Goal: Obtain resource: Download file/media

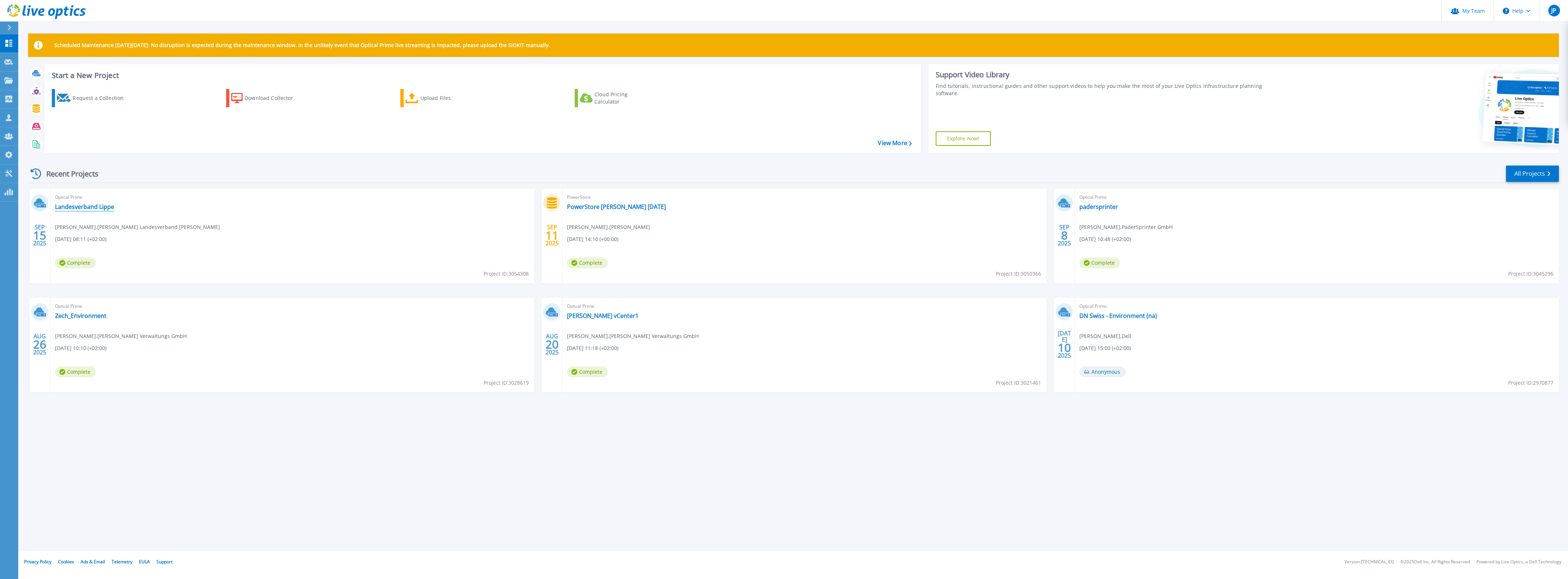
click at [88, 203] on link "Landesverband Lippe" at bounding box center [84, 207] width 59 height 7
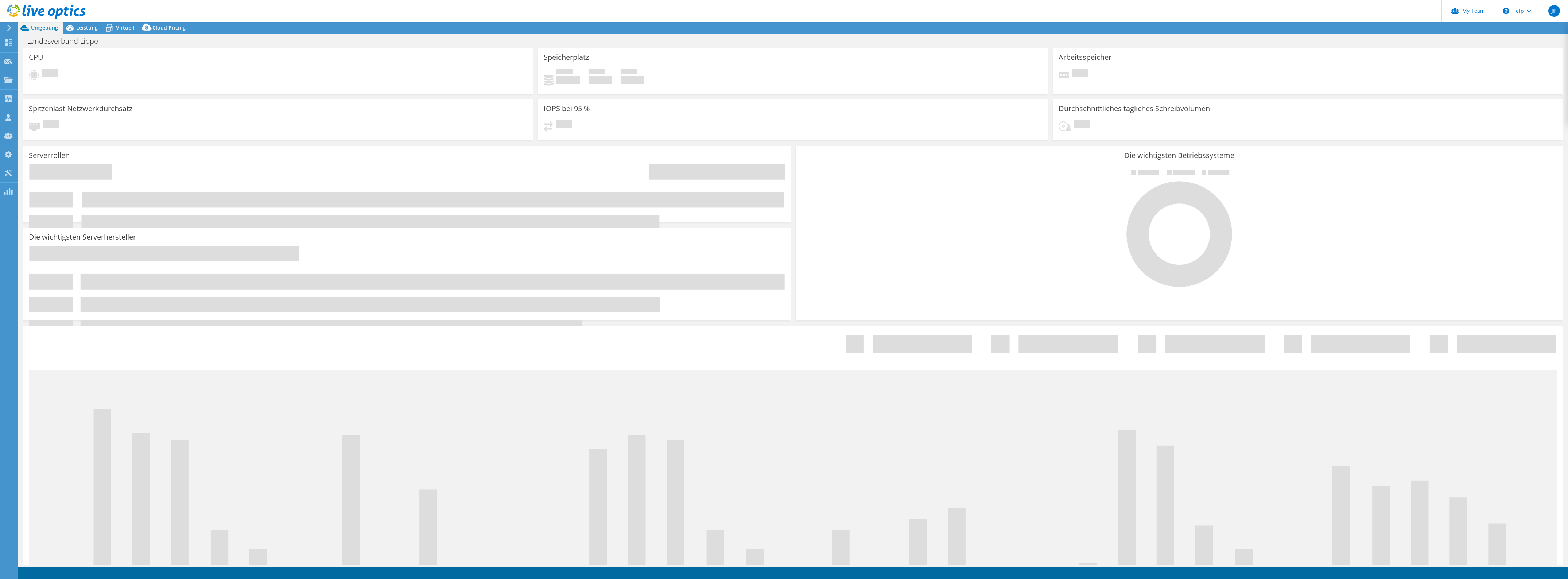
select select "USD"
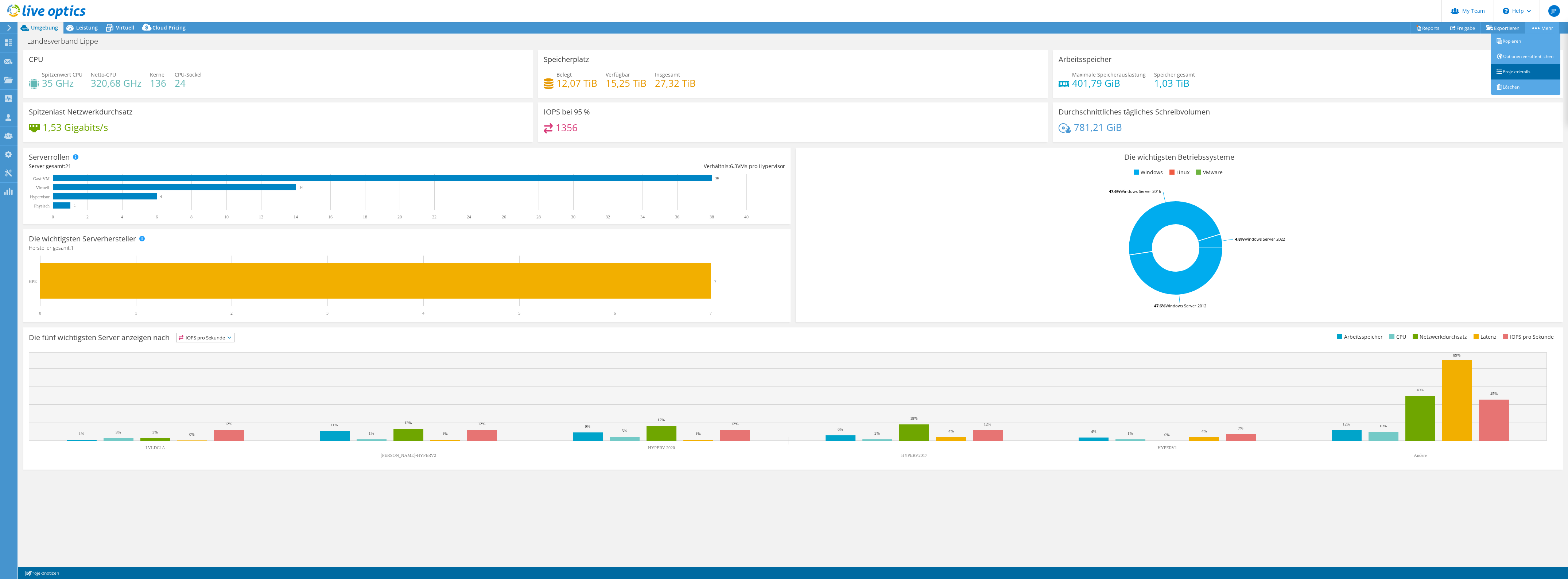
click at [1520, 77] on link "Projektdetails" at bounding box center [1525, 71] width 69 height 15
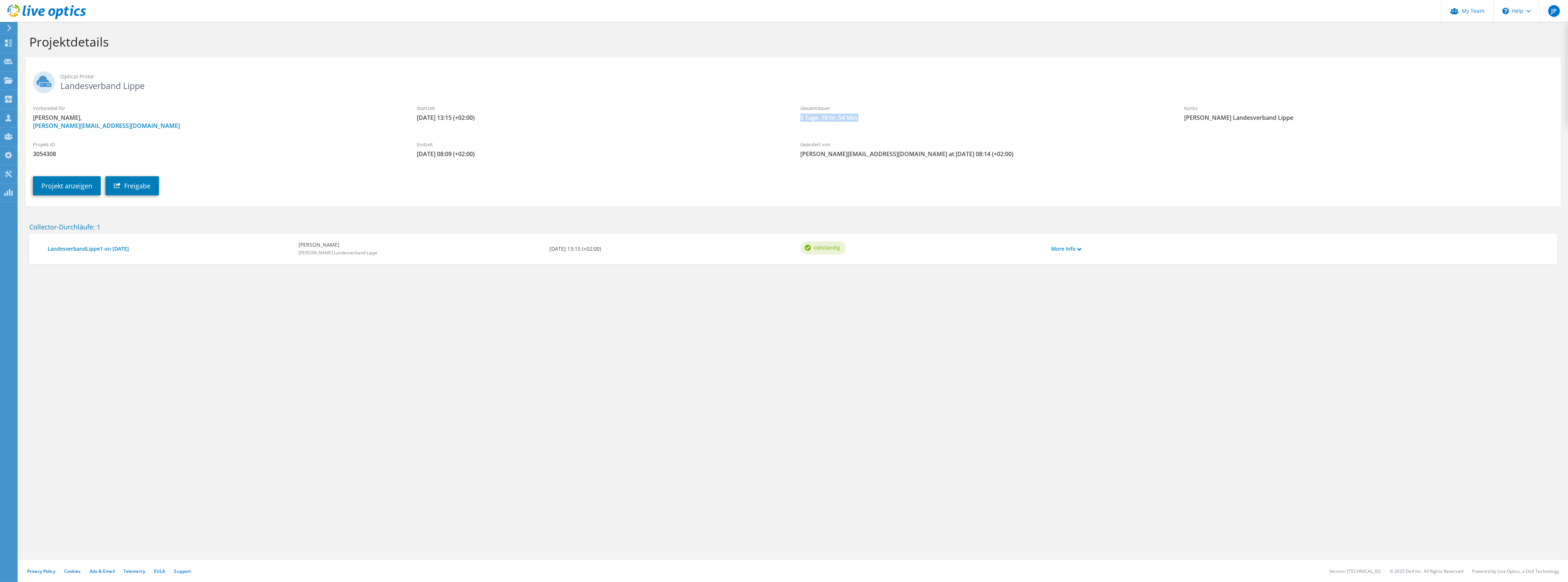
drag, startPoint x: 800, startPoint y: 118, endPoint x: 876, endPoint y: 115, distance: 76.1
click at [876, 115] on span "5 Tage, 18 hr, 54 Min." at bounding box center [984, 117] width 369 height 8
click at [877, 115] on span "5 Tage, 18 hr, 54 Min." at bounding box center [984, 117] width 369 height 8
drag, startPoint x: 874, startPoint y: 117, endPoint x: 775, endPoint y: 114, distance: 99.0
click at [775, 114] on div "Vorbereitet für Thomas Jahn, t.jahn@landesverband-lippe.de Startzeit 09.09.2025…" at bounding box center [793, 117] width 1535 height 32
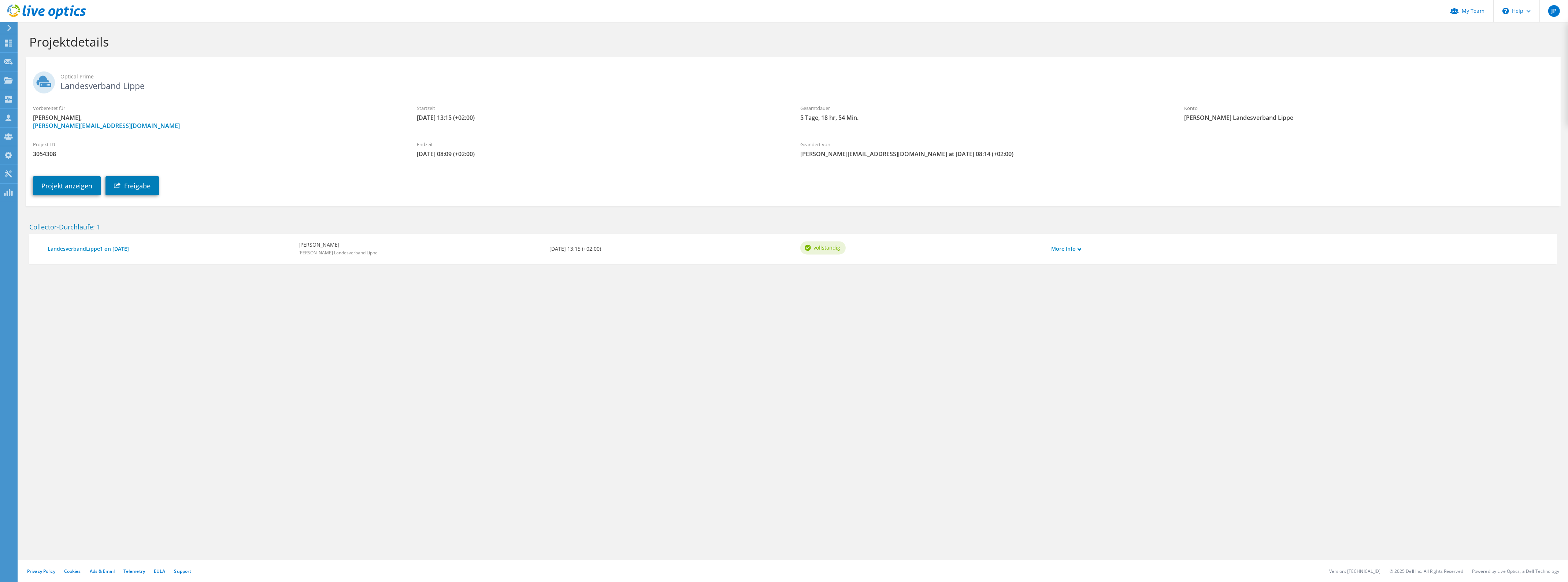
click at [810, 114] on span "5 Tage, 18 hr, 54 Min." at bounding box center [984, 117] width 369 height 8
click at [1073, 251] on link "More Info" at bounding box center [1066, 249] width 30 height 8
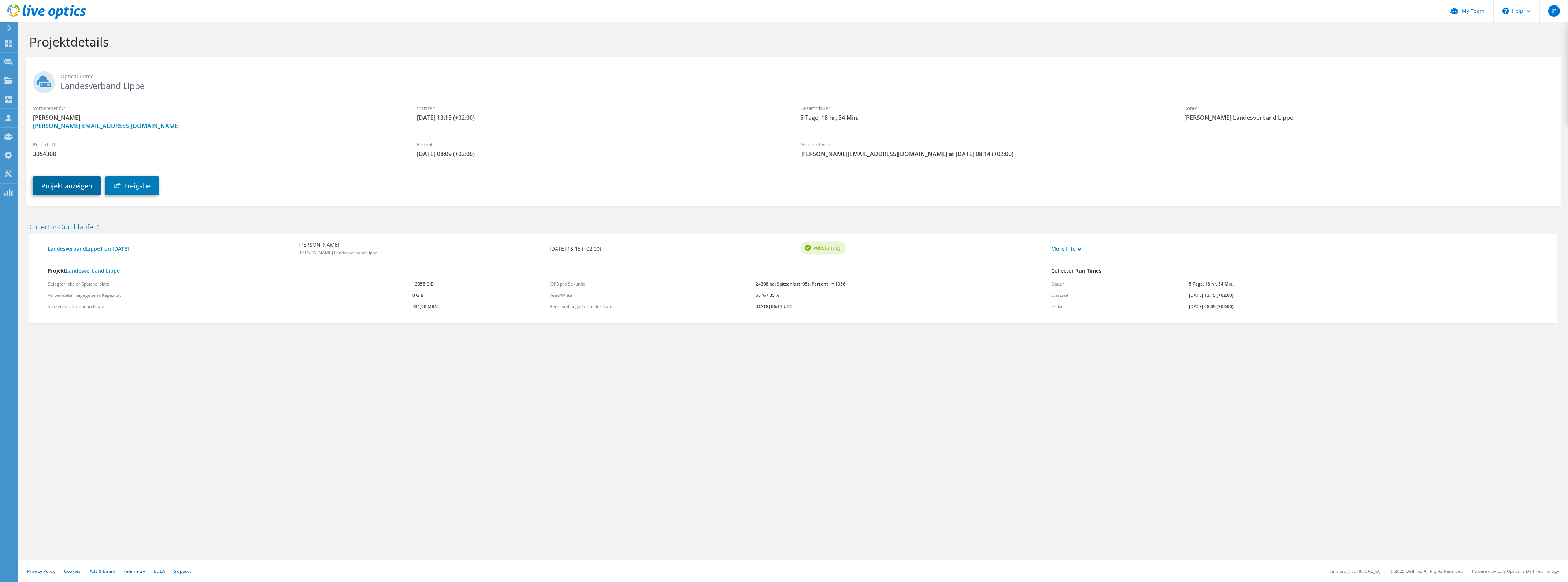
click at [77, 185] on link "Projekt anzeigen" at bounding box center [67, 186] width 68 height 19
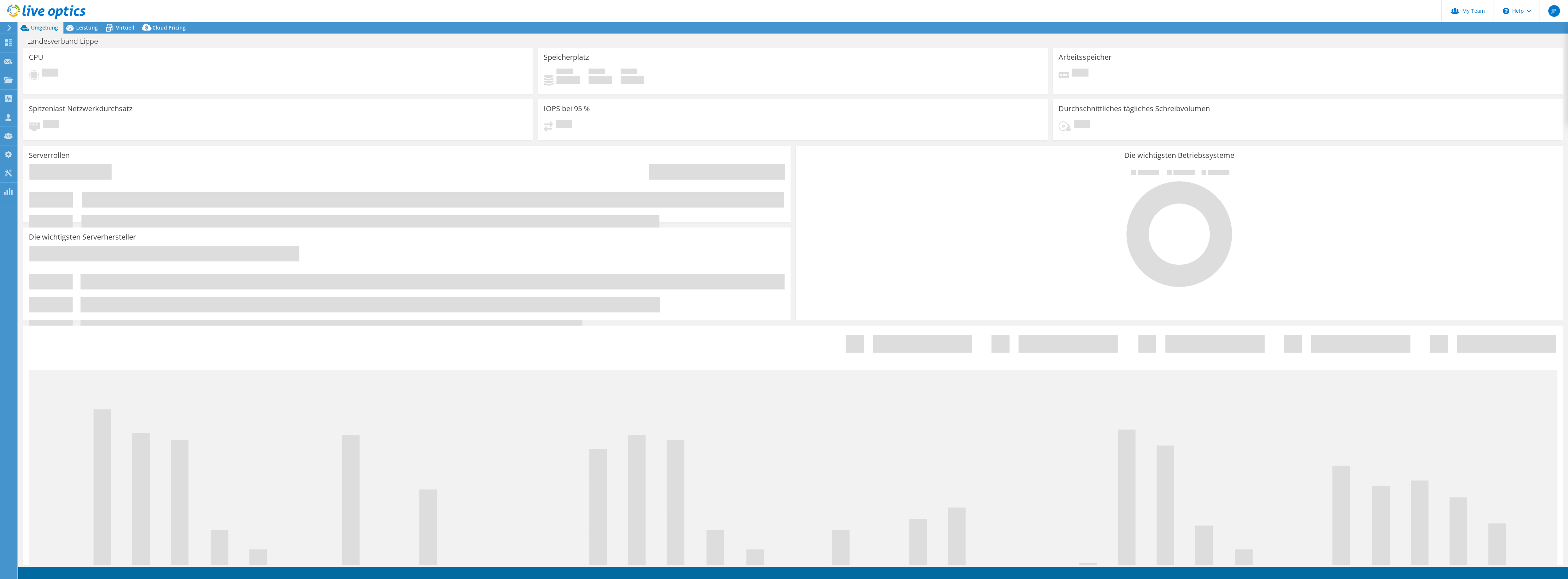
select select "USD"
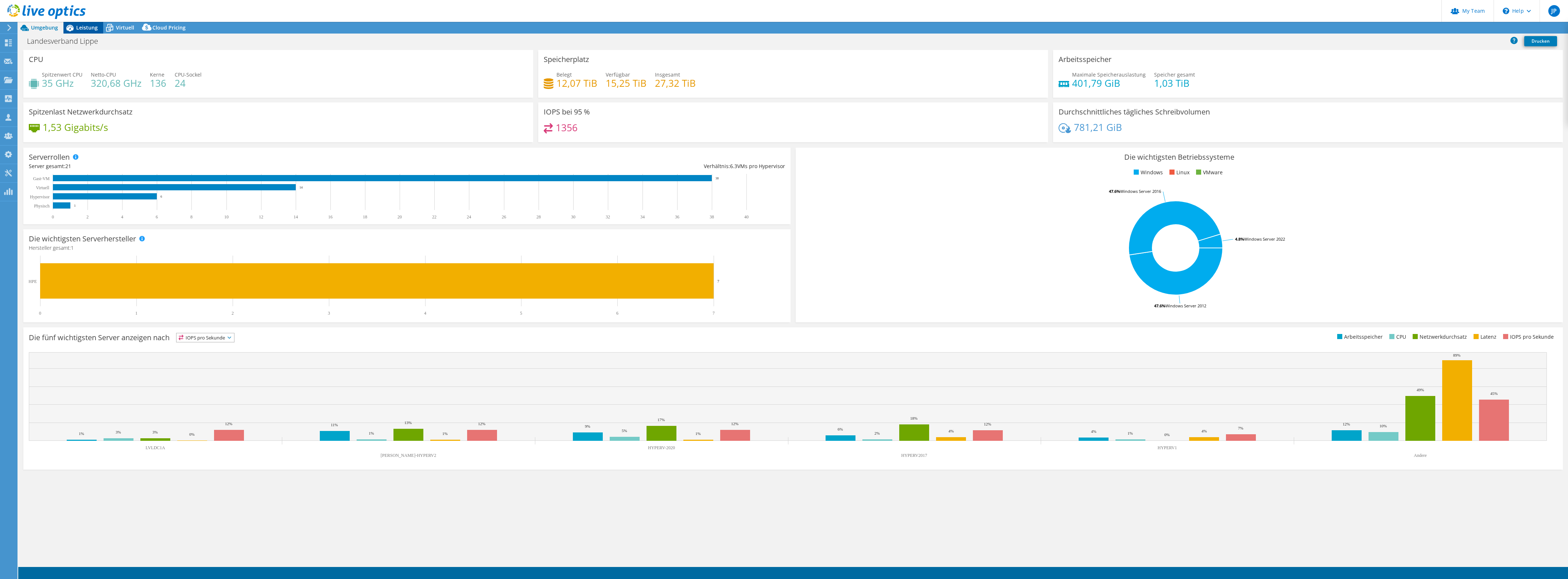
click at [94, 32] on div "Leistung" at bounding box center [83, 28] width 40 height 12
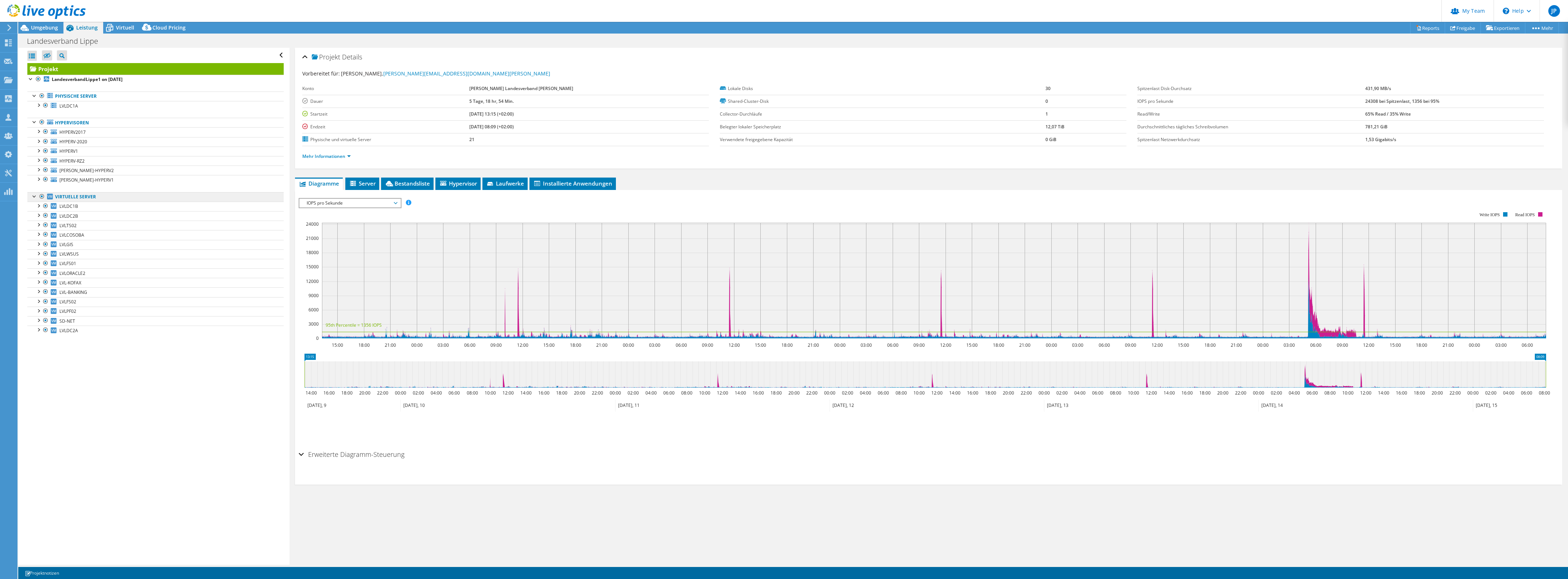
click at [79, 198] on link "Virtuelle Server" at bounding box center [155, 197] width 256 height 10
click at [67, 123] on link "Hypervisoren" at bounding box center [155, 122] width 256 height 10
click at [79, 99] on link "Physische Server" at bounding box center [155, 96] width 256 height 10
click at [37, 105] on div at bounding box center [38, 105] width 7 height 7
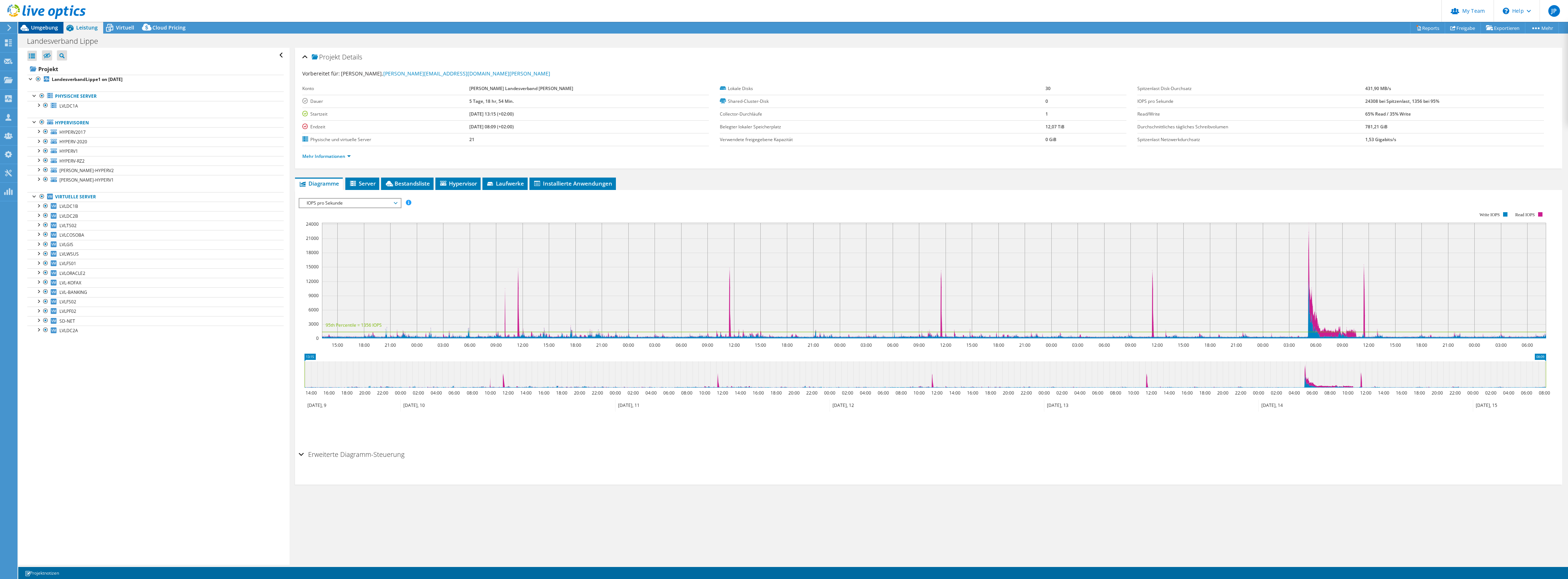
click at [40, 26] on span "Umgebung" at bounding box center [44, 27] width 27 height 7
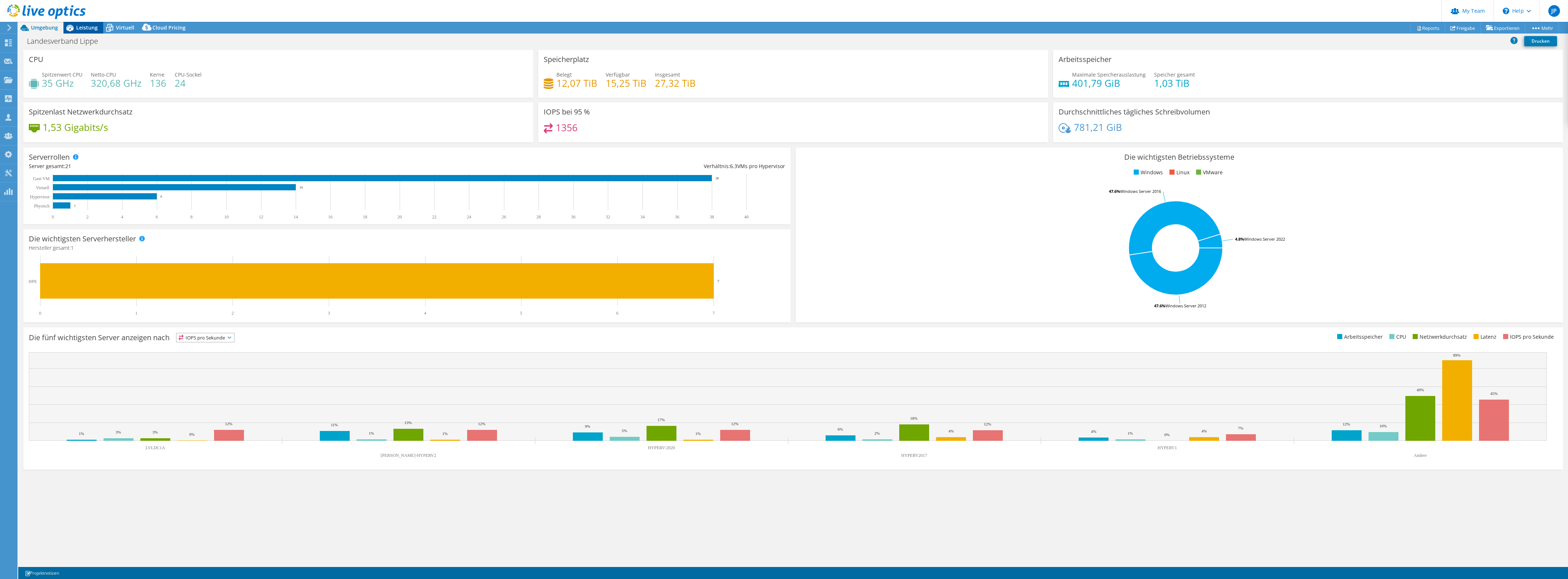
click at [90, 31] on div "Leistung" at bounding box center [83, 28] width 40 height 12
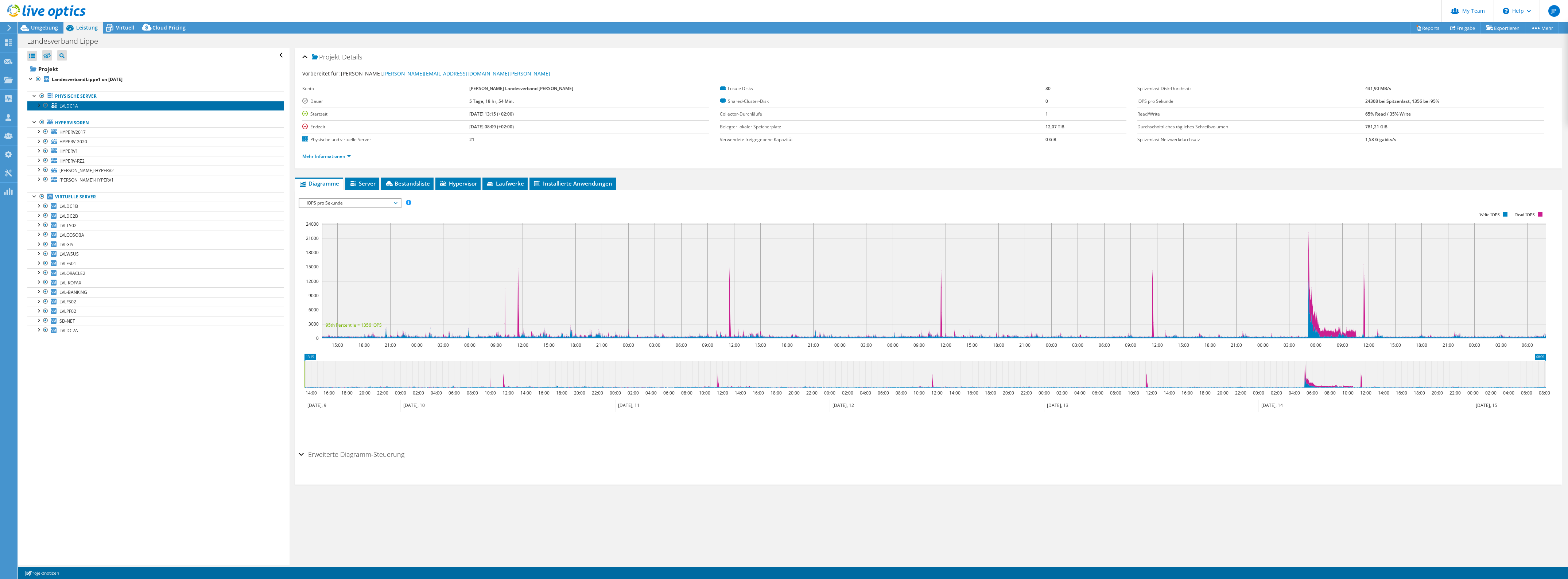
click at [103, 108] on link "LVLDC1A" at bounding box center [155, 106] width 256 height 10
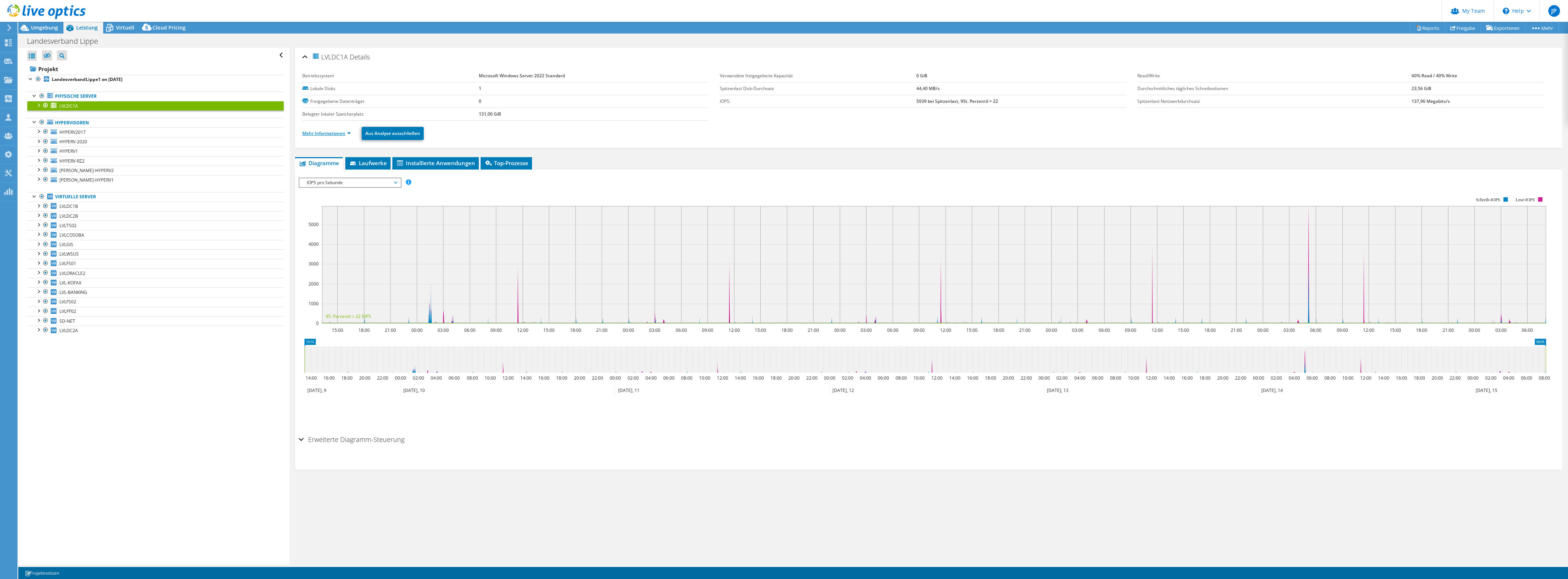
click at [323, 136] on link "Mehr Informationen" at bounding box center [327, 133] width 48 height 6
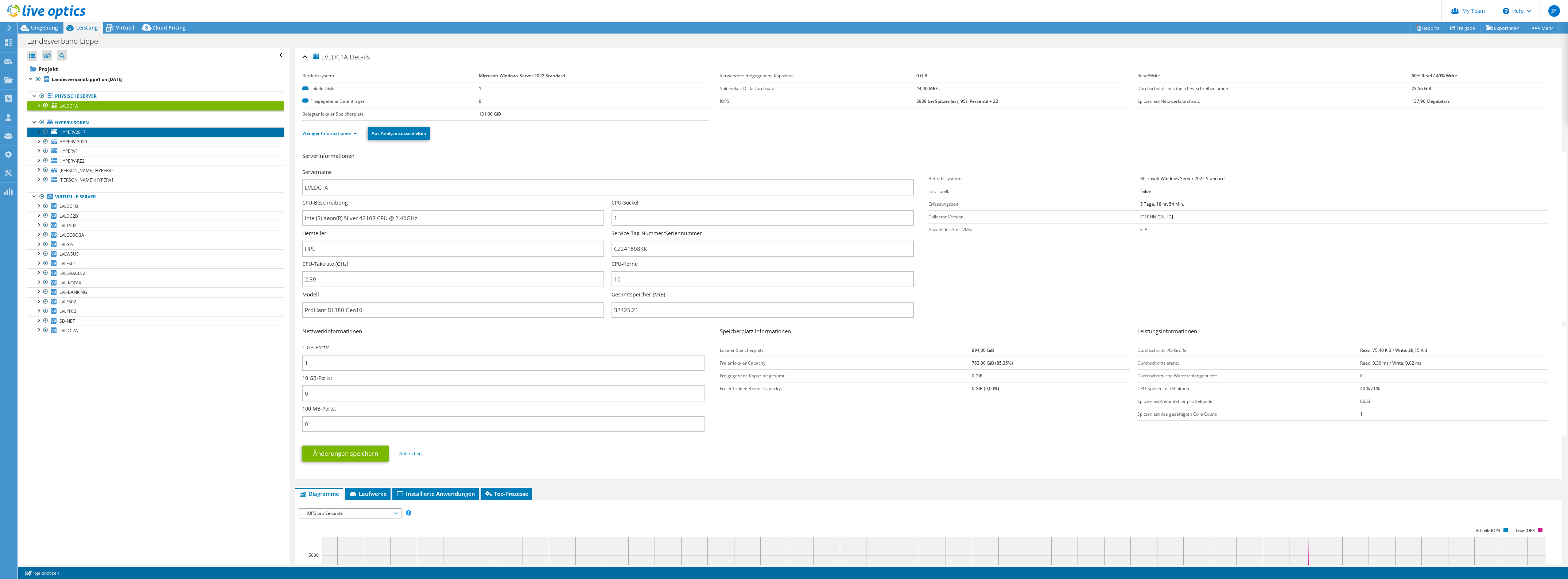
click at [77, 132] on span "HYPERV2017" at bounding box center [73, 132] width 26 height 6
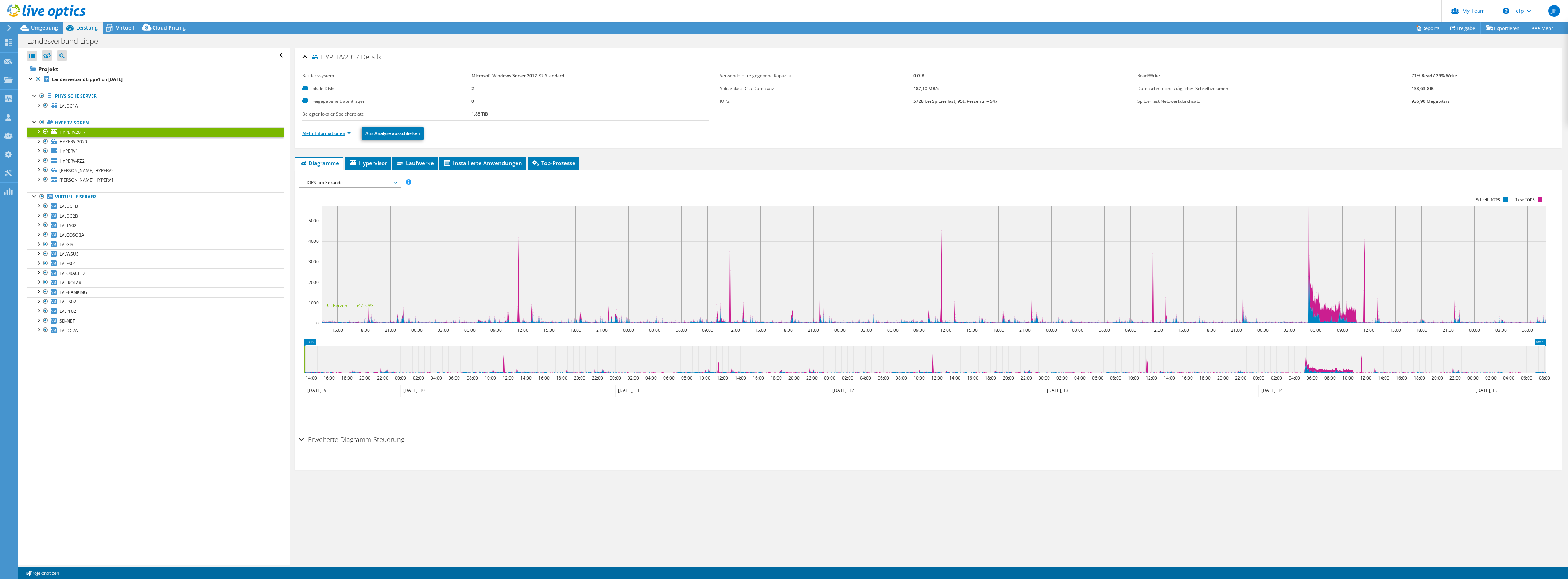
click at [327, 134] on link "Mehr Informationen" at bounding box center [327, 133] width 48 height 6
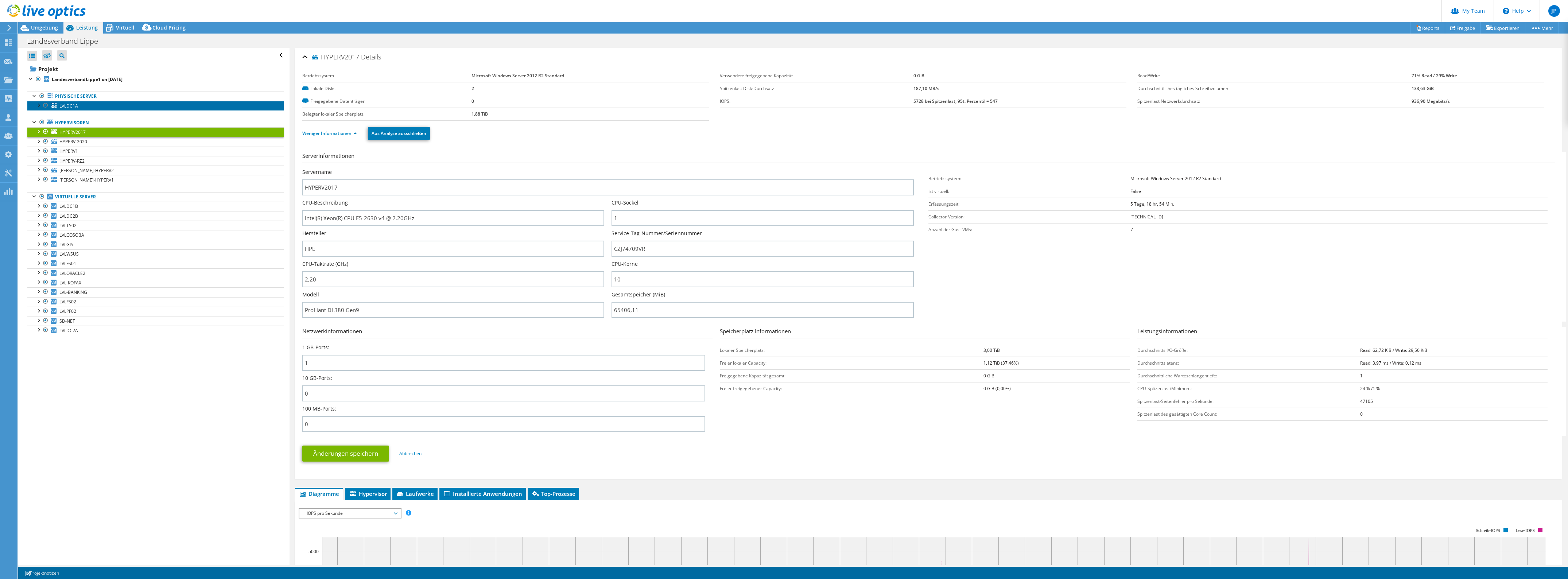
click at [87, 106] on link "LVLDC1A" at bounding box center [155, 106] width 256 height 10
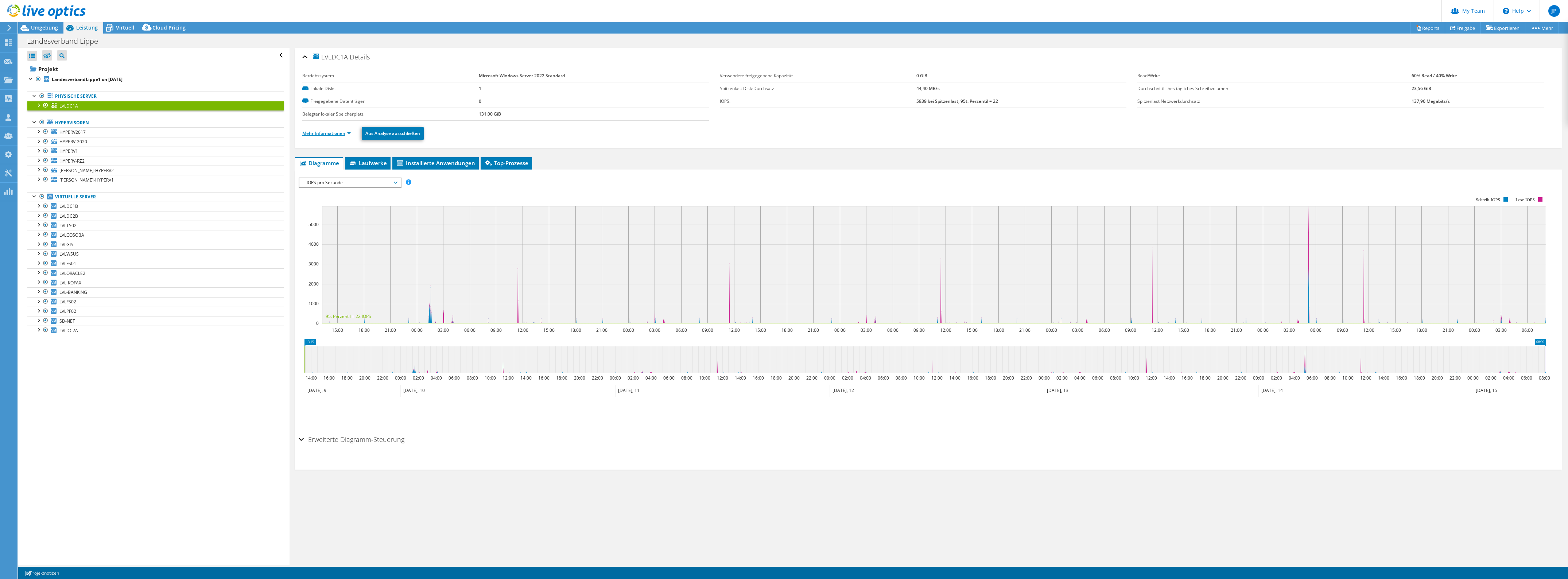
click at [314, 135] on link "Mehr Informationen" at bounding box center [327, 133] width 48 height 6
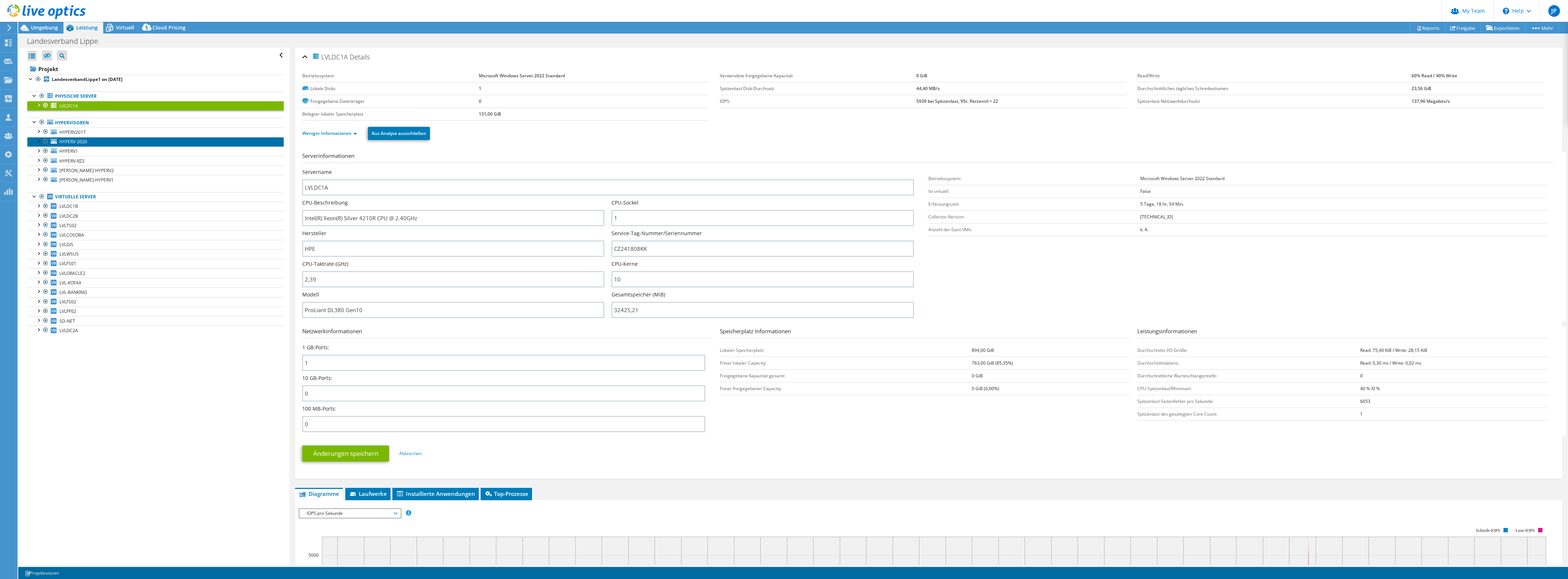
click at [81, 141] on span "HYPERV-2020" at bounding box center [73, 142] width 28 height 6
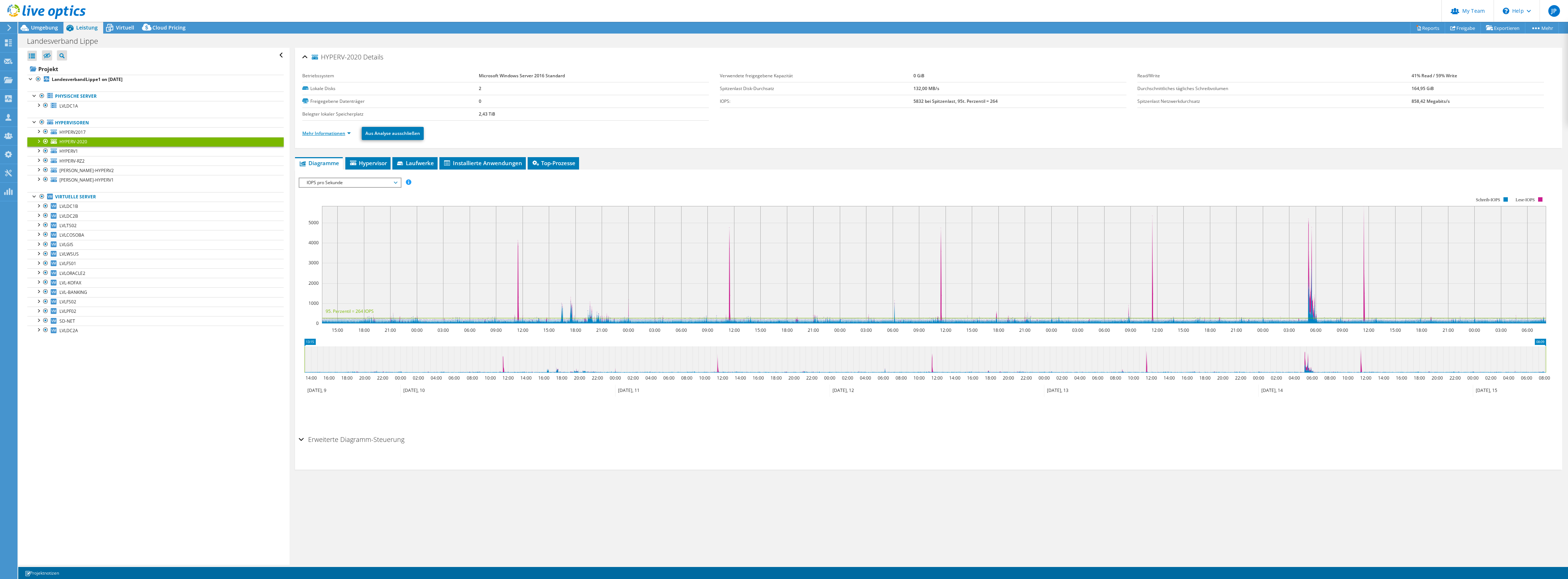
click at [317, 132] on link "Mehr Informationen" at bounding box center [327, 133] width 48 height 6
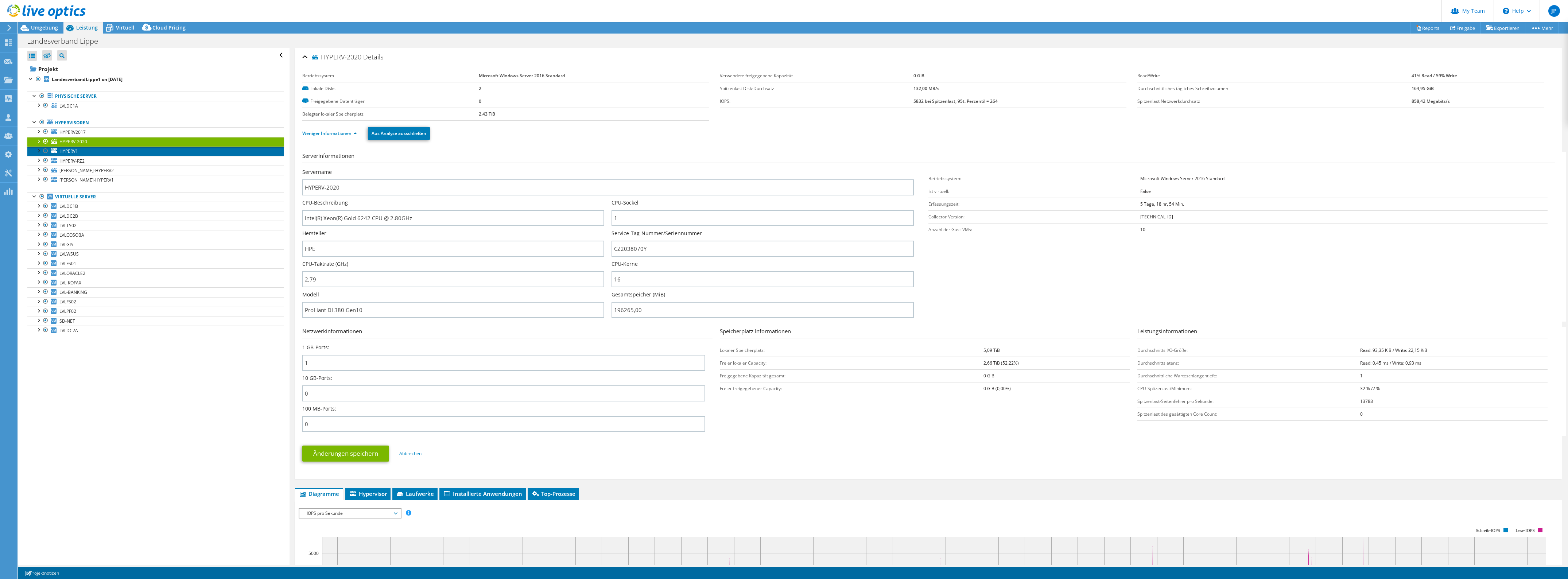
click at [75, 151] on span "HYPERV1" at bounding box center [68, 151] width 18 height 6
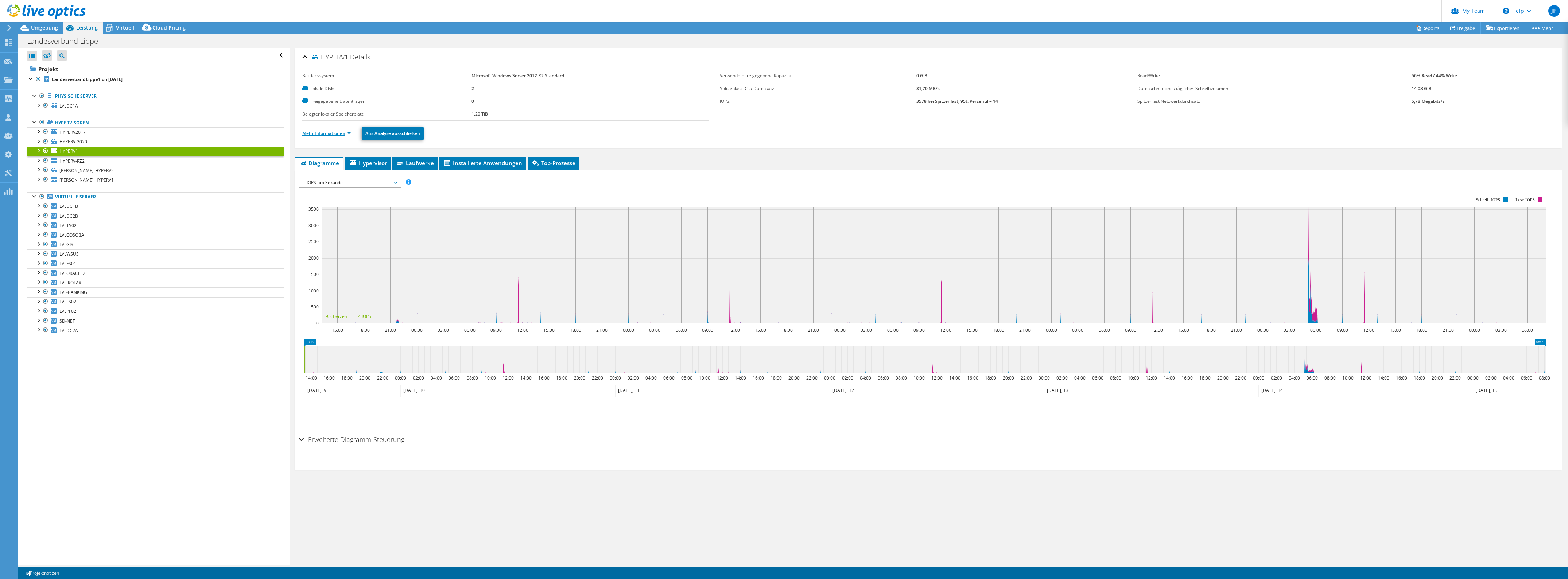
click at [323, 135] on link "Mehr Informationen" at bounding box center [327, 133] width 48 height 6
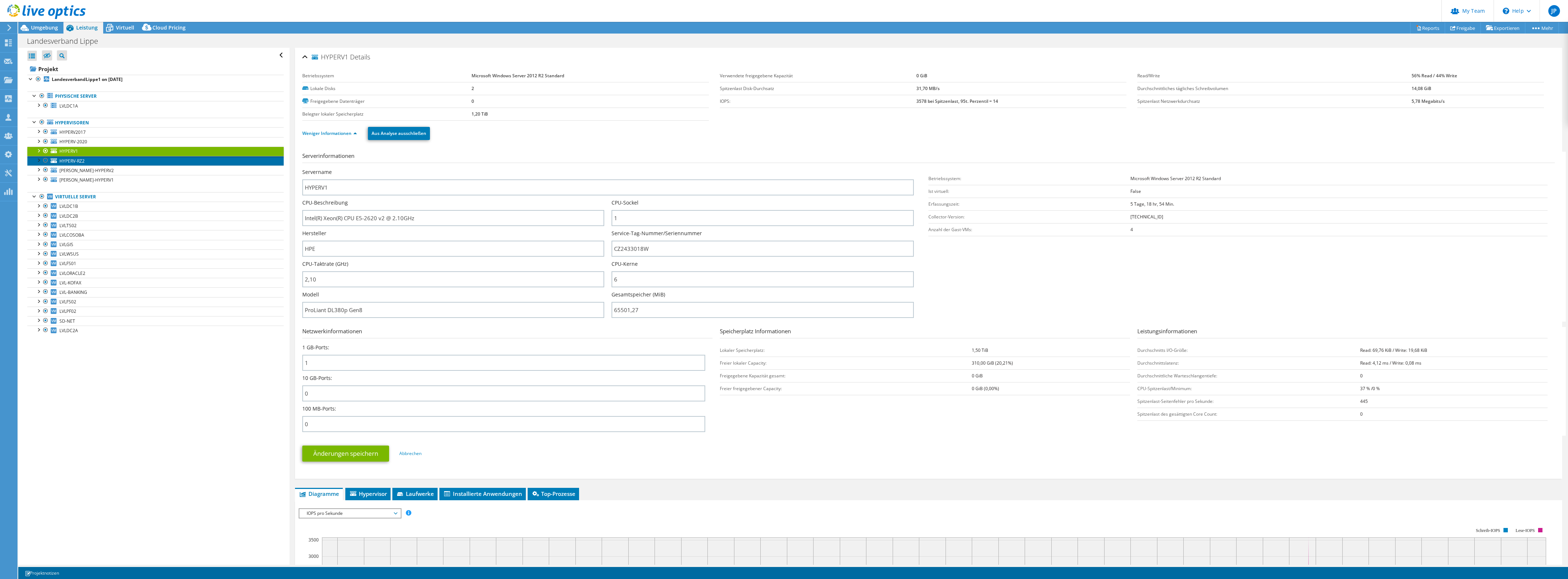
click at [105, 161] on link "HYPERV-RZ2" at bounding box center [155, 161] width 256 height 10
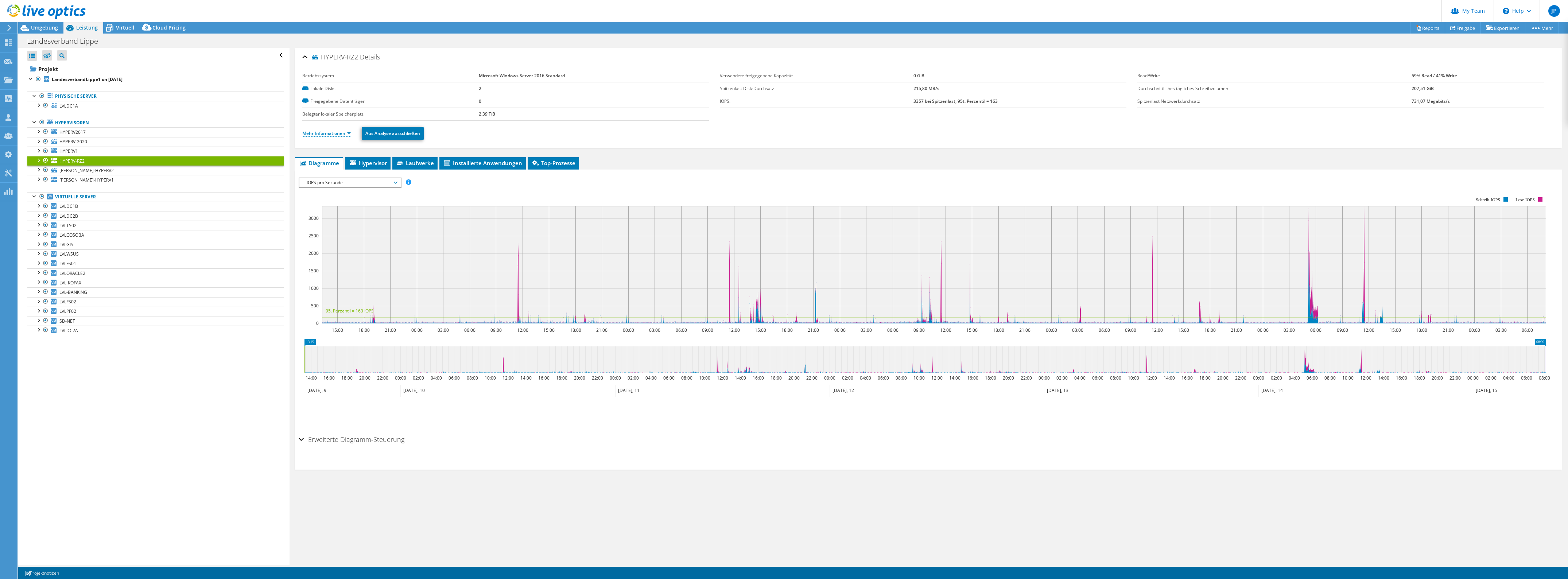
click at [320, 134] on link "Mehr Informationen" at bounding box center [327, 133] width 48 height 6
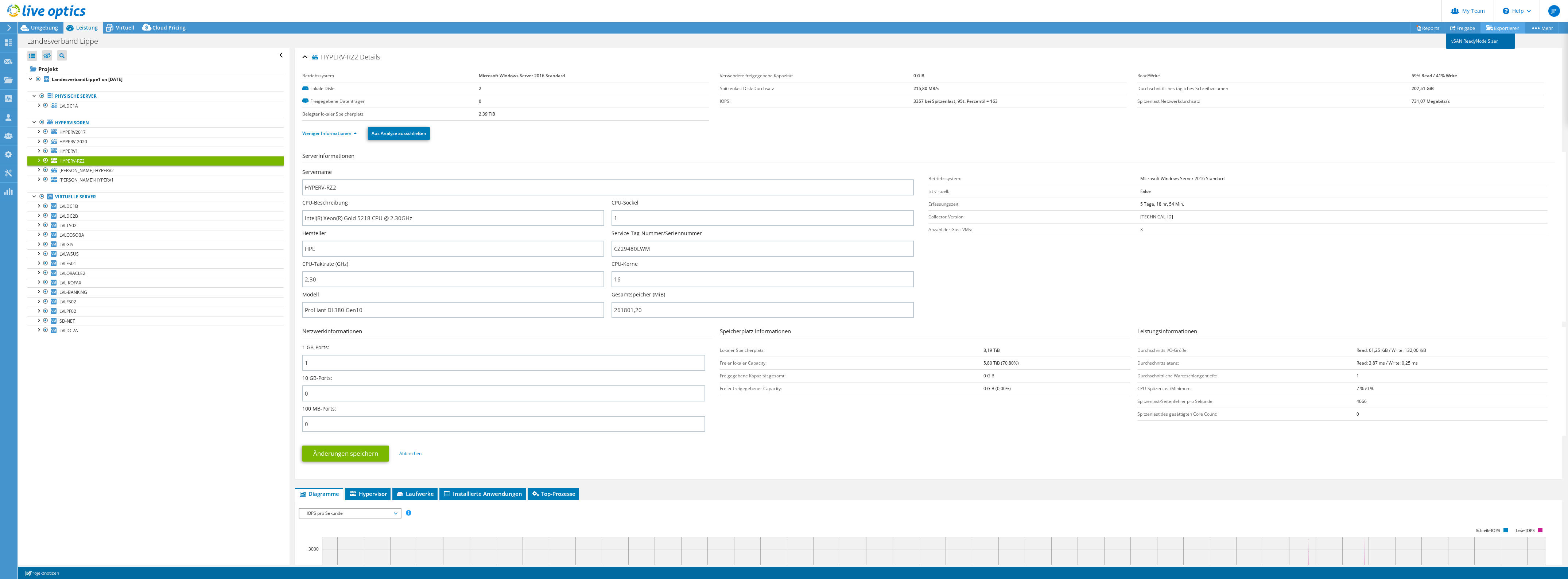
click at [1477, 43] on link "vSAN ReadyNode Sizer" at bounding box center [1481, 41] width 69 height 15
click at [1425, 27] on link "Reports" at bounding box center [1428, 27] width 35 height 11
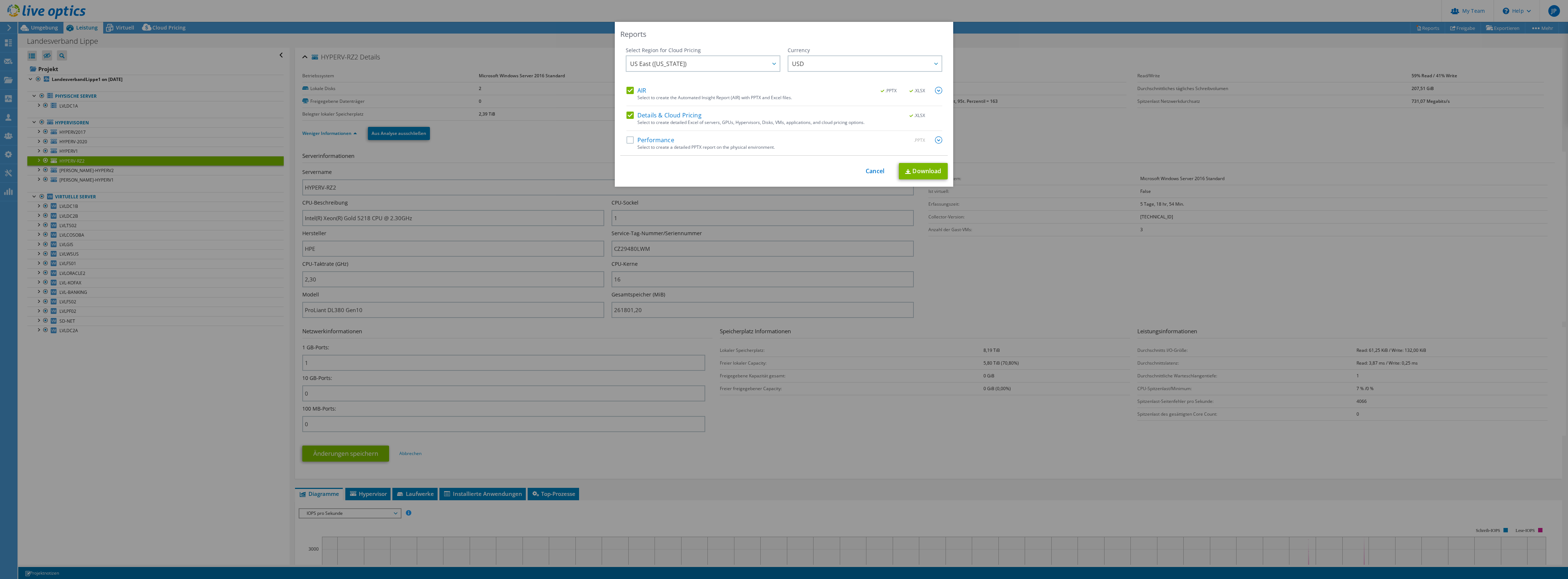
click at [938, 139] on img at bounding box center [939, 140] width 7 height 7
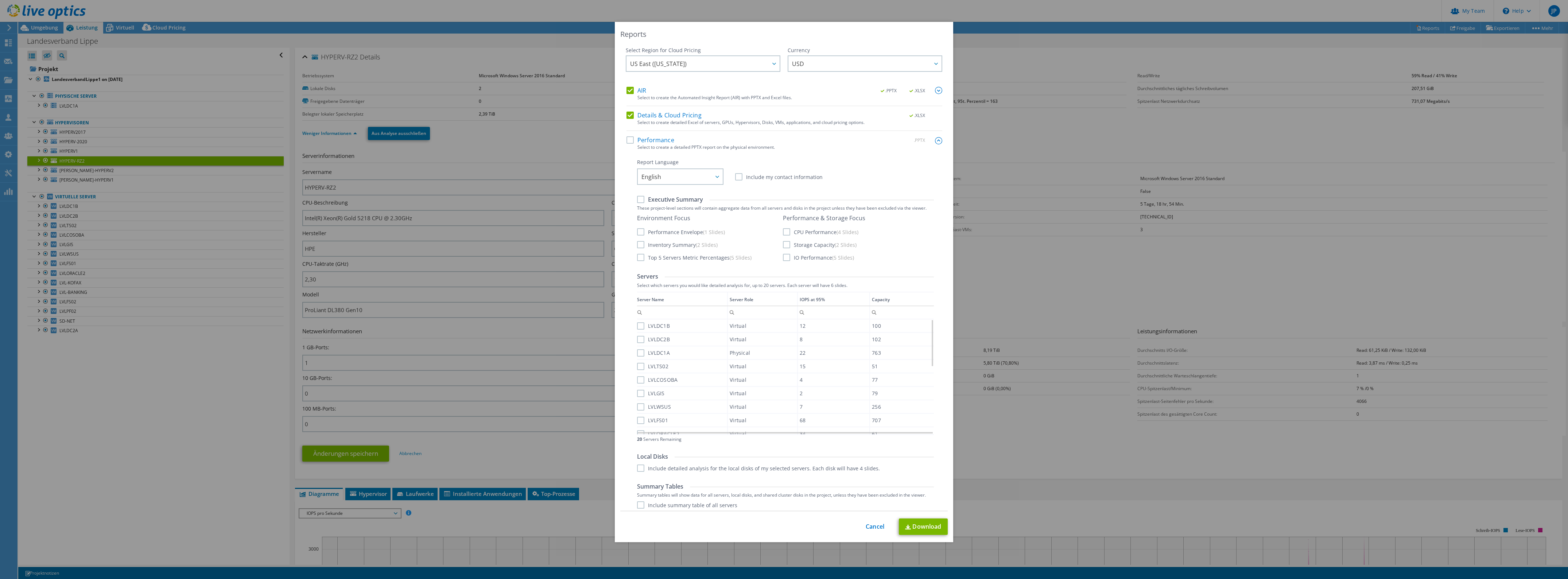
click at [935, 90] on img at bounding box center [939, 90] width 7 height 7
click at [735, 110] on label ".XLSX" at bounding box center [783, 112] width 96 height 7
click at [0, 0] on input ".XLSX" at bounding box center [0, 0] width 0 height 0
click at [630, 132] on label "Details & Cloud Pricing" at bounding box center [664, 133] width 75 height 7
click at [0, 0] on input "Details & Cloud Pricing" at bounding box center [0, 0] width 0 height 0
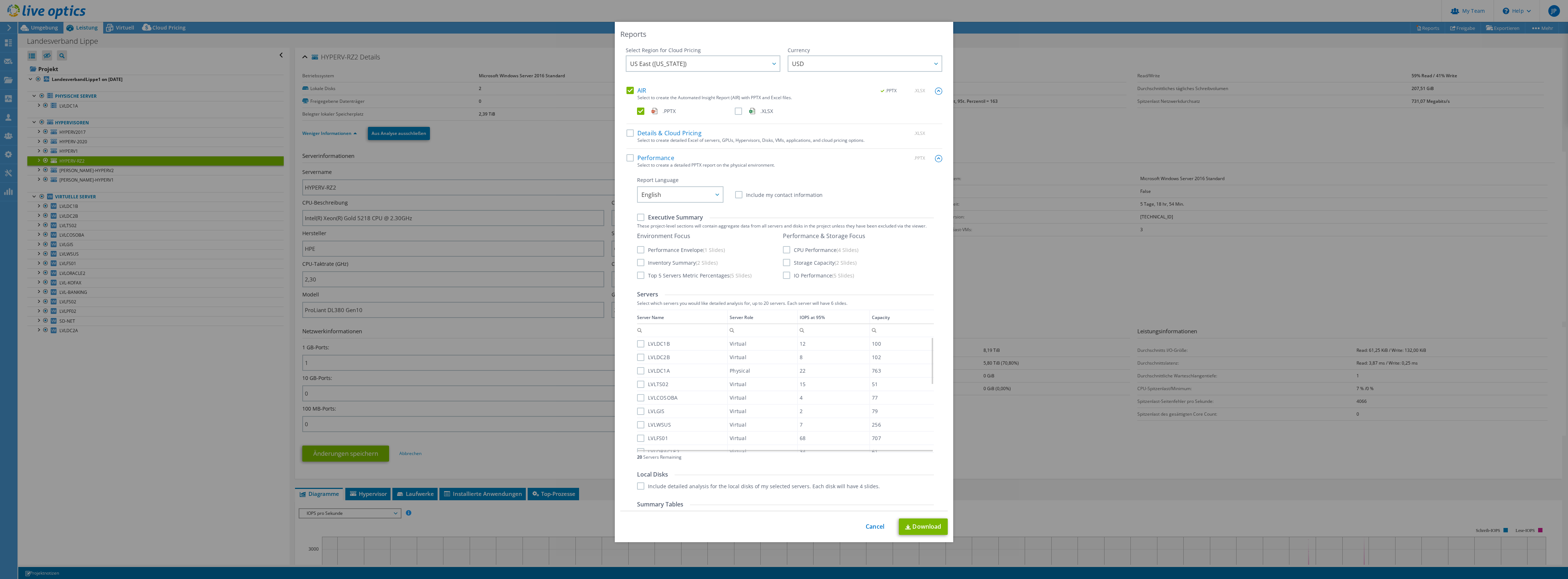
click at [626, 159] on label "Performance" at bounding box center [650, 158] width 48 height 7
click at [0, 0] on input "Performance" at bounding box center [0, 0] width 0 height 0
click at [711, 196] on div at bounding box center [717, 194] width 12 height 15
click at [822, 175] on div "Performance .PPTX Select to create a detailed PPTX report on the physical envir…" at bounding box center [784, 356] width 316 height 404
click at [768, 195] on label "Include my contact information" at bounding box center [778, 194] width 87 height 7
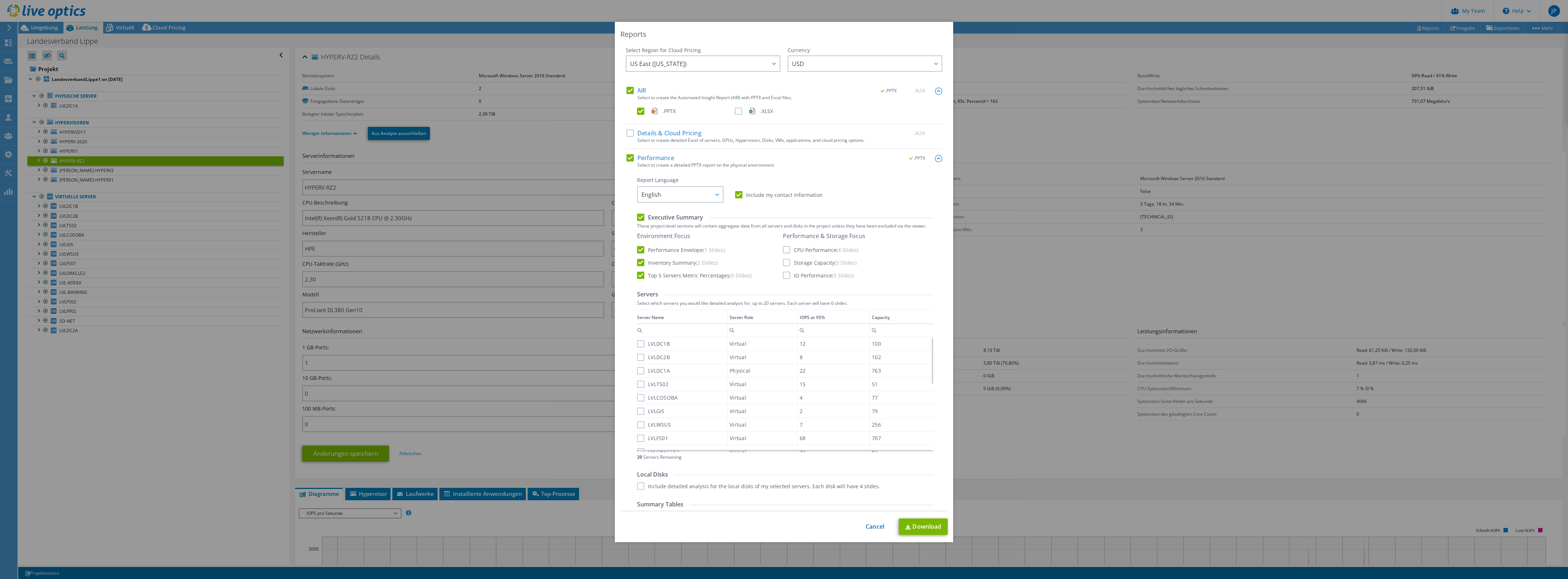
click at [0, 0] on input "Include my contact information" at bounding box center [0, 0] width 0 height 0
drag, startPoint x: 802, startPoint y: 247, endPoint x: 802, endPoint y: 254, distance: 7.0
click at [802, 247] on label "CPU Performance (4 Slides)" at bounding box center [821, 250] width 76 height 7
click at [0, 0] on input "CPU Performance (4 Slides)" at bounding box center [0, 0] width 0 height 0
click at [801, 261] on label "Storage Capacity (2 Slides)" at bounding box center [820, 263] width 73 height 7
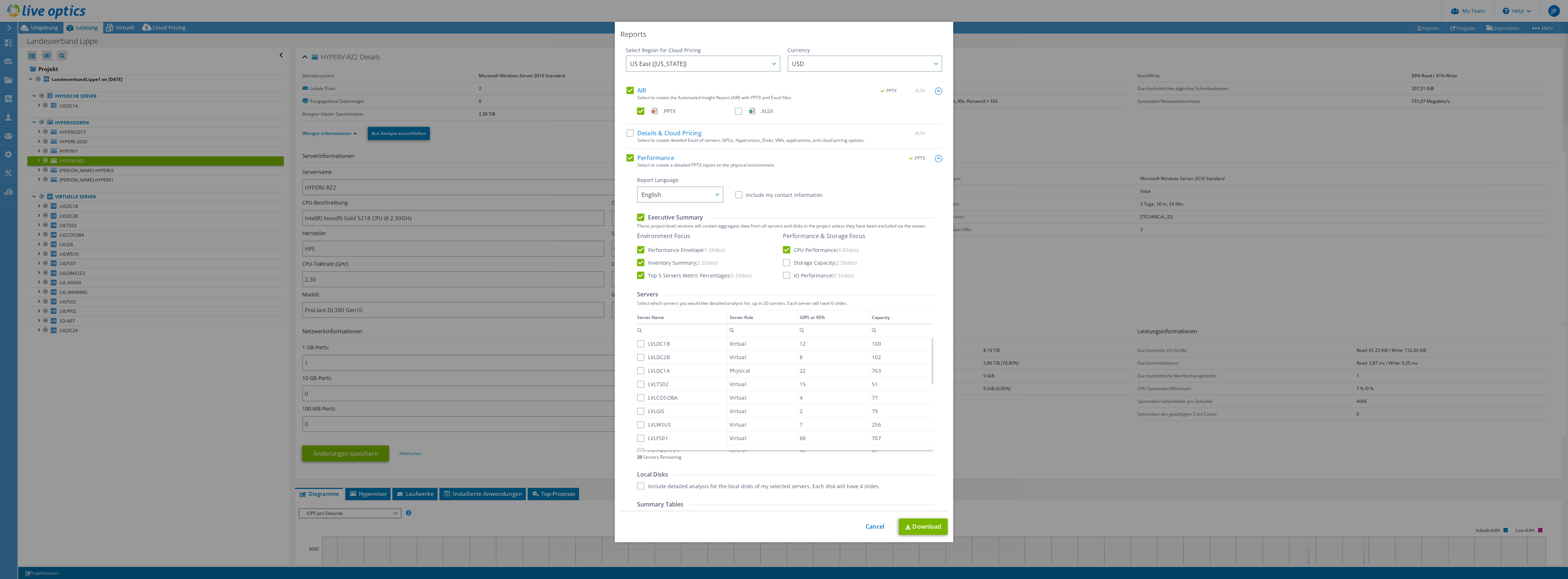
click at [0, 0] on input "Storage Capacity (2 Slides)" at bounding box center [0, 0] width 0 height 0
click at [808, 278] on label "IO Performance (5 Slides)" at bounding box center [819, 275] width 71 height 7
click at [0, 0] on input "IO Performance (5 Slides)" at bounding box center [0, 0] width 0 height 0
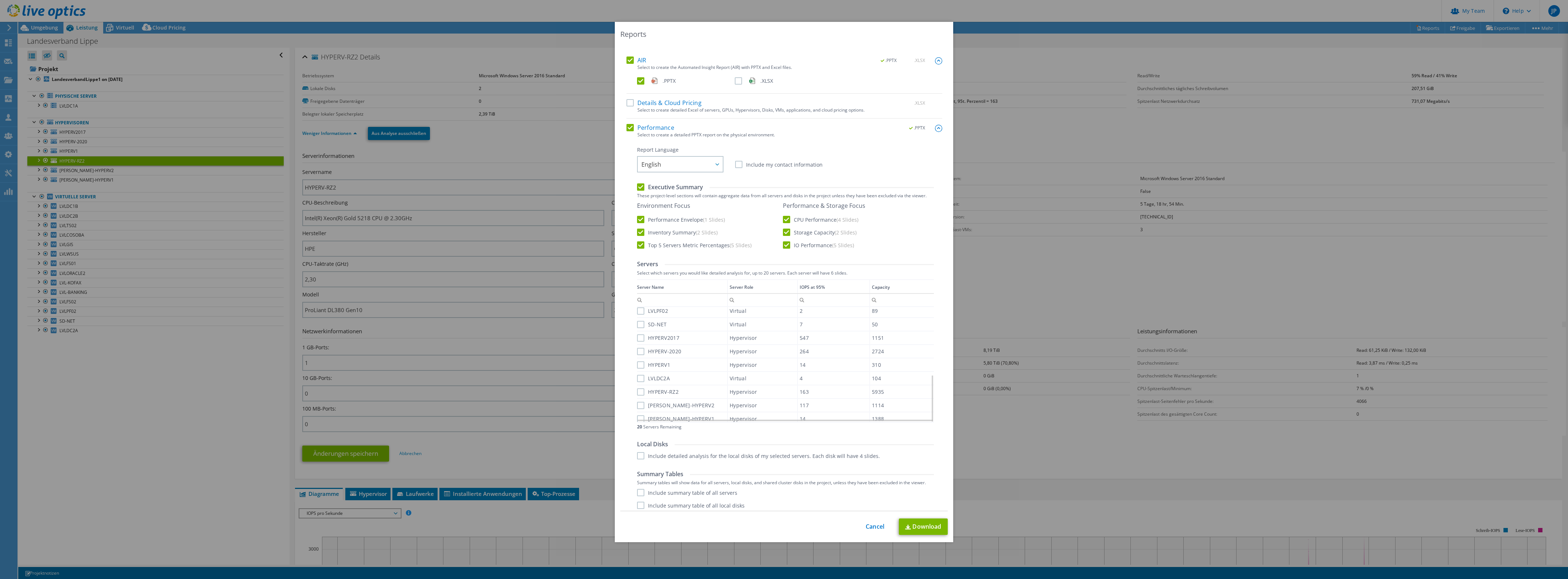
scroll to position [46, 0]
click at [654, 504] on label "Include summary table of all shared cluster disks" at bounding box center [703, 502] width 131 height 7
click at [0, 0] on input "Include summary table of all shared cluster disks" at bounding box center [0, 0] width 0 height 0
click at [664, 476] on label "Include summary table of all servers" at bounding box center [687, 476] width 101 height 7
click at [0, 0] on input "Include summary table of all servers" at bounding box center [0, 0] width 0 height 0
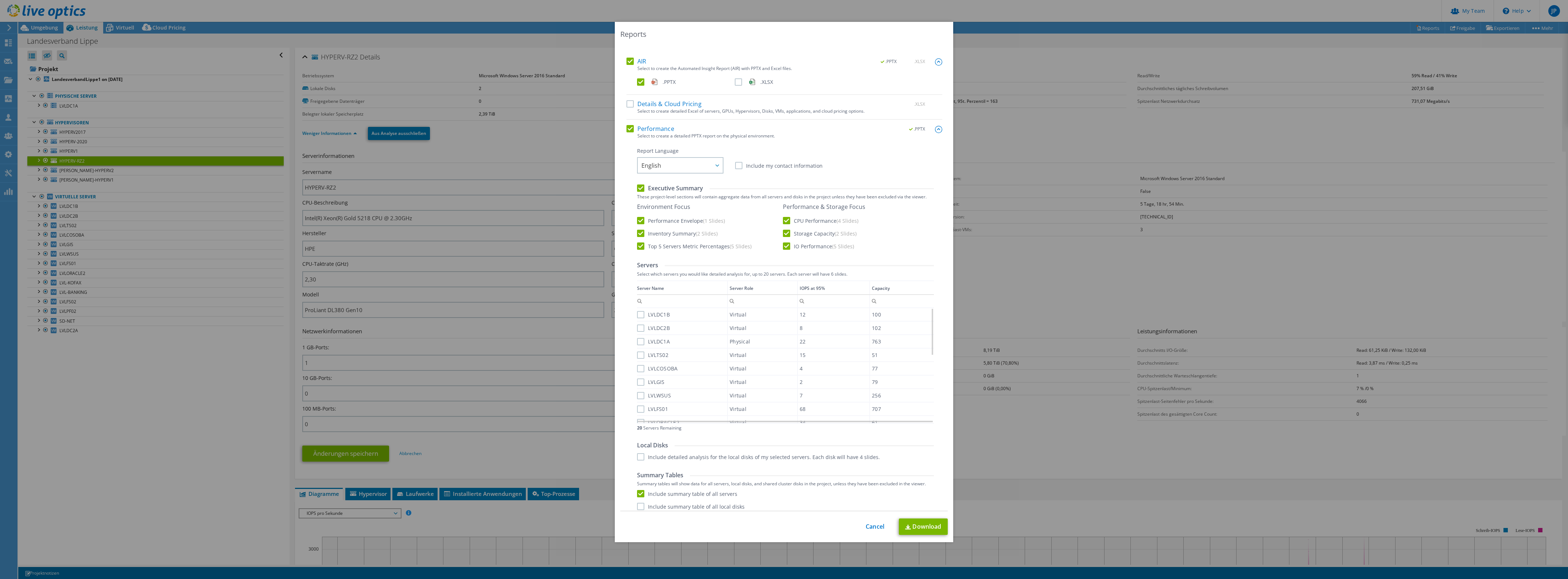
scroll to position [0, 0]
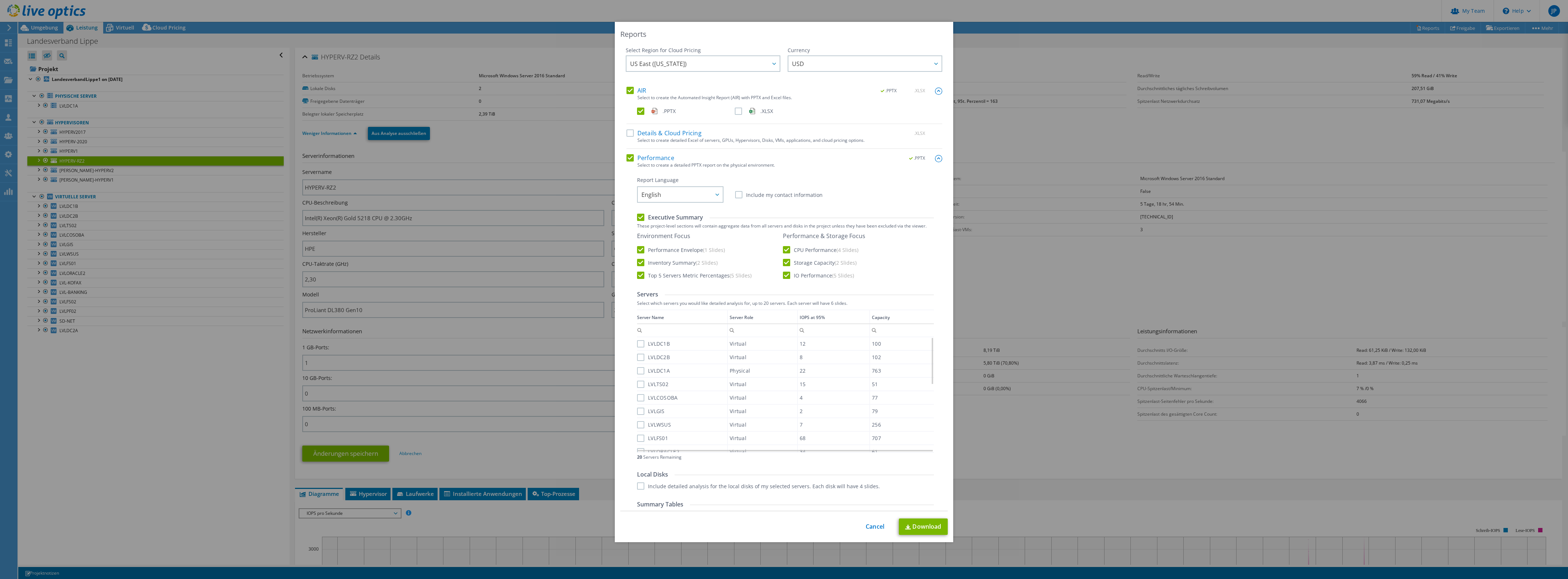
click at [638, 343] on label "LVLDC1B" at bounding box center [653, 343] width 33 height 7
click at [0, 0] on input "LVLDC1B" at bounding box center [0, 0] width 0 height 0
click at [637, 357] on label "LVLDC2B" at bounding box center [653, 357] width 33 height 7
click at [0, 0] on input "LVLDC2B" at bounding box center [0, 0] width 0 height 0
click at [637, 371] on label "LVLDC1A" at bounding box center [653, 371] width 33 height 7
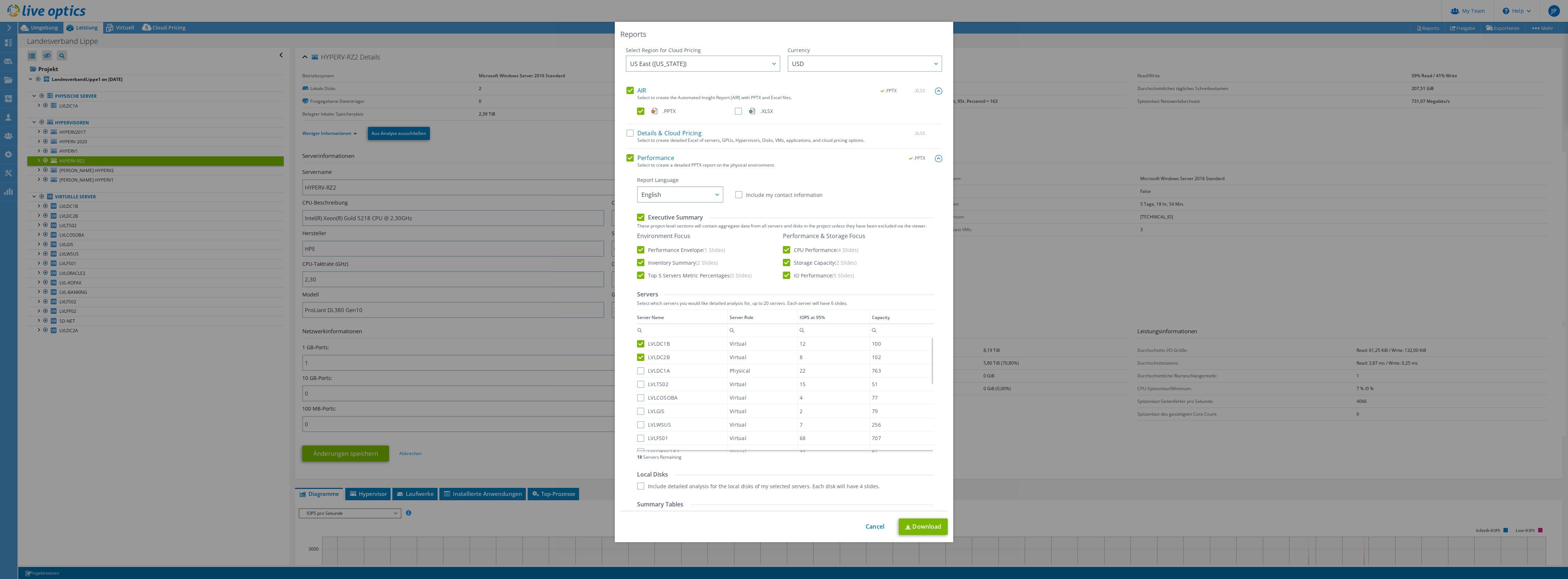
click at [0, 0] on input "LVLDC1A" at bounding box center [0, 0] width 0 height 0
click at [637, 384] on label "LVLTS02" at bounding box center [653, 385] width 32 height 7
click at [0, 0] on input "LVLTS02" at bounding box center [0, 0] width 0 height 0
click at [637, 396] on label "LVLCOSOBA" at bounding box center [658, 398] width 41 height 7
click at [0, 0] on input "LVLCOSOBA" at bounding box center [0, 0] width 0 height 0
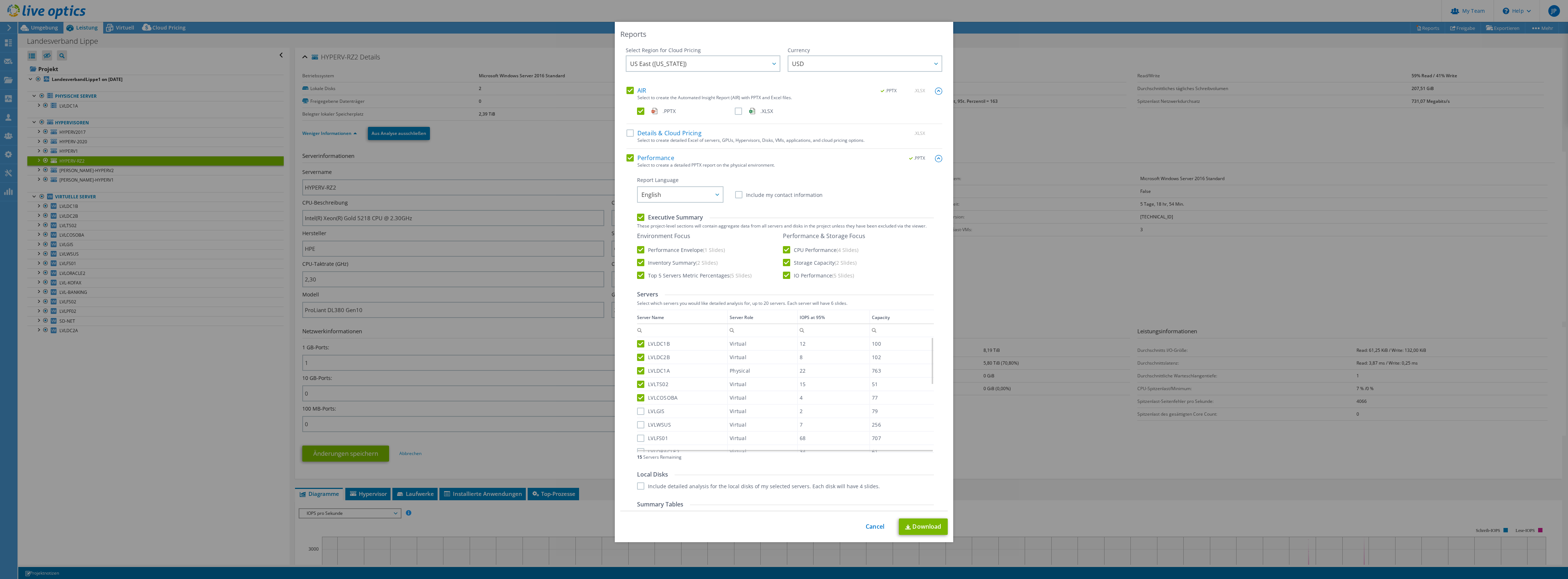
click at [637, 411] on label "LVLGIS" at bounding box center [651, 411] width 28 height 7
click at [0, 0] on input "LVLGIS" at bounding box center [0, 0] width 0 height 0
click at [637, 421] on label "LVLWSUS" at bounding box center [654, 425] width 34 height 7
click at [0, 0] on input "LVLWSUS" at bounding box center [0, 0] width 0 height 0
click at [637, 436] on label "LVLFS01" at bounding box center [653, 438] width 31 height 7
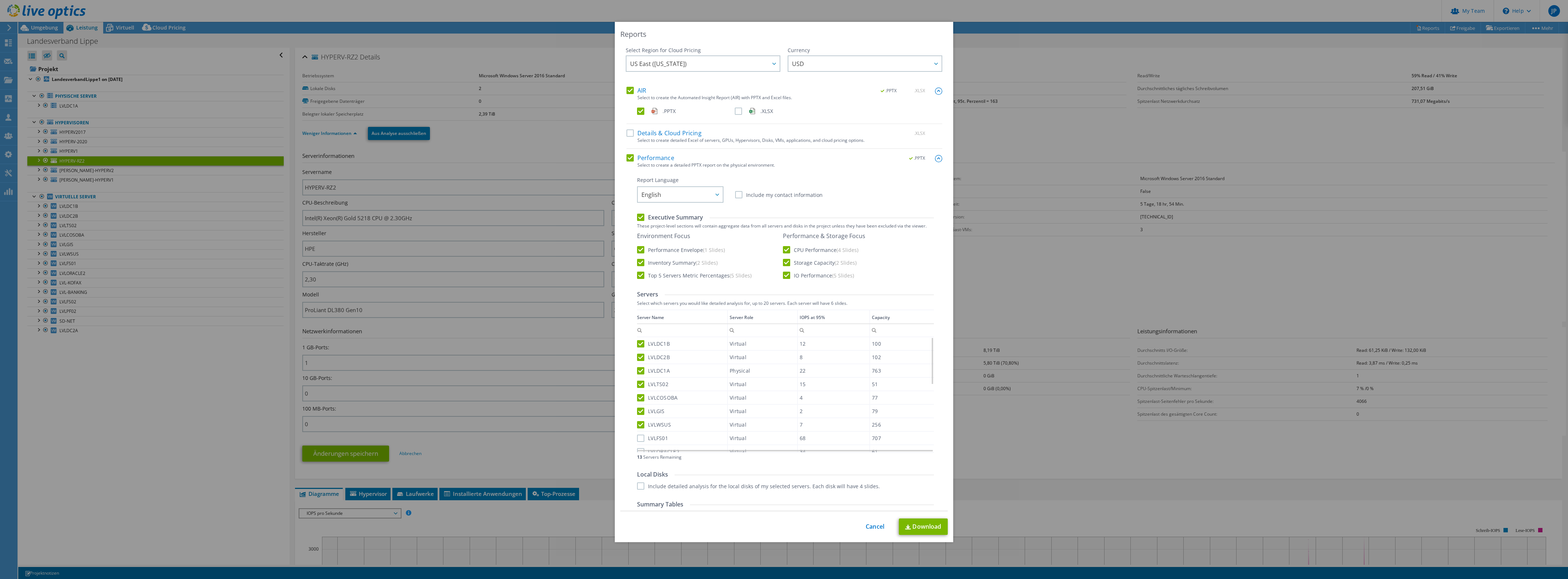
click at [0, 0] on input "LVLFS01" at bounding box center [0, 0] width 0 height 0
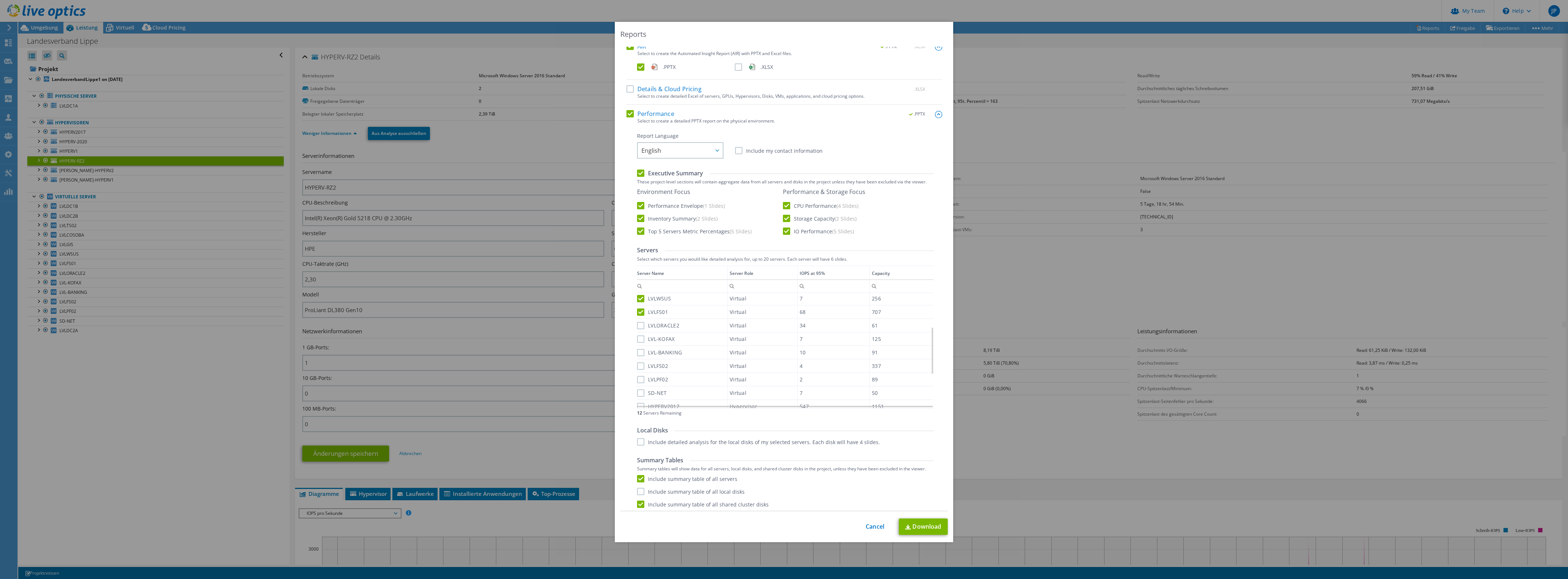
scroll to position [46, 0]
click at [639, 321] on label "LVLORACLE2" at bounding box center [658, 324] width 43 height 7
click at [0, 0] on input "LVLORACLE2" at bounding box center [0, 0] width 0 height 0
drag, startPoint x: 637, startPoint y: 334, endPoint x: 634, endPoint y: 340, distance: 6.7
click at [637, 335] on label "LVL-KOFAX" at bounding box center [656, 337] width 38 height 7
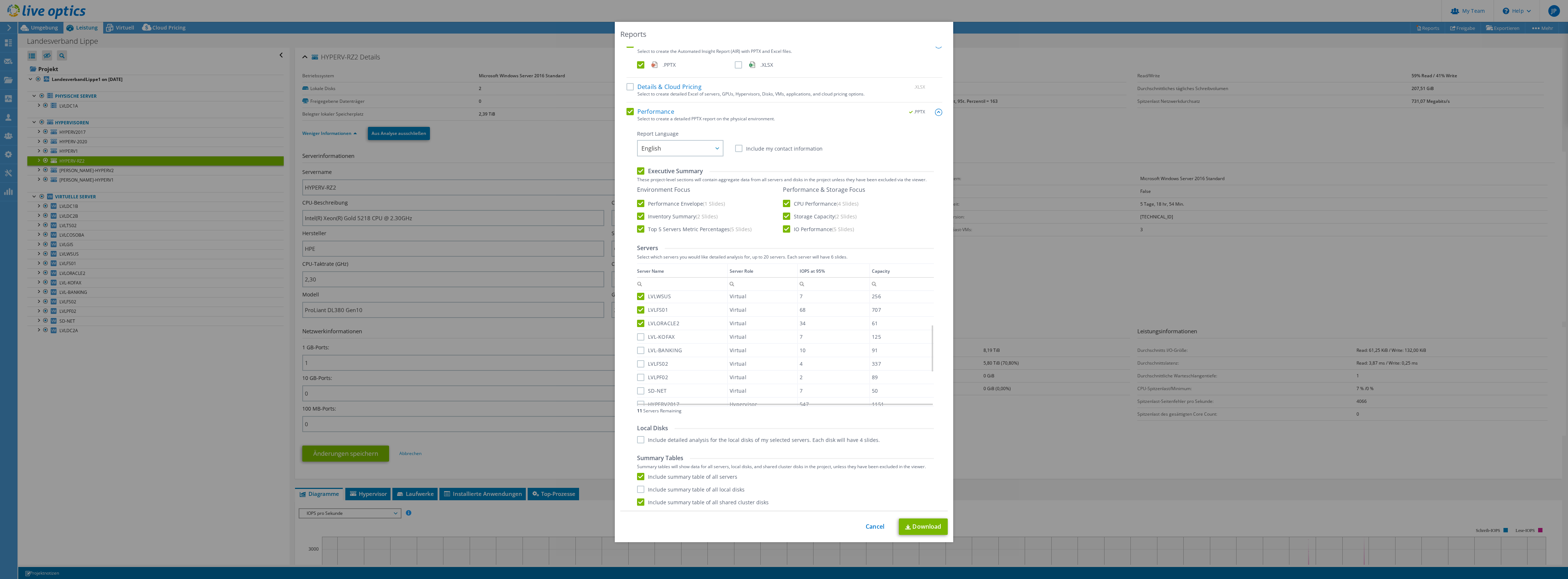
click at [0, 0] on input "LVL-KOFAX" at bounding box center [0, 0] width 0 height 0
click at [637, 346] on label "LVL-BANKING" at bounding box center [659, 350] width 45 height 7
click at [0, 0] on input "LVL-BANKING" at bounding box center [0, 0] width 0 height 0
click at [637, 360] on label "LVLFS02" at bounding box center [653, 364] width 31 height 7
click at [0, 0] on input "LVLFS02" at bounding box center [0, 0] width 0 height 0
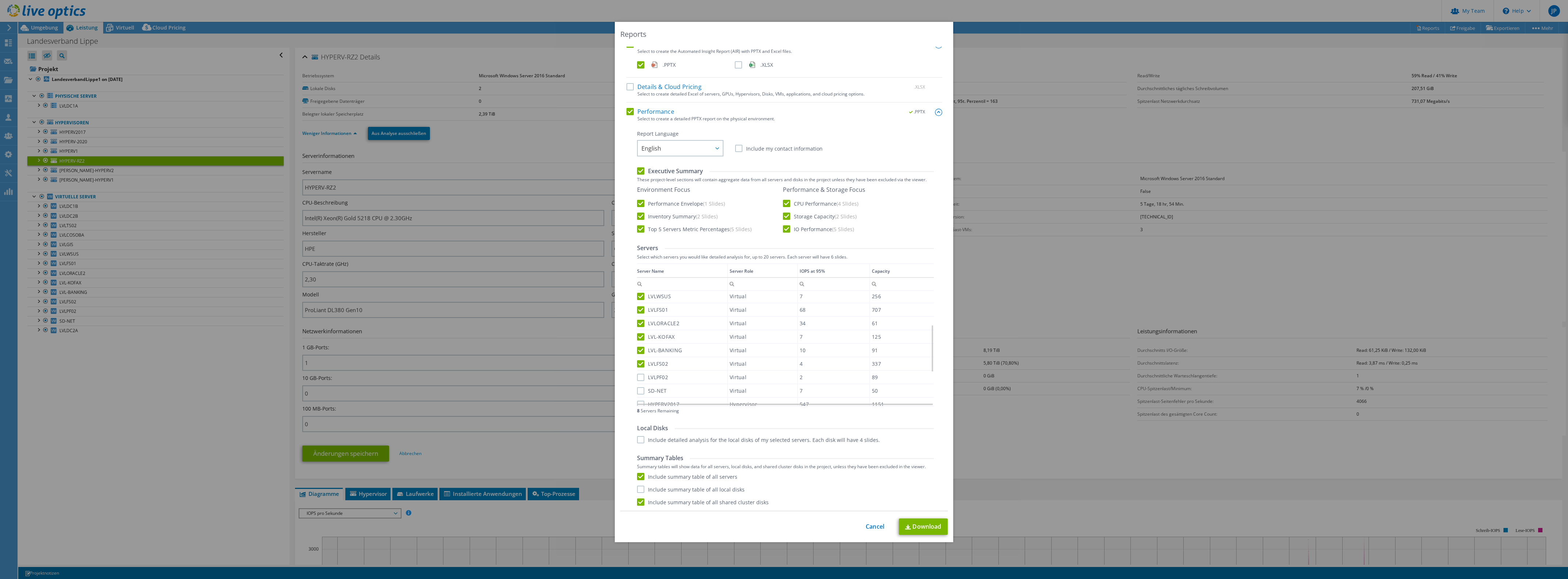
drag, startPoint x: 637, startPoint y: 374, endPoint x: 637, endPoint y: 383, distance: 9.0
click at [637, 374] on label "LVLPF02" at bounding box center [653, 377] width 31 height 7
click at [0, 0] on input "LVLPF02" at bounding box center [0, 0] width 0 height 0
click at [637, 387] on label "SD-NET" at bounding box center [652, 391] width 30 height 7
click at [0, 0] on input "SD-NET" at bounding box center [0, 0] width 0 height 0
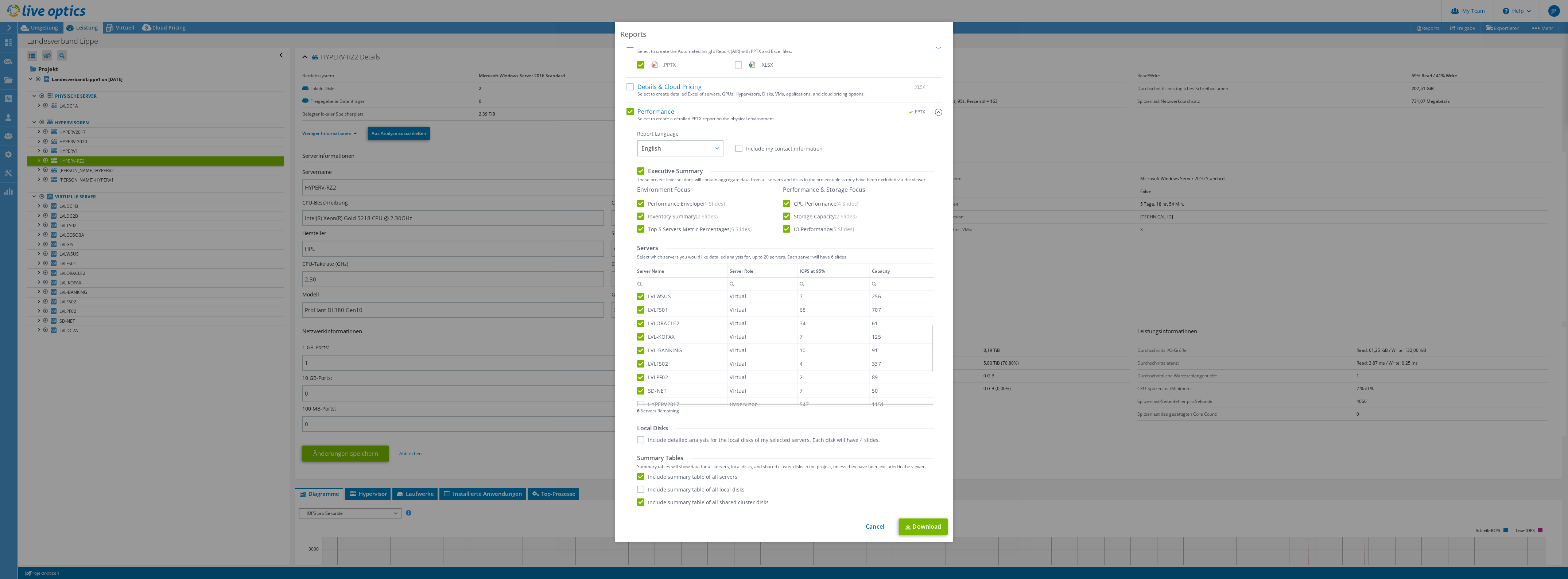
scroll to position [164, 0]
click at [639, 319] on label "HYPERV2017" at bounding box center [658, 322] width 43 height 7
click at [0, 0] on input "HYPERV2017" at bounding box center [0, 0] width 0 height 0
drag, startPoint x: 639, startPoint y: 329, endPoint x: 637, endPoint y: 342, distance: 13.2
click at [639, 332] on label "HYPERV-2020" at bounding box center [659, 335] width 44 height 7
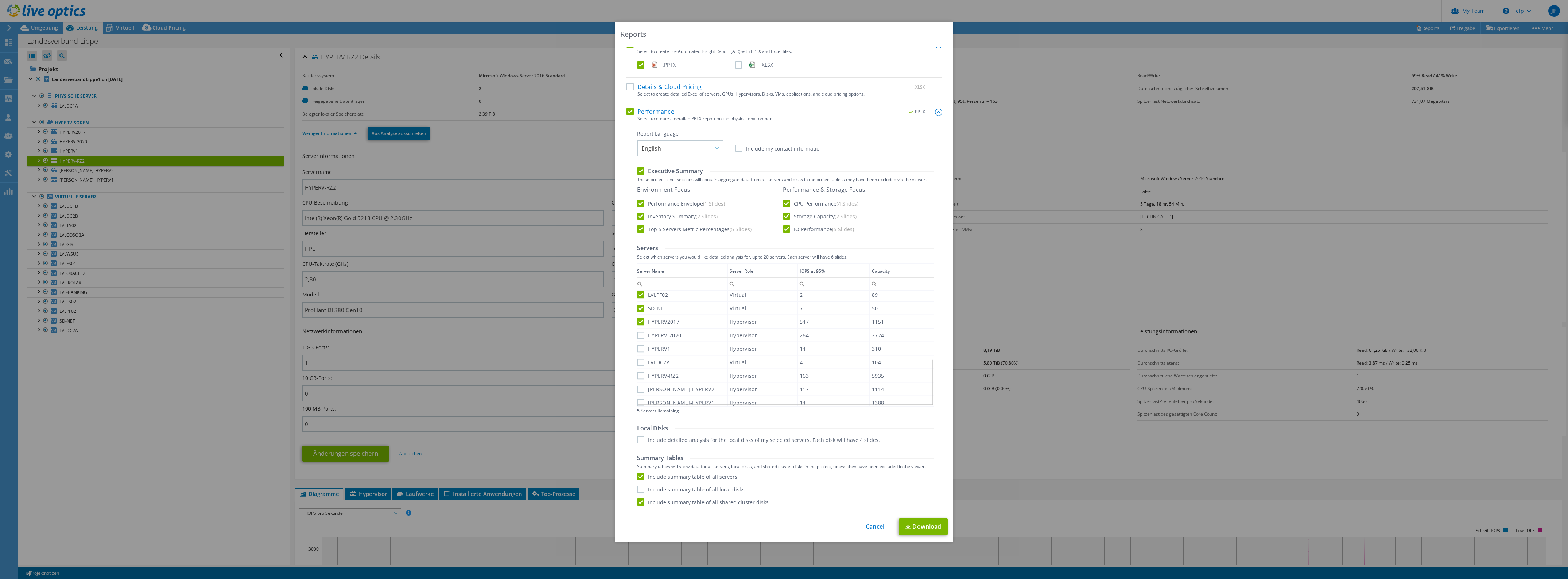
click at [0, 0] on input "HYPERV-2020" at bounding box center [0, 0] width 0 height 0
click at [637, 345] on label "HYPERV1" at bounding box center [653, 349] width 33 height 7
click at [0, 0] on input "HYPERV1" at bounding box center [0, 0] width 0 height 0
click at [637, 358] on label "LVLDC2A" at bounding box center [653, 362] width 33 height 7
click at [0, 0] on input "LVLDC2A" at bounding box center [0, 0] width 0 height 0
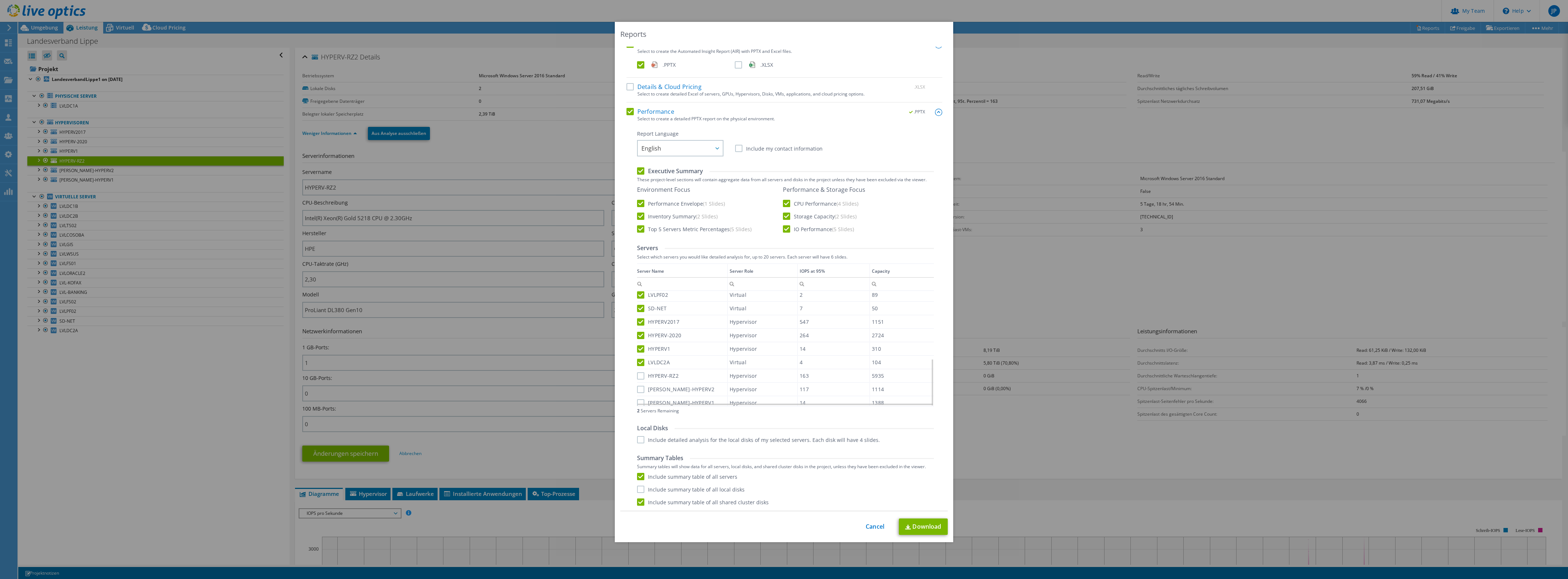
click at [637, 372] on label "HYPERV-RZ2" at bounding box center [658, 376] width 42 height 7
click at [0, 0] on input "HYPERV-RZ2" at bounding box center [0, 0] width 0 height 0
click at [637, 385] on label "[PERSON_NAME]-HYPERV2" at bounding box center [675, 389] width 77 height 7
click at [0, 0] on input "[PERSON_NAME]-HYPERV2" at bounding box center [0, 0] width 0 height 0
click at [637, 399] on label "[PERSON_NAME]-HYPERV1" at bounding box center [675, 402] width 77 height 7
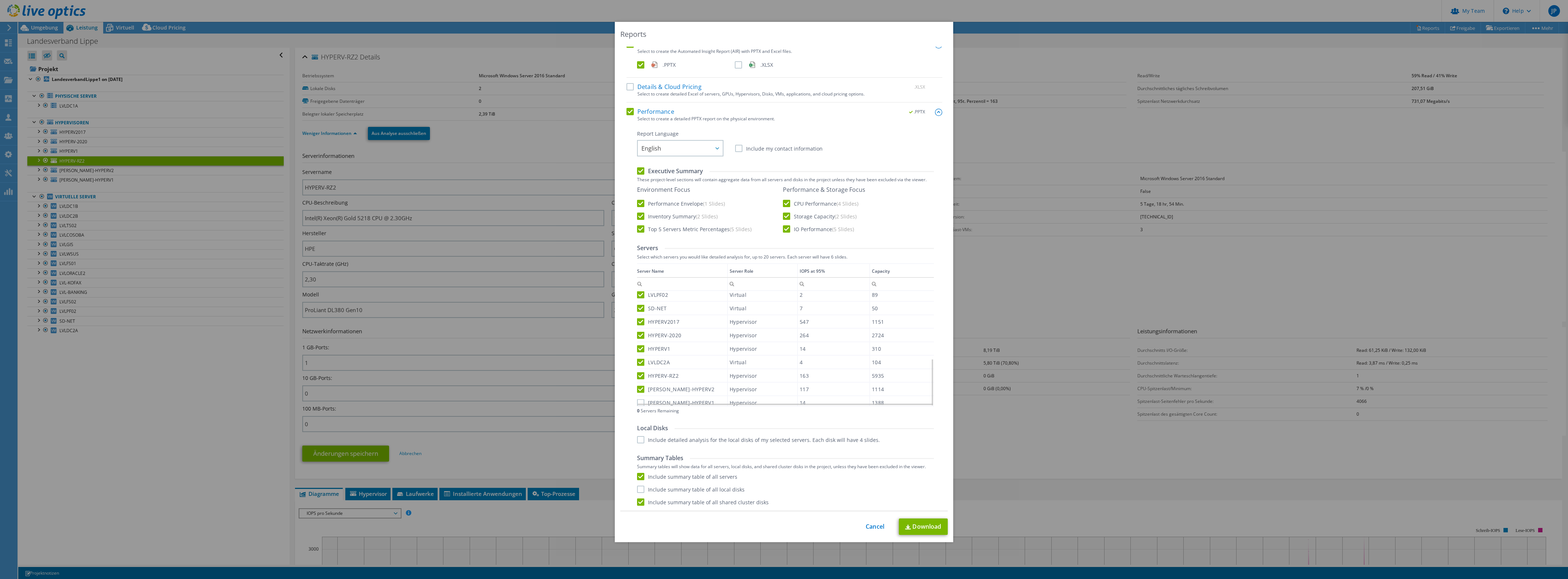
click at [0, 0] on input "[PERSON_NAME]-HYPERV1" at bounding box center [0, 0] width 0 height 0
click at [637, 399] on label "[PERSON_NAME]-HYPERV1" at bounding box center [675, 403] width 77 height 7
click at [0, 0] on input "[PERSON_NAME]-HYPERV1" at bounding box center [0, 0] width 0 height 0
click at [637, 399] on label "[PERSON_NAME]-HYPERV1" at bounding box center [675, 403] width 77 height 7
click at [0, 0] on input "[PERSON_NAME]-HYPERV1" at bounding box center [0, 0] width 0 height 0
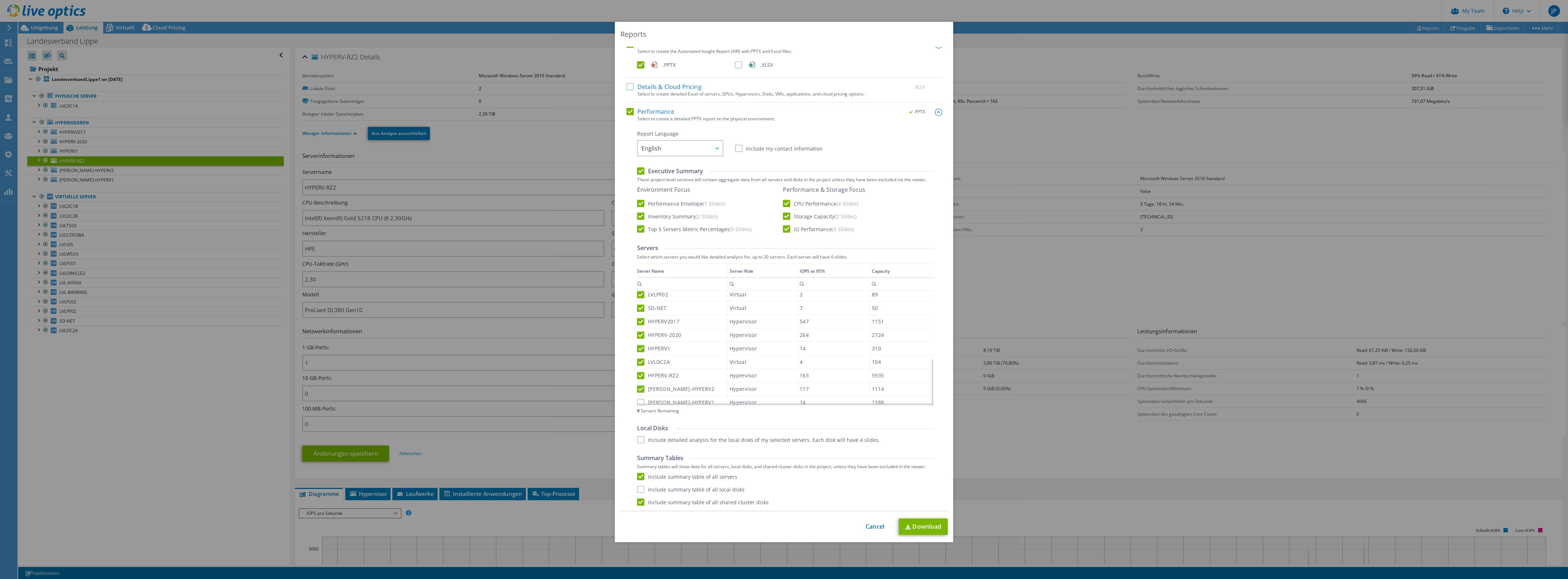
click at [652, 399] on label "[PERSON_NAME]-HYPERV1" at bounding box center [675, 402] width 77 height 7
click at [0, 0] on input "[PERSON_NAME]-HYPERV1" at bounding box center [0, 0] width 0 height 0
click at [639, 399] on label "[PERSON_NAME]-HYPERV1" at bounding box center [675, 402] width 77 height 7
click at [0, 0] on input "[PERSON_NAME]-HYPERV1" at bounding box center [0, 0] width 0 height 0
click at [637, 393] on div "Data grid" at bounding box center [637, 332] width 1 height 139
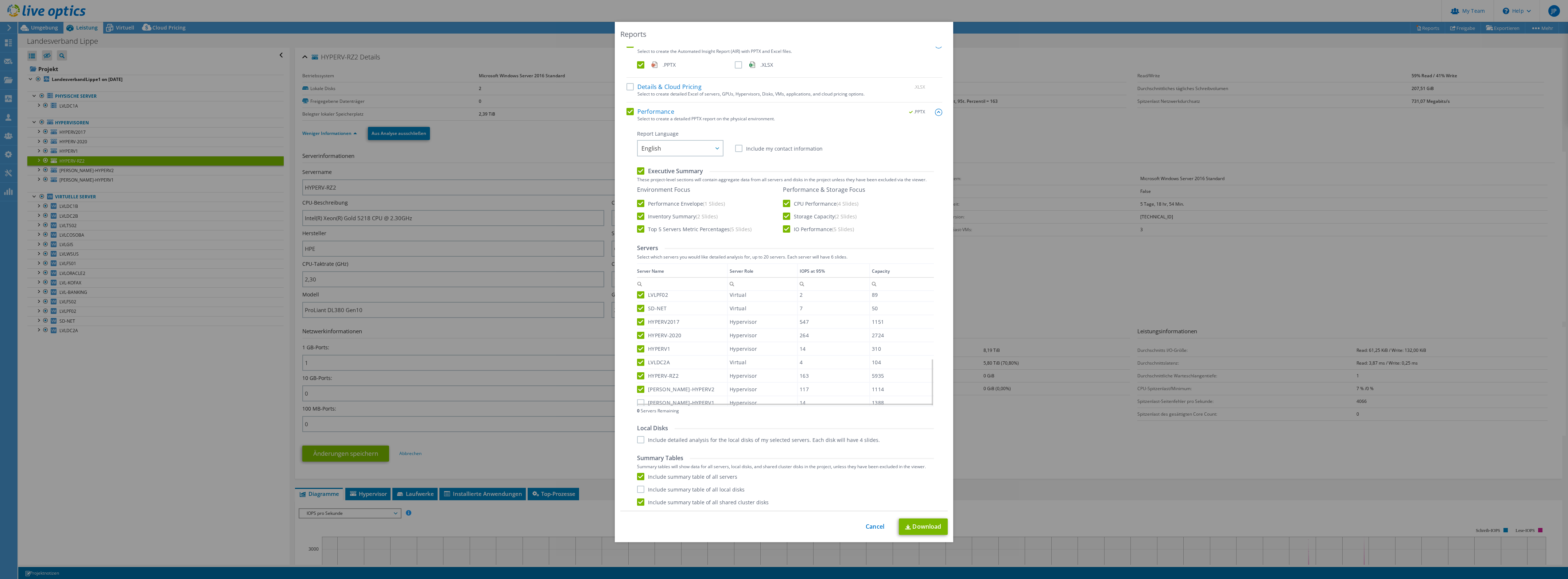
click at [638, 399] on label "[PERSON_NAME]-HYPERV1" at bounding box center [675, 403] width 77 height 7
click at [0, 0] on input "[PERSON_NAME]-HYPERV1" at bounding box center [0, 0] width 0 height 0
click at [637, 398] on label "[PERSON_NAME]-HYPERV1" at bounding box center [675, 402] width 77 height 7
click at [0, 0] on input "[PERSON_NAME]-HYPERV1" at bounding box center [0, 0] width 0 height 0
drag, startPoint x: 639, startPoint y: 396, endPoint x: 634, endPoint y: 398, distance: 5.4
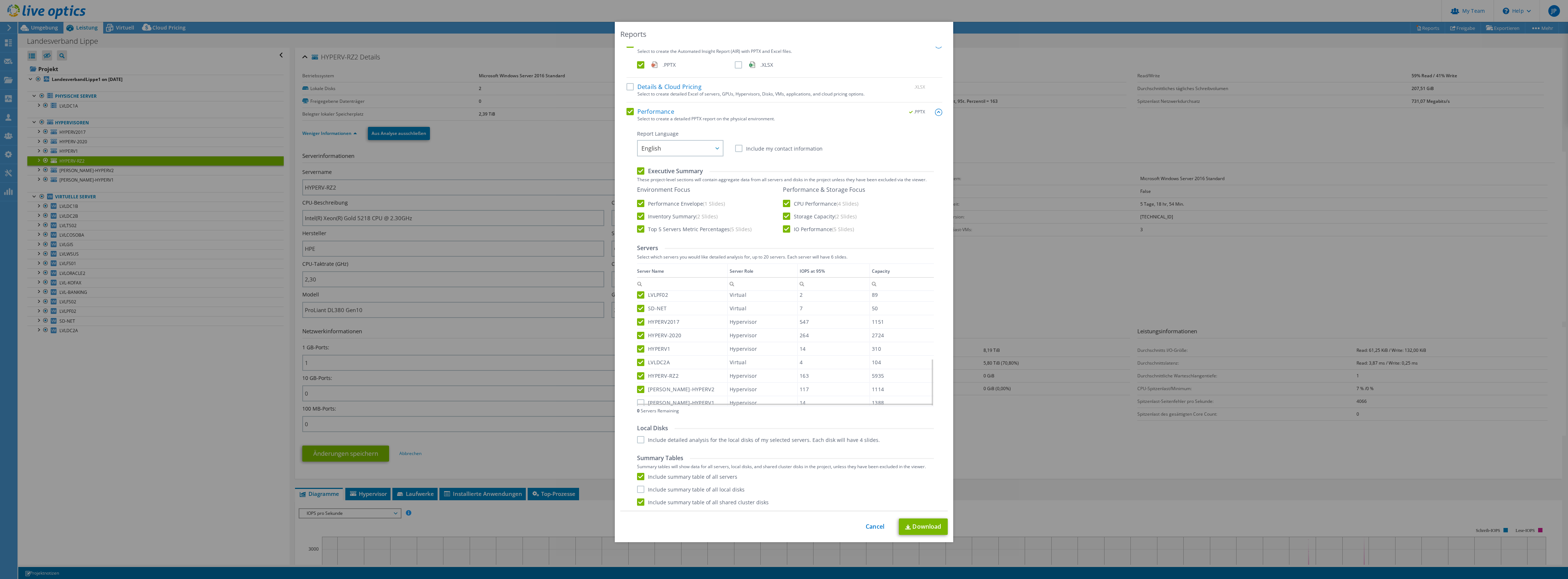
click at [637, 398] on div "Server Name Server Role IOPS at 95% Capacity Enthält Enthält nicht Beginnt mit …" at bounding box center [785, 335] width 297 height 143
click at [637, 398] on div "Data grid" at bounding box center [637, 332] width 1 height 139
click at [637, 399] on div "Server Name Server Role IOPS at 95% Capacity Enthält Enthält nicht Beginnt mit …" at bounding box center [785, 335] width 297 height 143
click at [637, 399] on label "[PERSON_NAME]-HYPERV1" at bounding box center [675, 403] width 77 height 7
click at [0, 0] on input "[PERSON_NAME]-HYPERV1" at bounding box center [0, 0] width 0 height 0
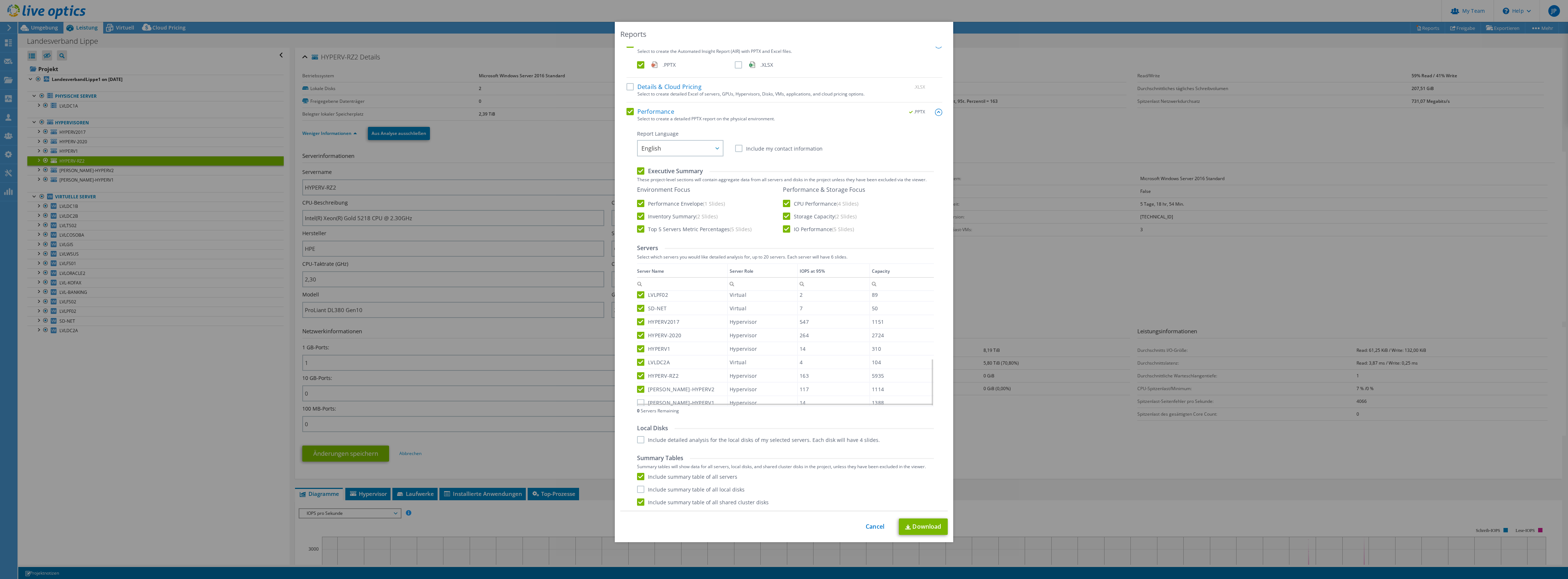
click at [637, 398] on label "[PERSON_NAME]-HYPERV1" at bounding box center [675, 402] width 77 height 7
click at [0, 0] on input "[PERSON_NAME]-HYPERV1" at bounding box center [0, 0] width 0 height 0
click at [637, 400] on label "[PERSON_NAME]-HYPERV1" at bounding box center [675, 403] width 77 height 7
click at [0, 0] on input "[PERSON_NAME]-HYPERV1" at bounding box center [0, 0] width 0 height 0
click at [658, 399] on label "[PERSON_NAME]-HYPERV1" at bounding box center [675, 403] width 77 height 7
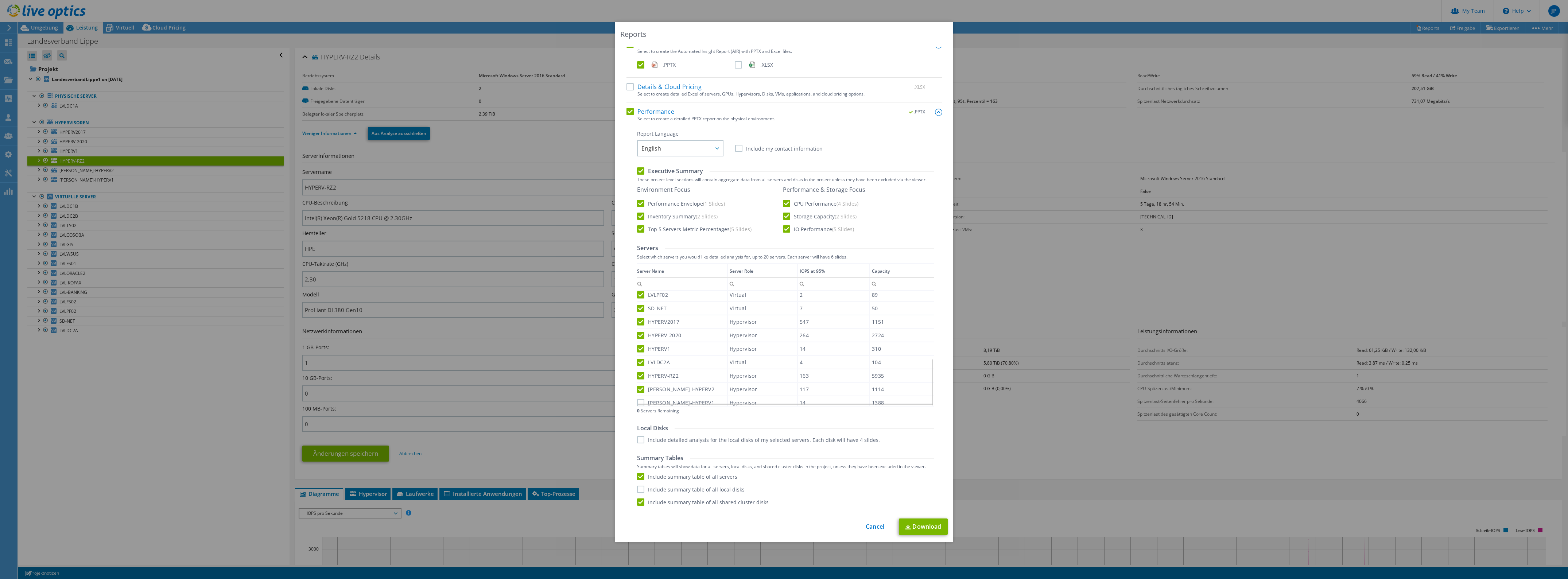
click at [0, 0] on input "[PERSON_NAME]-HYPERV1" at bounding box center [0, 0] width 0 height 0
click at [659, 382] on div "[PERSON_NAME]-HYPERV2" at bounding box center [682, 388] width 90 height 12
click at [659, 386] on label "[PERSON_NAME]-HYPERV2" at bounding box center [675, 390] width 77 height 7
click at [0, 0] on input "[PERSON_NAME]-HYPERV2" at bounding box center [0, 0] width 0 height 0
click at [656, 386] on label "[PERSON_NAME]-HYPERV2" at bounding box center [675, 390] width 77 height 7
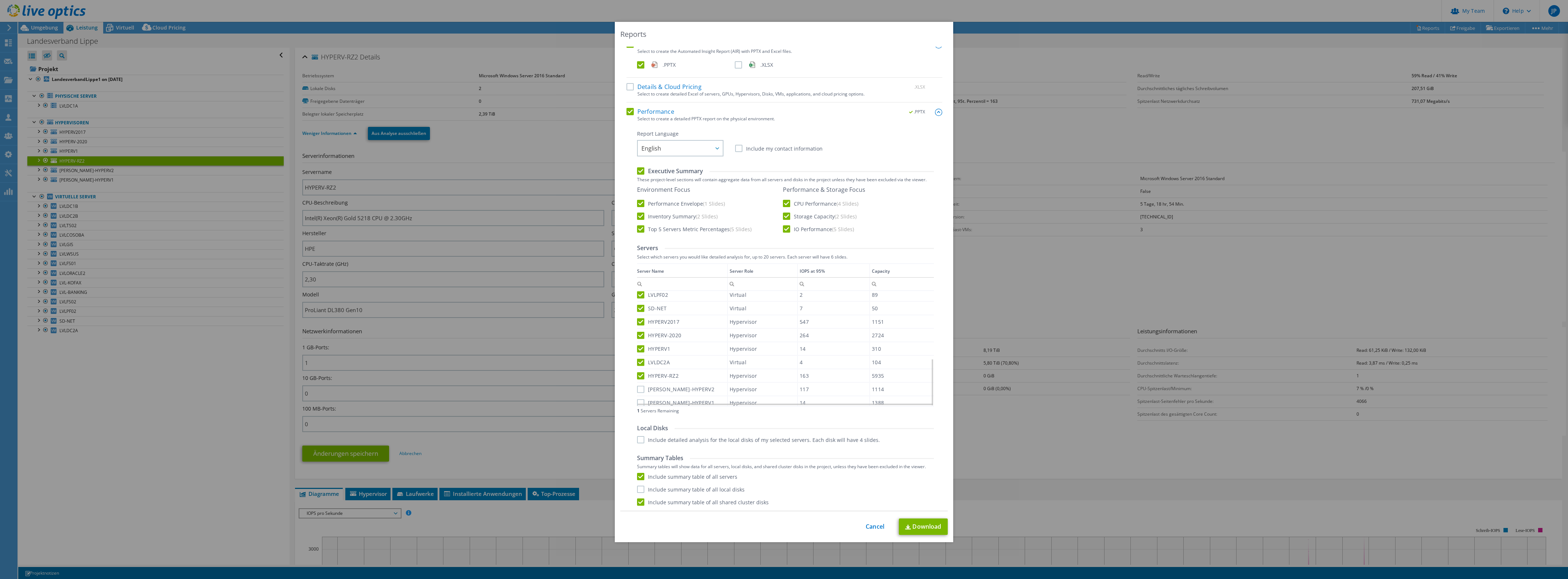
click at [0, 0] on input "[PERSON_NAME]-HYPERV2" at bounding box center [0, 0] width 0 height 0
click at [666, 399] on label "[PERSON_NAME]-HYPERV1" at bounding box center [675, 403] width 77 height 7
click at [0, 0] on input "[PERSON_NAME]-HYPERV1" at bounding box center [0, 0] width 0 height 0
click at [666, 398] on label "[PERSON_NAME]-HYPERV1" at bounding box center [675, 402] width 77 height 7
click at [0, 0] on input "[PERSON_NAME]-HYPERV1" at bounding box center [0, 0] width 0 height 0
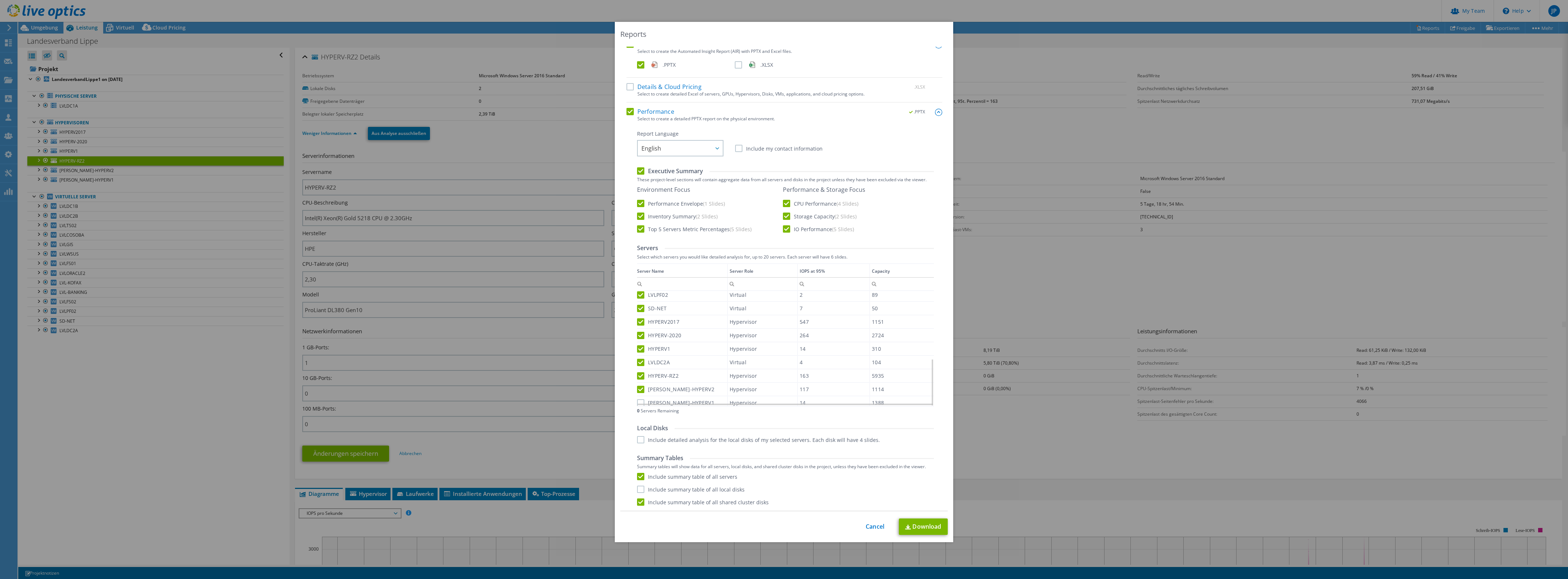
click at [655, 399] on label "[PERSON_NAME]-HYPERV1" at bounding box center [675, 403] width 77 height 7
click at [0, 0] on input "[PERSON_NAME]-HYPERV1" at bounding box center [0, 0] width 0 height 0
click at [639, 399] on label "[PERSON_NAME]-HYPERV1" at bounding box center [675, 403] width 77 height 7
click at [0, 0] on input "[PERSON_NAME]-HYPERV1" at bounding box center [0, 0] width 0 height 0
click at [639, 399] on label "[PERSON_NAME]-HYPERV1" at bounding box center [675, 403] width 77 height 7
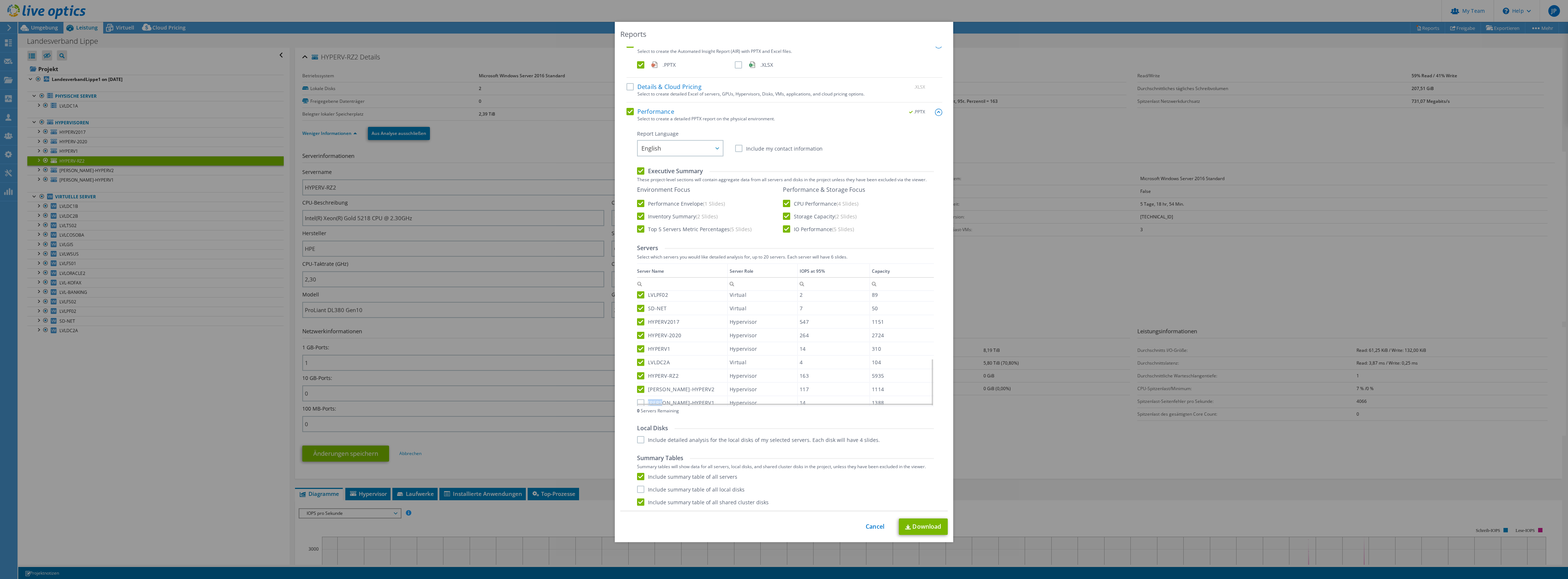
click at [0, 0] on input "[PERSON_NAME]-HYPERV1" at bounding box center [0, 0] width 0 height 0
click at [725, 410] on div "0 Servers Remaining" at bounding box center [785, 410] width 297 height 5
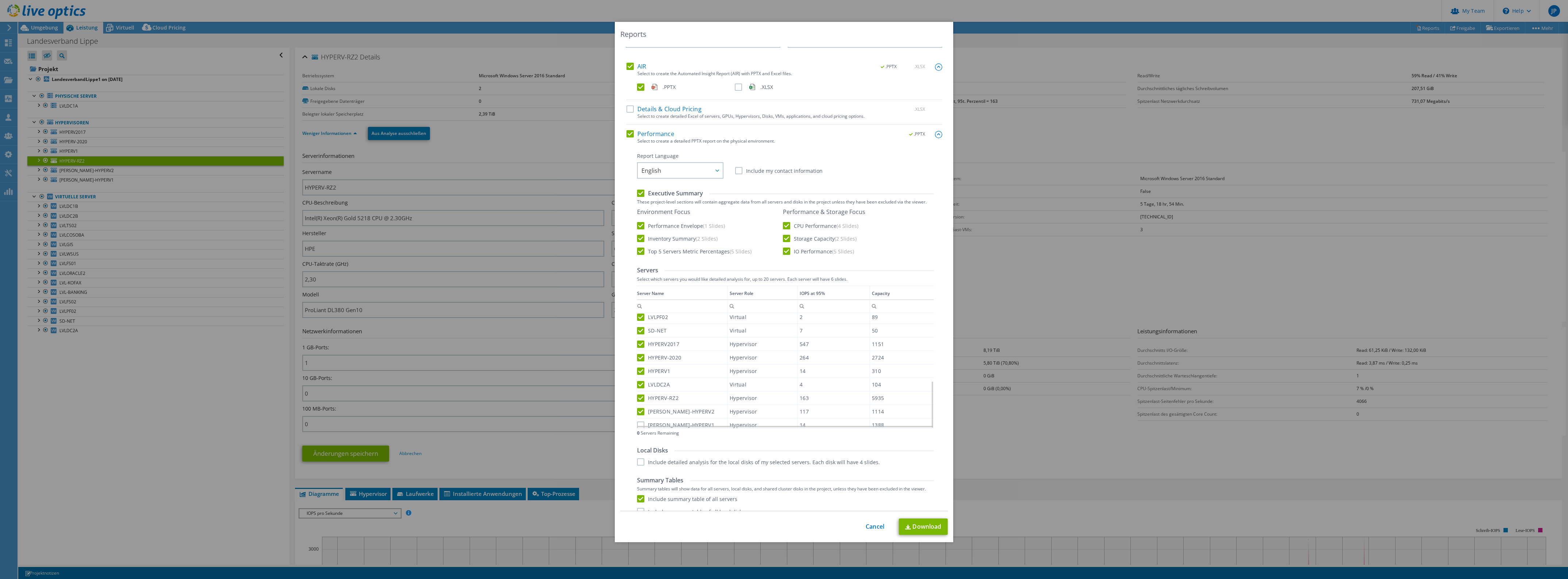
scroll to position [46, 0]
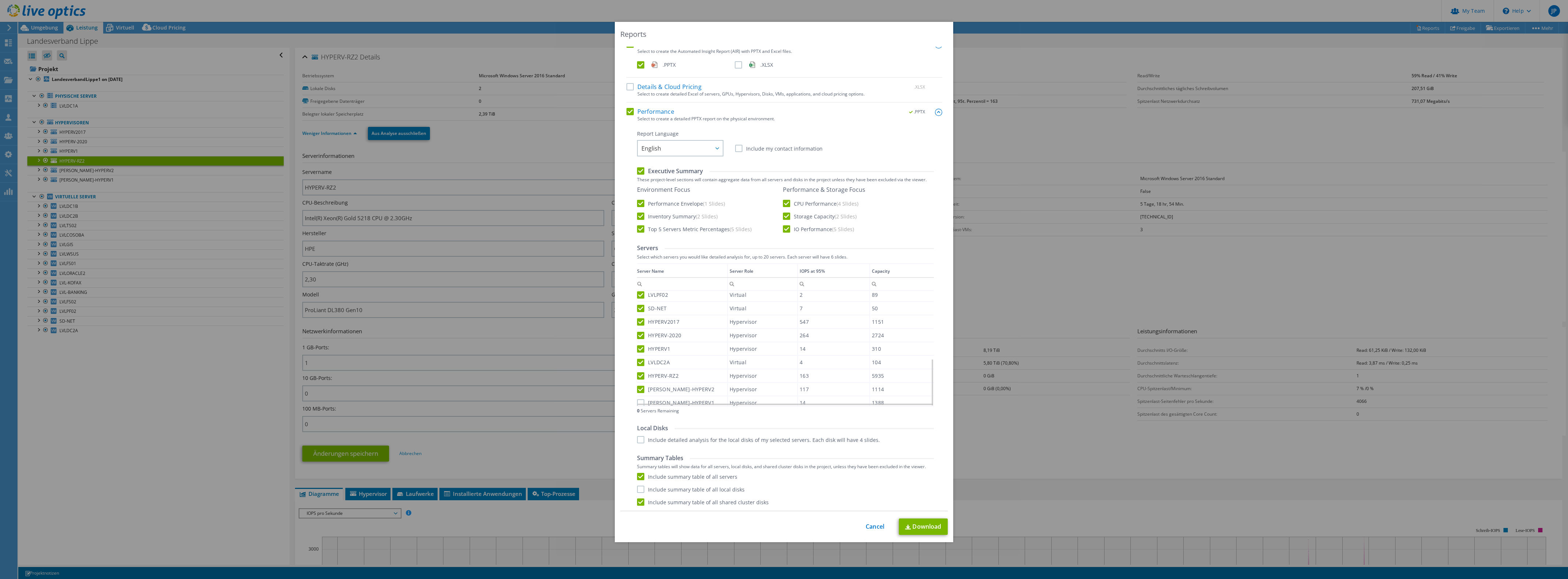
click at [637, 399] on label "[PERSON_NAME]-HYPERV1" at bounding box center [675, 403] width 77 height 7
click at [0, 0] on input "[PERSON_NAME]-HYPERV1" at bounding box center [0, 0] width 0 height 0
click at [637, 399] on label "[PERSON_NAME]-HYPERV1" at bounding box center [675, 403] width 77 height 7
click at [0, 0] on input "[PERSON_NAME]-HYPERV1" at bounding box center [0, 0] width 0 height 0
click at [637, 398] on label "[PERSON_NAME]-HYPERV1" at bounding box center [675, 402] width 77 height 7
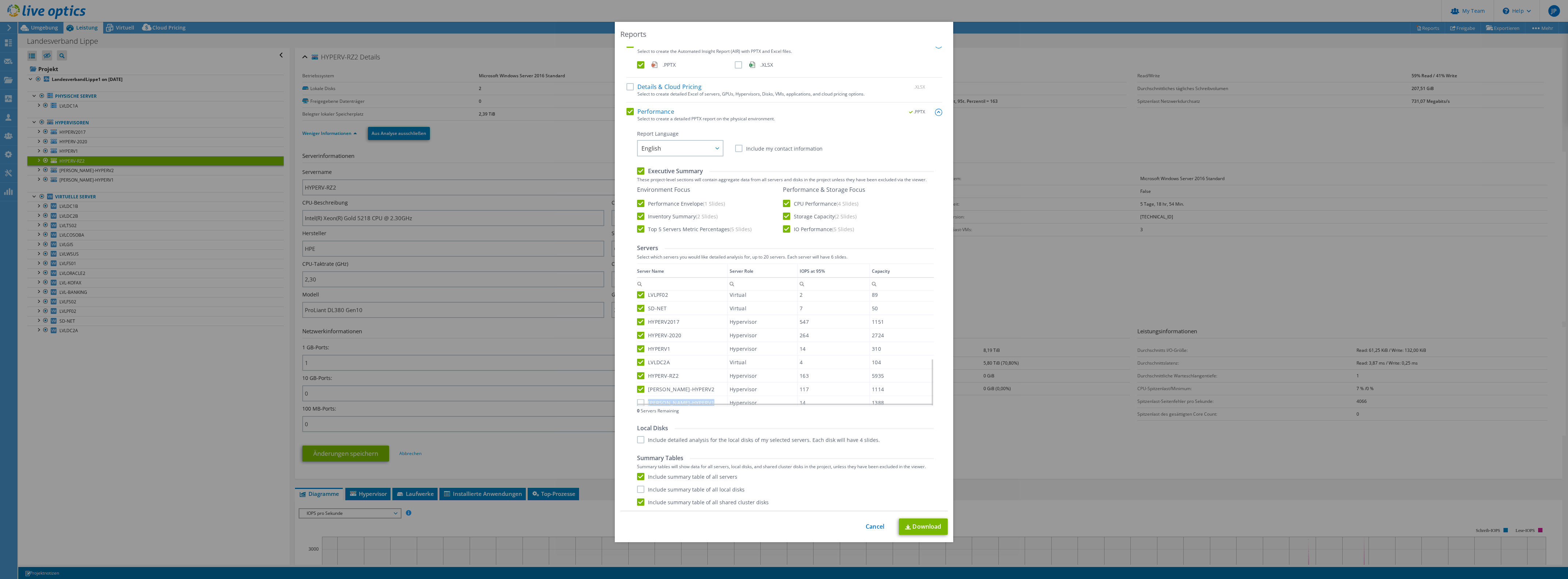
click at [0, 0] on input "[PERSON_NAME]-HYPERV1" at bounding box center [0, 0] width 0 height 0
click at [637, 399] on label "[PERSON_NAME]-HYPERV1" at bounding box center [675, 403] width 77 height 7
click at [0, 0] on input "[PERSON_NAME]-HYPERV1" at bounding box center [0, 0] width 0 height 0
click at [637, 399] on label "[PERSON_NAME]-HYPERV1" at bounding box center [675, 403] width 77 height 7
click at [0, 0] on input "[PERSON_NAME]-HYPERV1" at bounding box center [0, 0] width 0 height 0
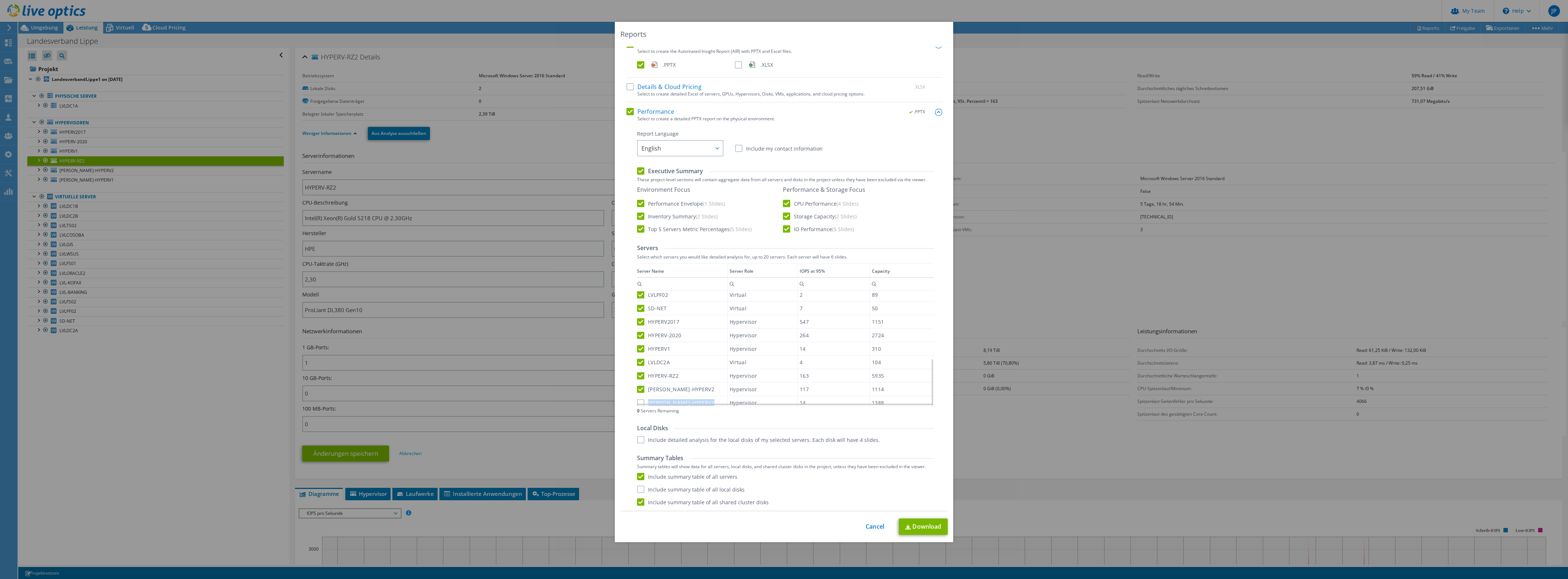
click at [637, 399] on label "[PERSON_NAME]-HYPERV1" at bounding box center [675, 403] width 77 height 7
click at [0, 0] on input "[PERSON_NAME]-HYPERV1" at bounding box center [0, 0] width 0 height 0
click at [637, 398] on label "[PERSON_NAME]-HYPERV1" at bounding box center [675, 402] width 77 height 7
click at [0, 0] on input "[PERSON_NAME]-HYPERV1" at bounding box center [0, 0] width 0 height 0
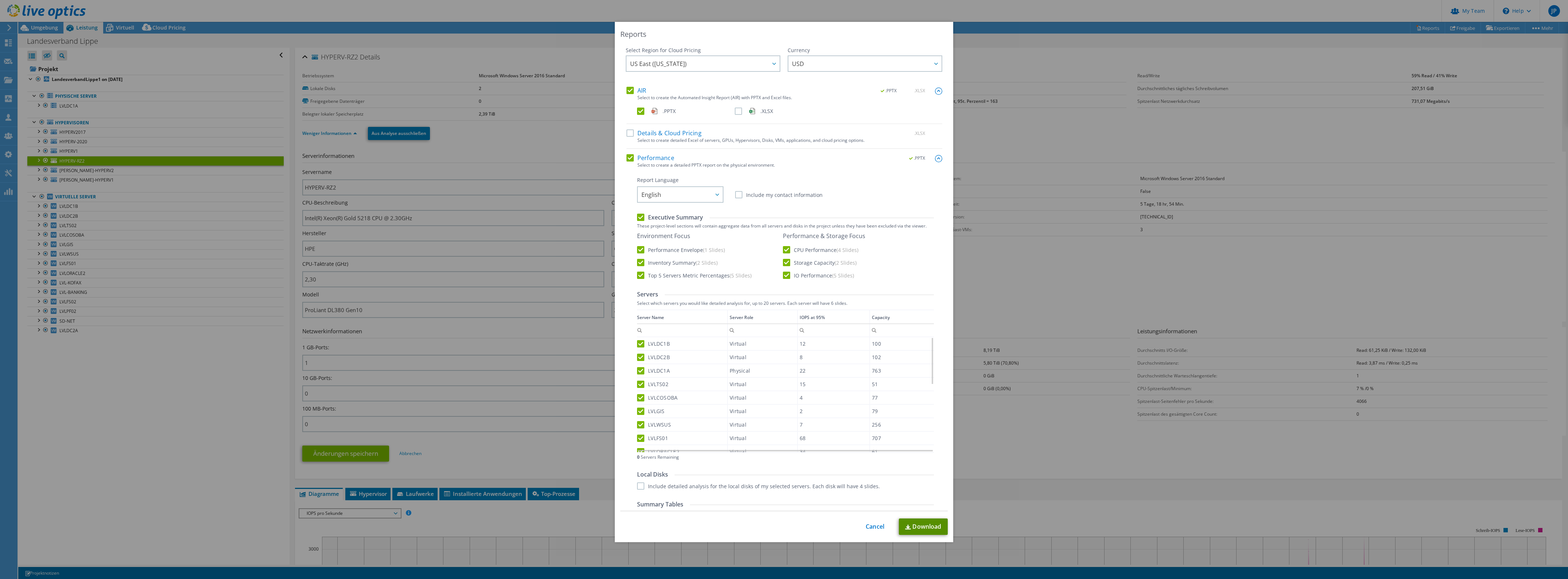
click at [911, 523] on link "Download" at bounding box center [923, 526] width 49 height 16
click at [637, 111] on label ".PPTX" at bounding box center [685, 112] width 96 height 7
click at [0, 0] on input ".PPTX" at bounding box center [0, 0] width 0 height 0
click at [738, 112] on label ".XLSX" at bounding box center [783, 112] width 96 height 7
click at [0, 0] on input ".XLSX" at bounding box center [0, 0] width 0 height 0
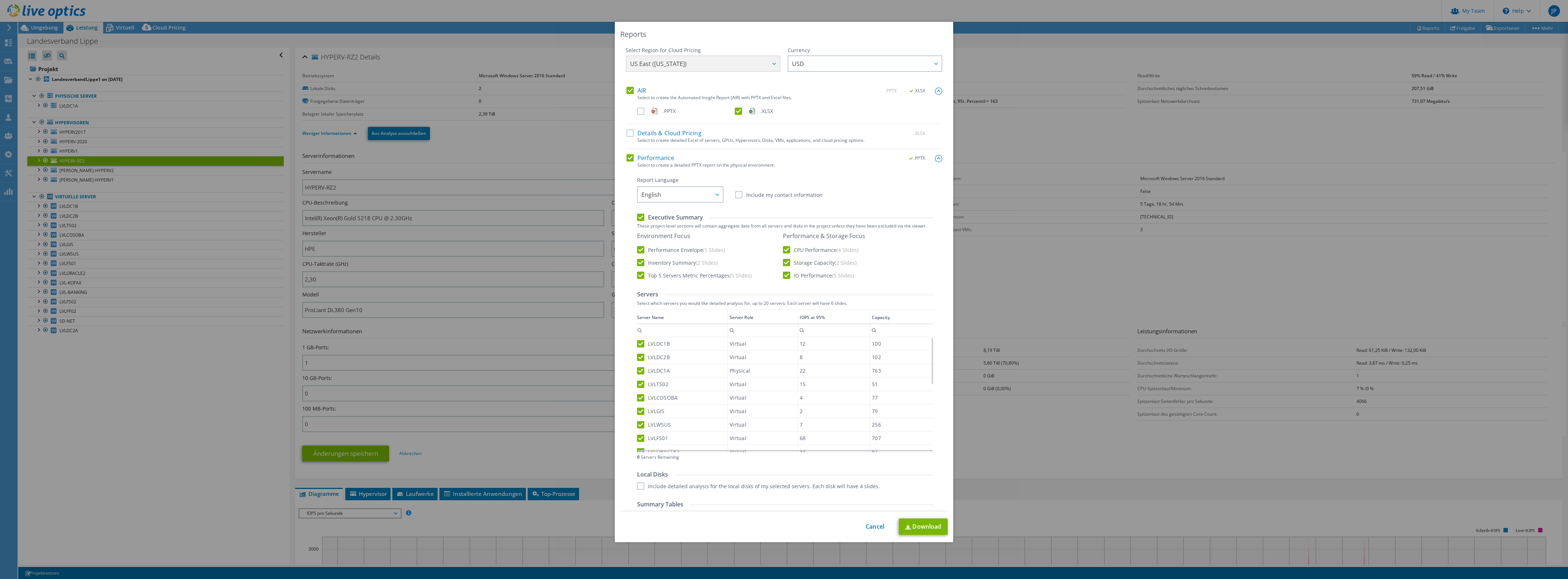
click at [626, 160] on label "Performance" at bounding box center [650, 158] width 48 height 7
click at [0, 0] on input "Performance" at bounding box center [0, 0] width 0 height 0
click at [919, 529] on link "Download" at bounding box center [923, 526] width 49 height 16
click at [865, 528] on link "Cancel" at bounding box center [874, 526] width 18 height 7
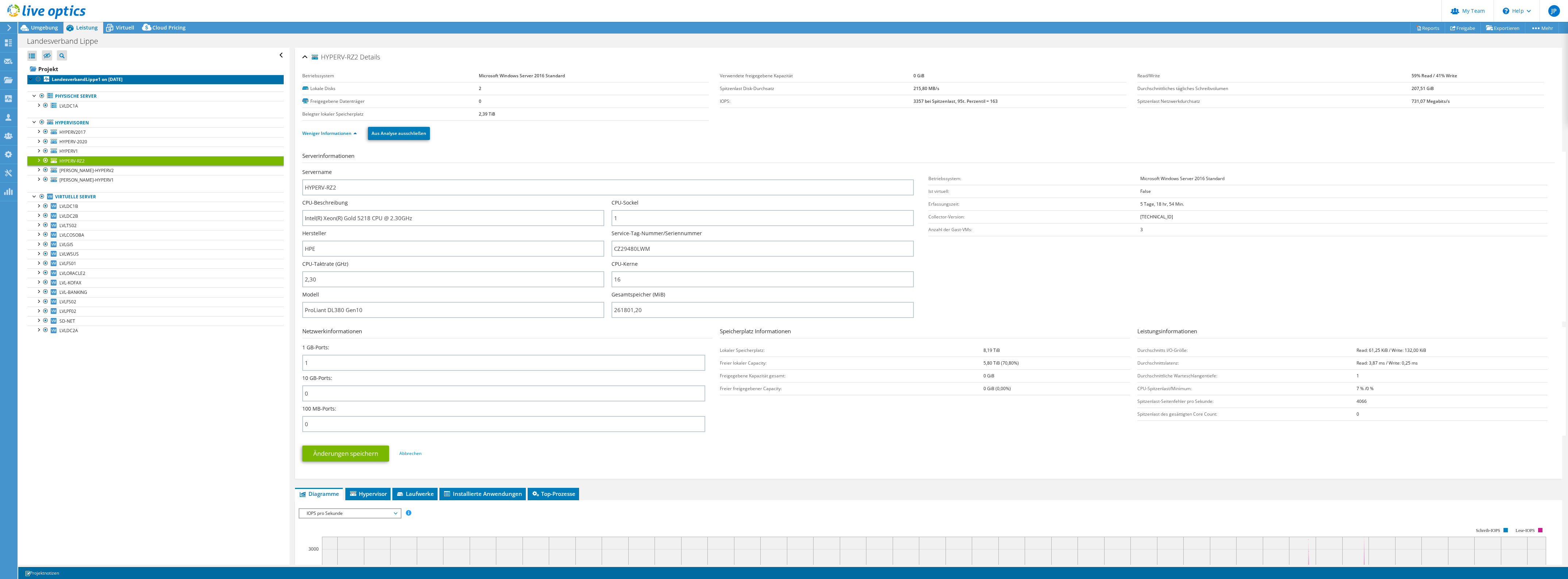
click at [113, 79] on b "LandesverbandLippe1 on [DATE]" at bounding box center [87, 79] width 70 height 6
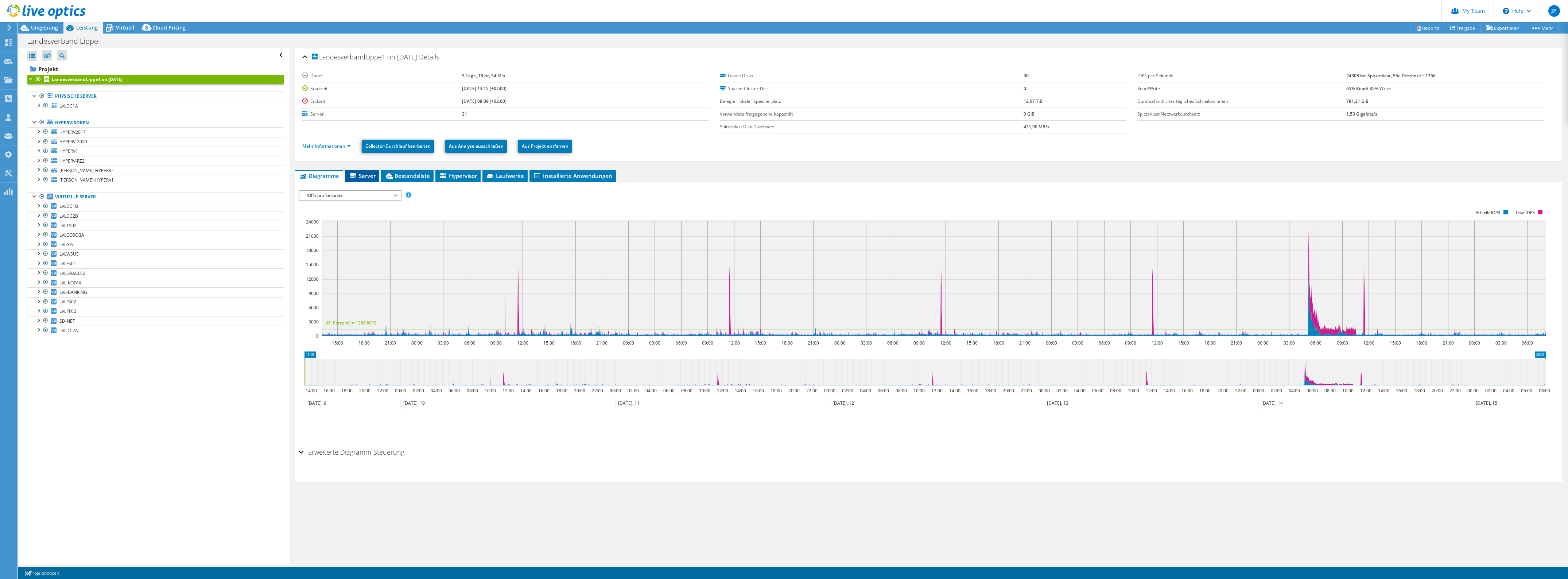
click at [369, 179] on span "Server" at bounding box center [362, 175] width 26 height 7
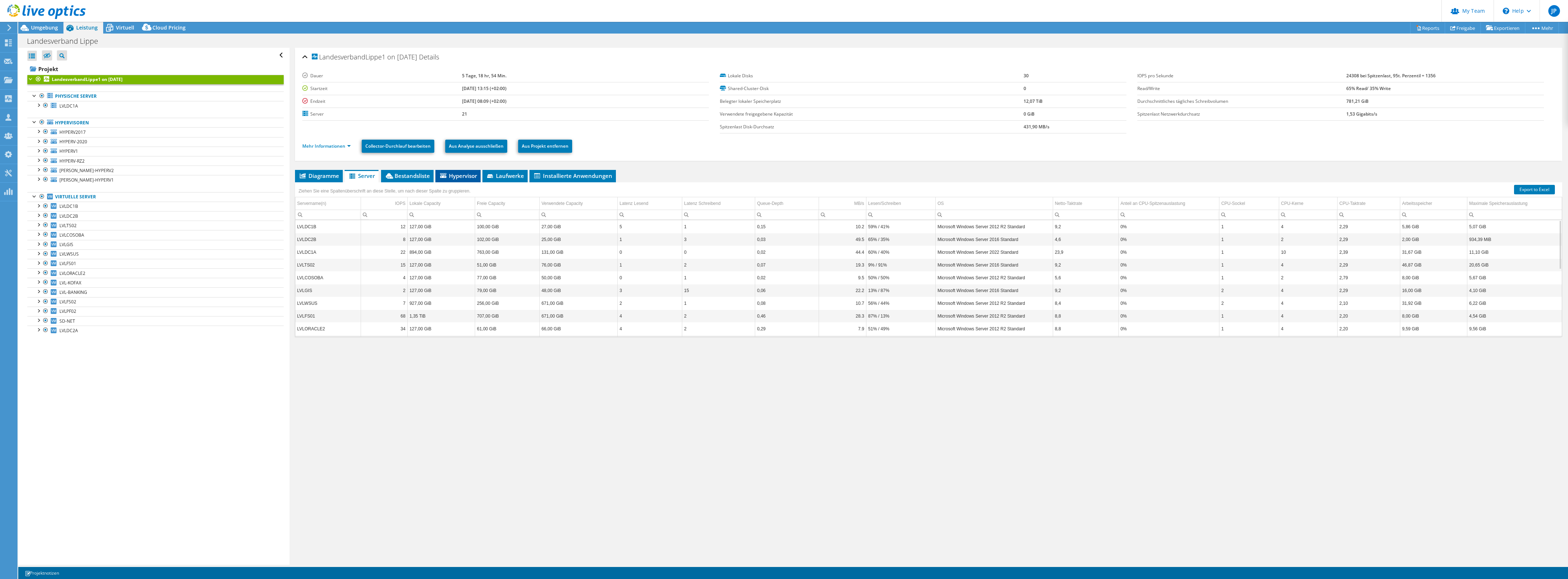
click at [459, 178] on span "Hypervisor" at bounding box center [458, 175] width 38 height 7
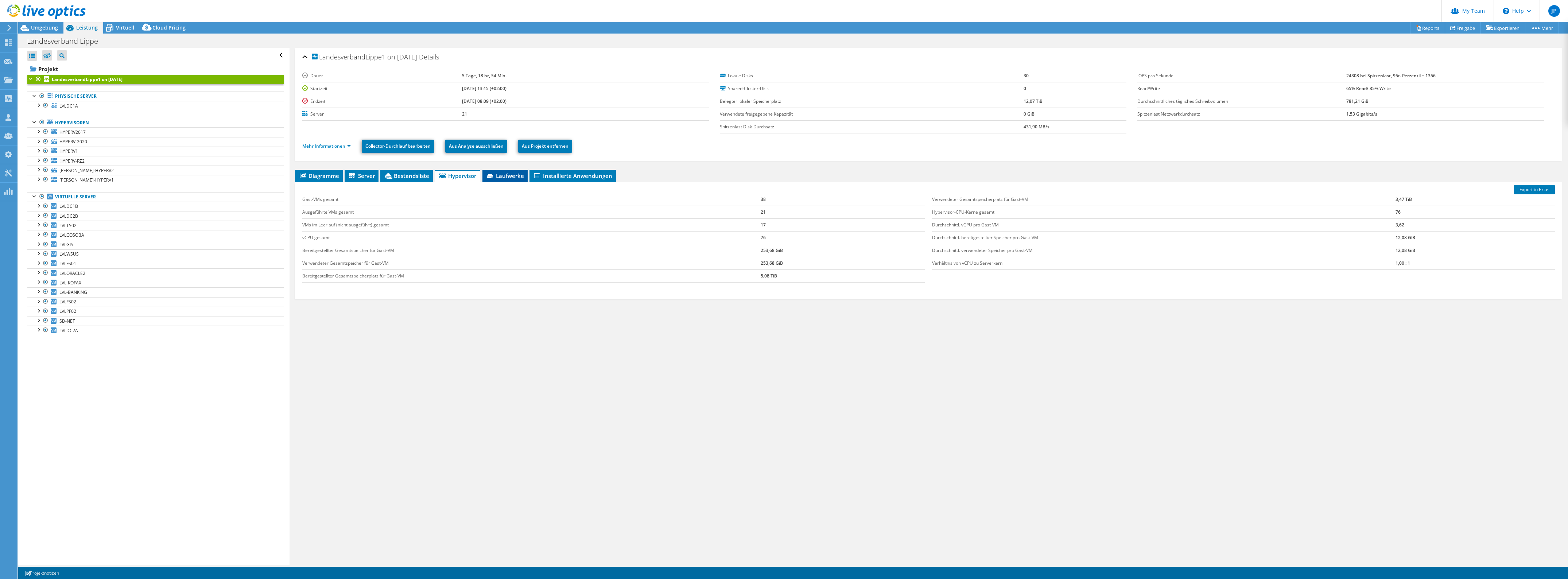
click at [507, 175] on span "Laufwerke" at bounding box center [505, 175] width 38 height 7
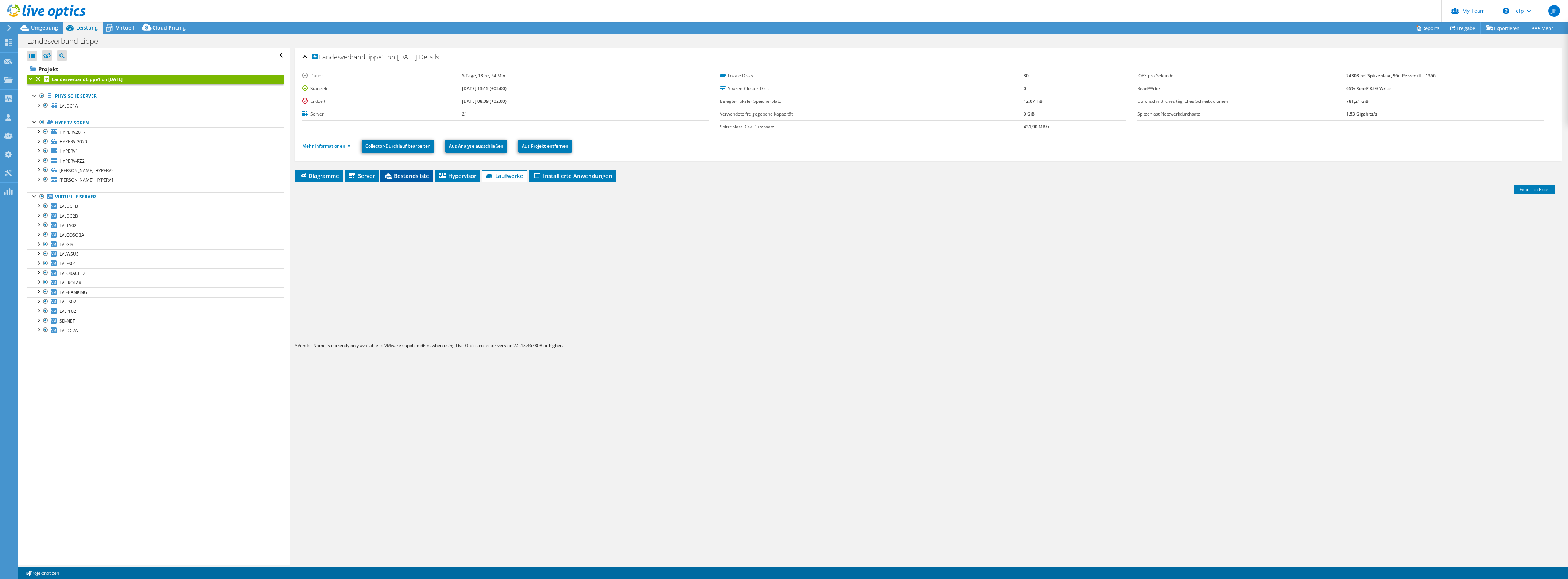
click at [420, 174] on span "Bestandsliste" at bounding box center [407, 175] width 46 height 7
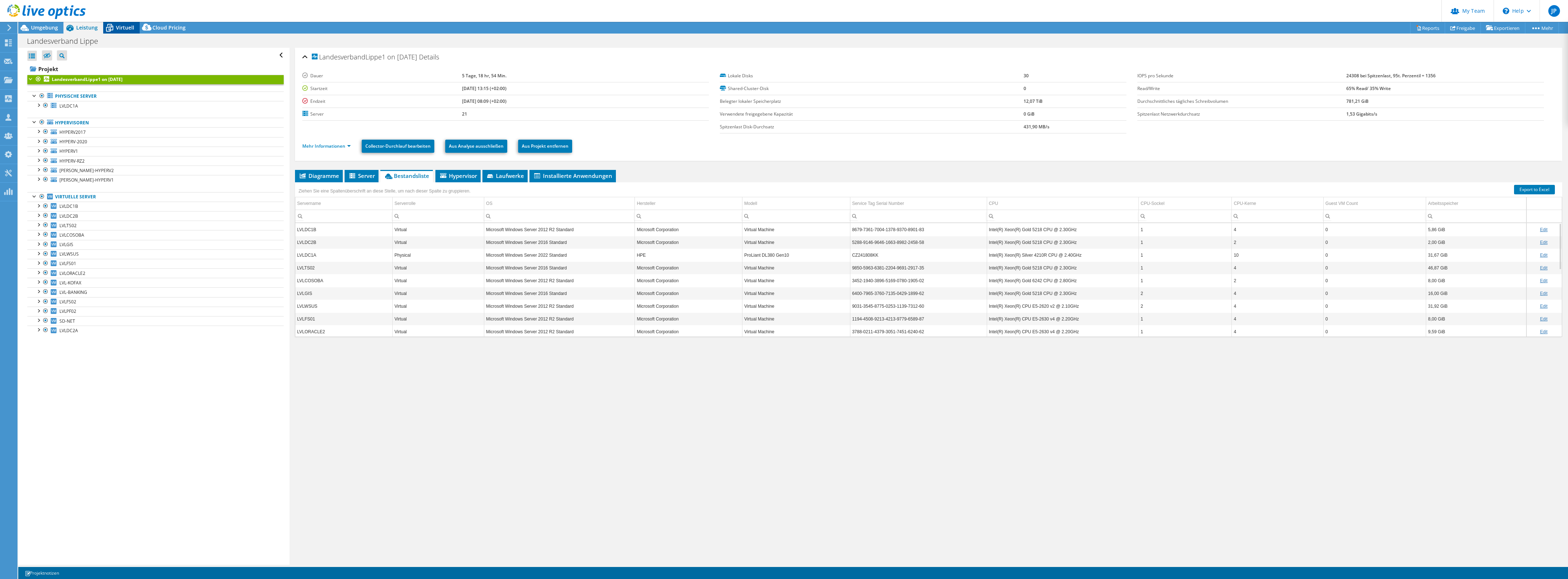
click at [119, 32] on div "Virtuell" at bounding box center [122, 28] width 37 height 12
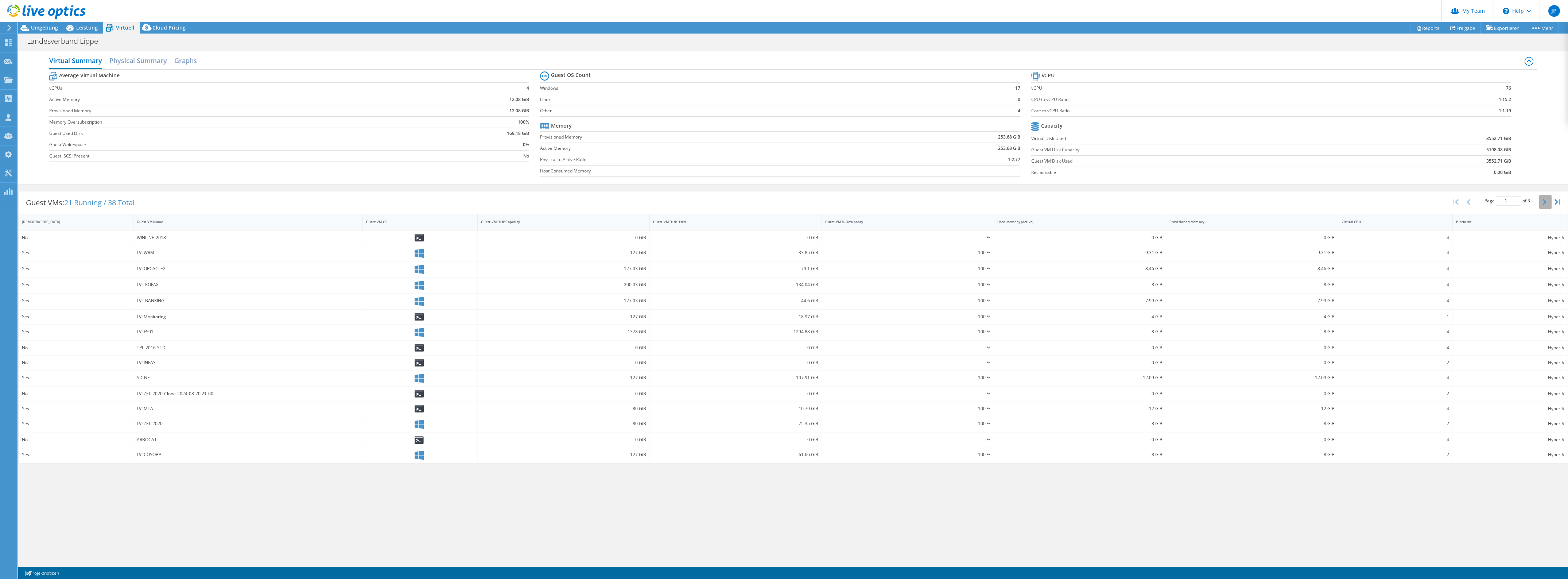
click at [1542, 202] on button "button" at bounding box center [1545, 202] width 12 height 14
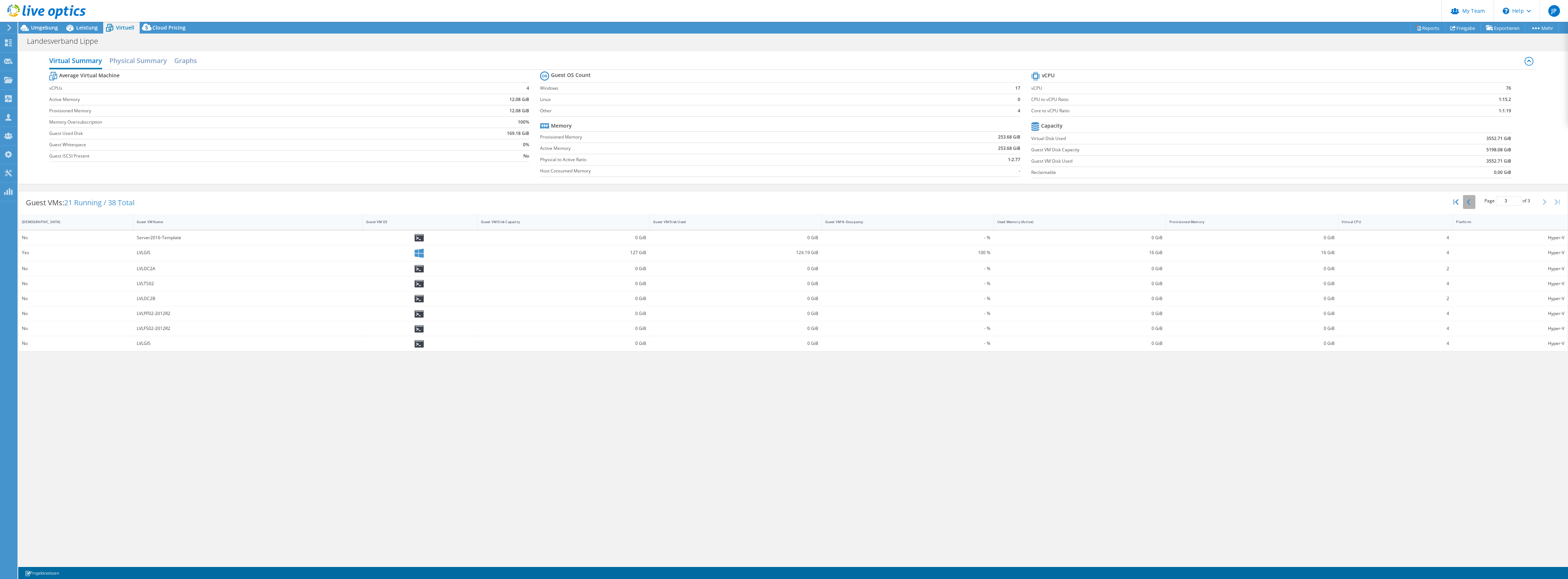
click at [1470, 203] on icon "button" at bounding box center [1468, 202] width 4 height 6
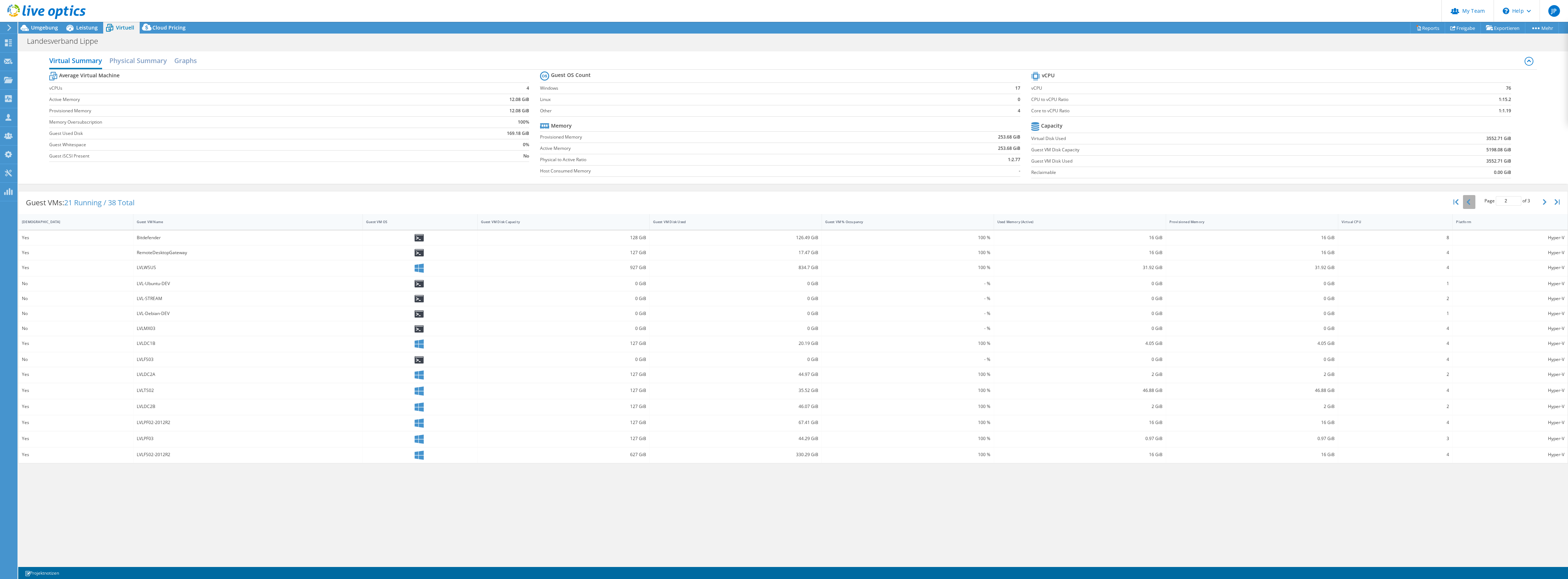
click at [1470, 203] on icon "button" at bounding box center [1468, 202] width 4 height 6
type input "1"
click at [90, 29] on span "Leistung" at bounding box center [87, 27] width 21 height 7
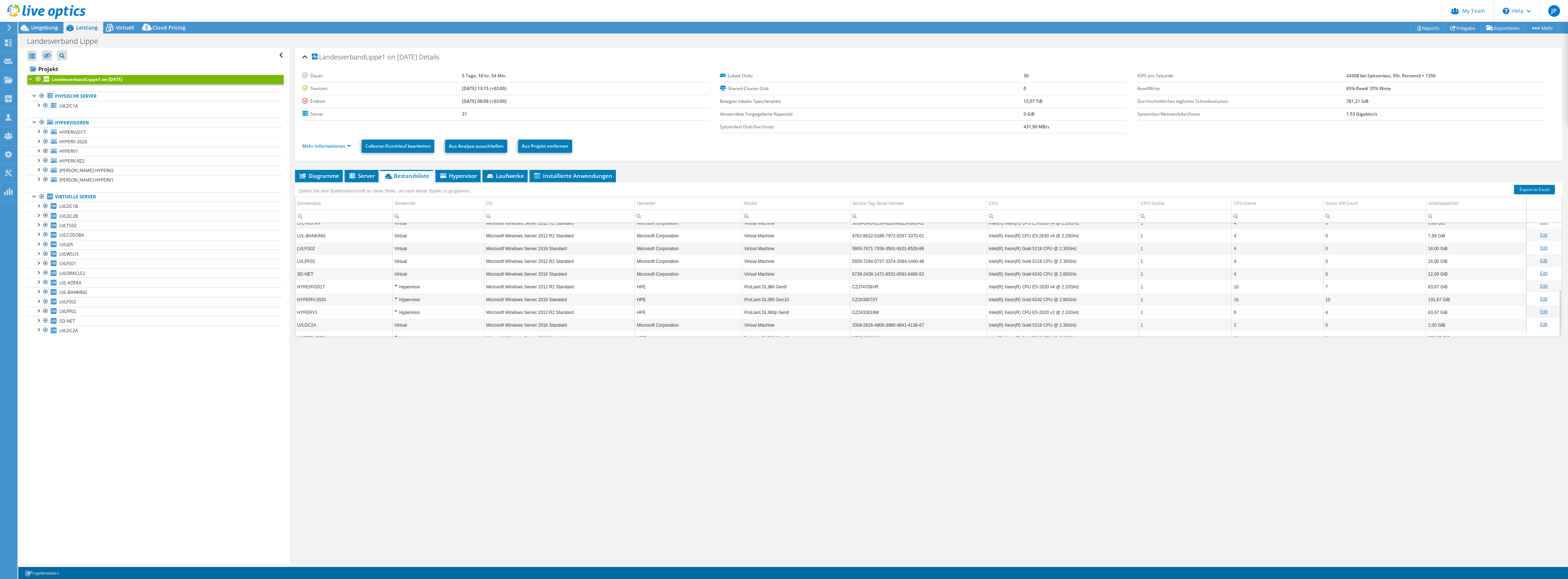
scroll to position [161, 0]
click at [393, 314] on td "Hypervisor" at bounding box center [438, 313] width 92 height 12
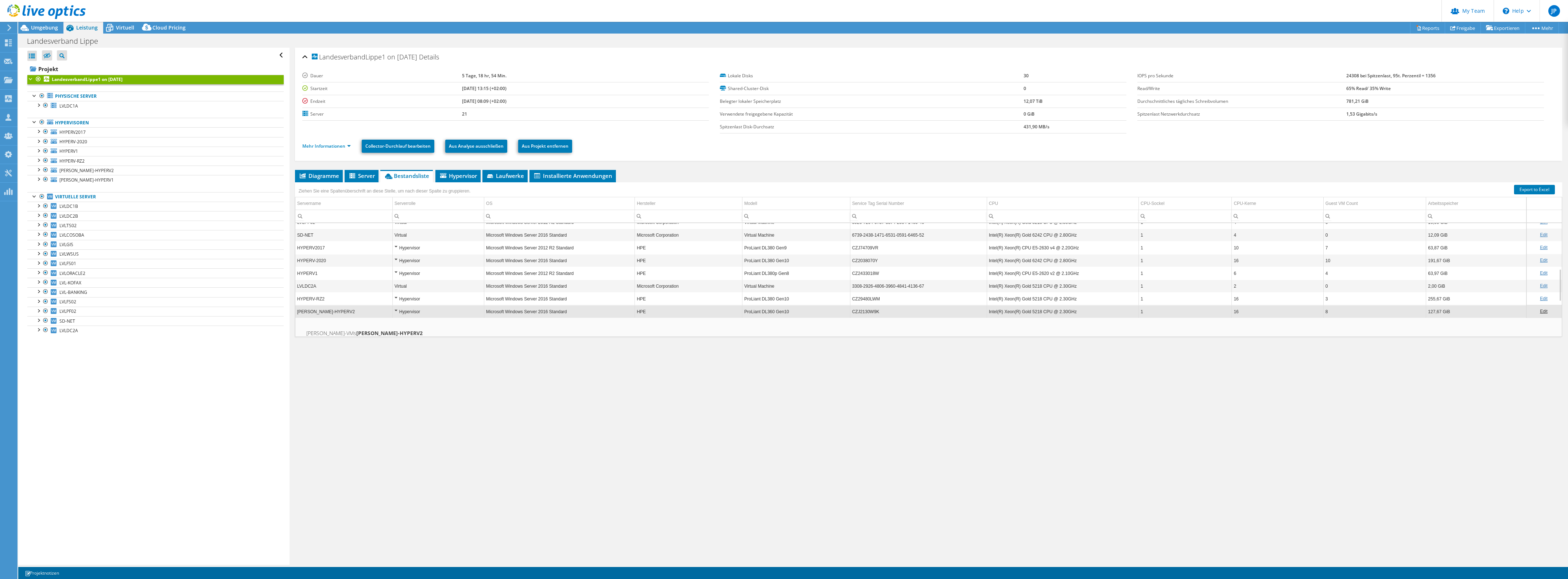
click at [396, 312] on div "Hypervisor" at bounding box center [438, 311] width 87 height 9
click at [396, 312] on div "Hypervisor" at bounding box center [438, 314] width 87 height 9
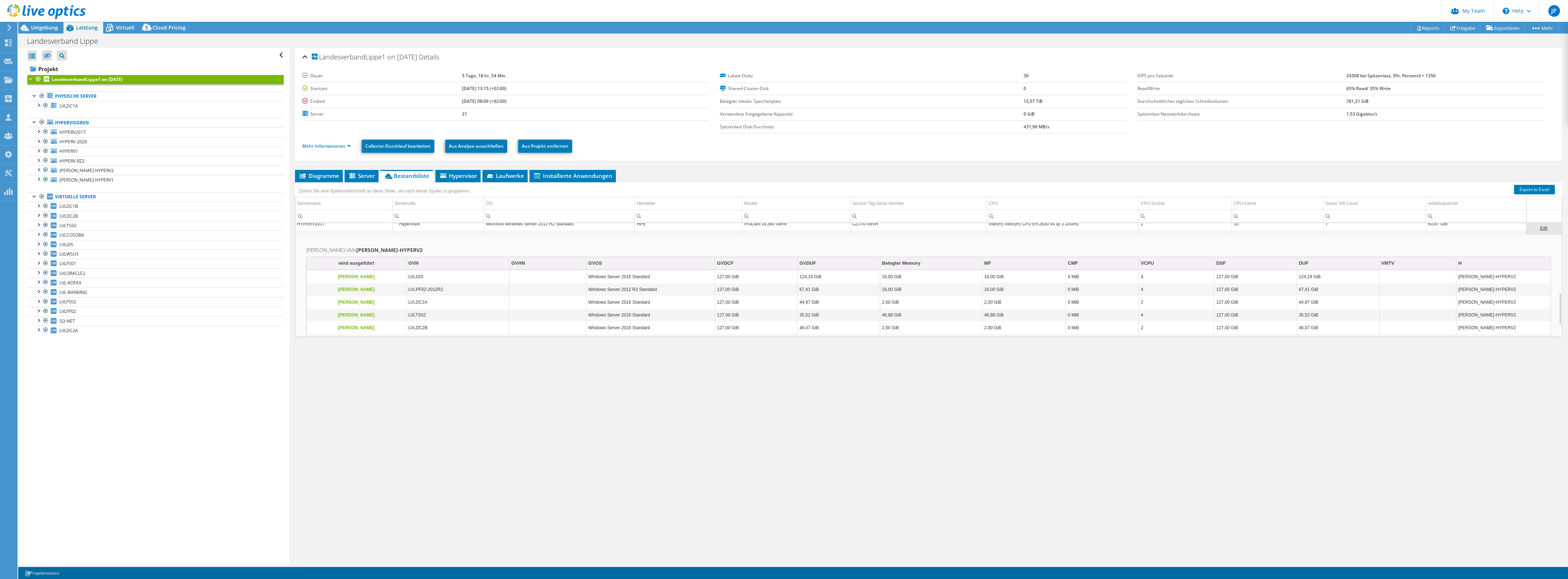
scroll to position [244, 0]
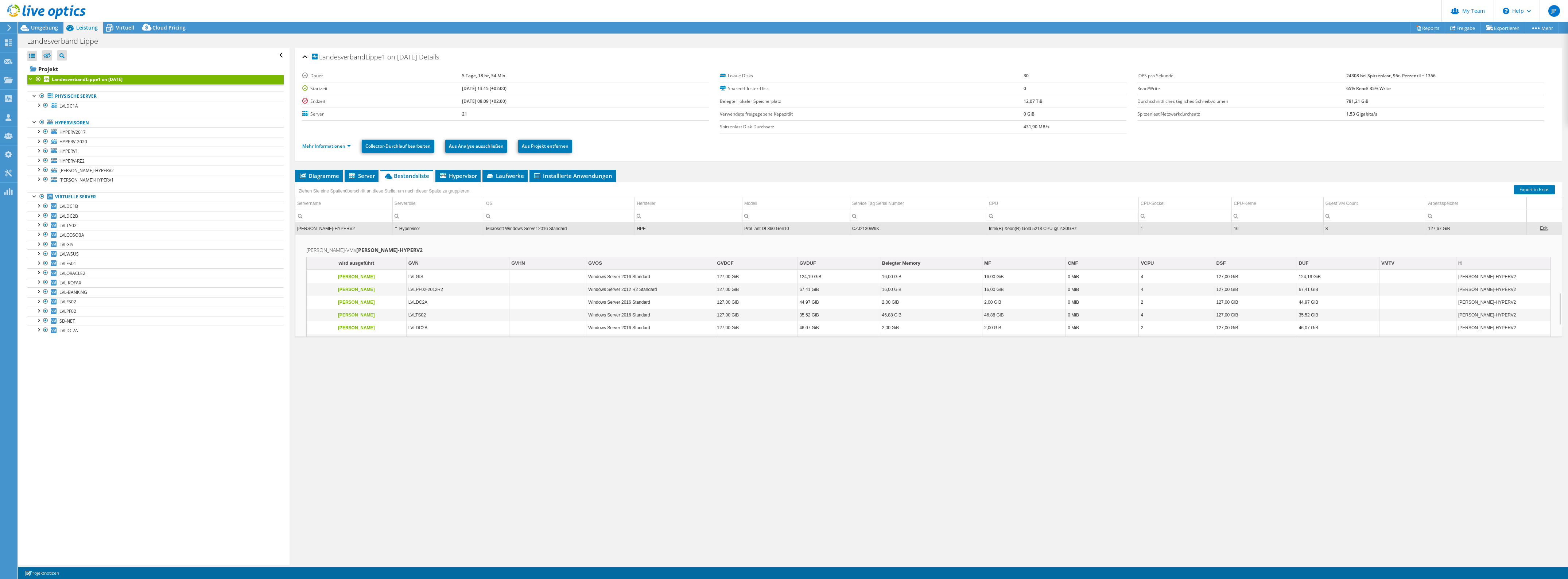
click at [396, 228] on div "Hypervisor" at bounding box center [438, 228] width 87 height 9
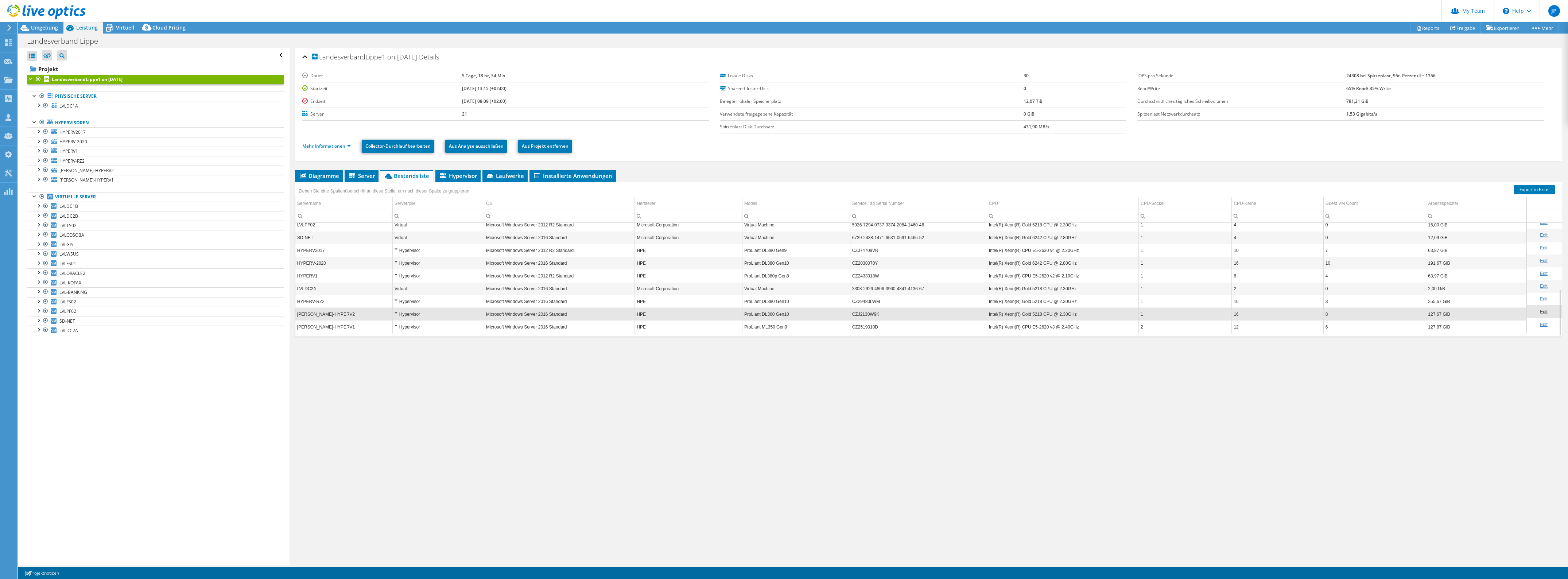
scroll to position [161, 0]
click at [399, 236] on div "Virtual" at bounding box center [438, 237] width 87 height 9
click at [404, 236] on div "Virtual" at bounding box center [438, 237] width 87 height 9
click at [395, 249] on div "Hypervisor" at bounding box center [438, 250] width 87 height 9
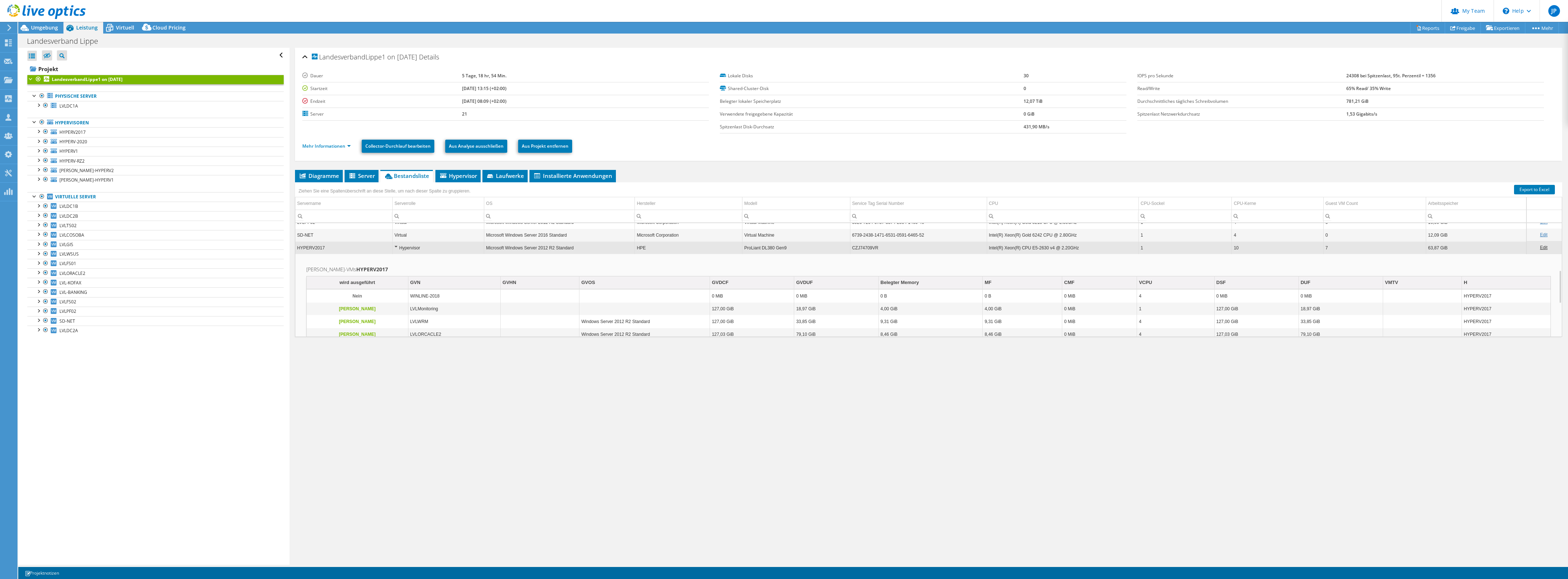
click at [395, 249] on div "Hypervisor" at bounding box center [438, 247] width 87 height 9
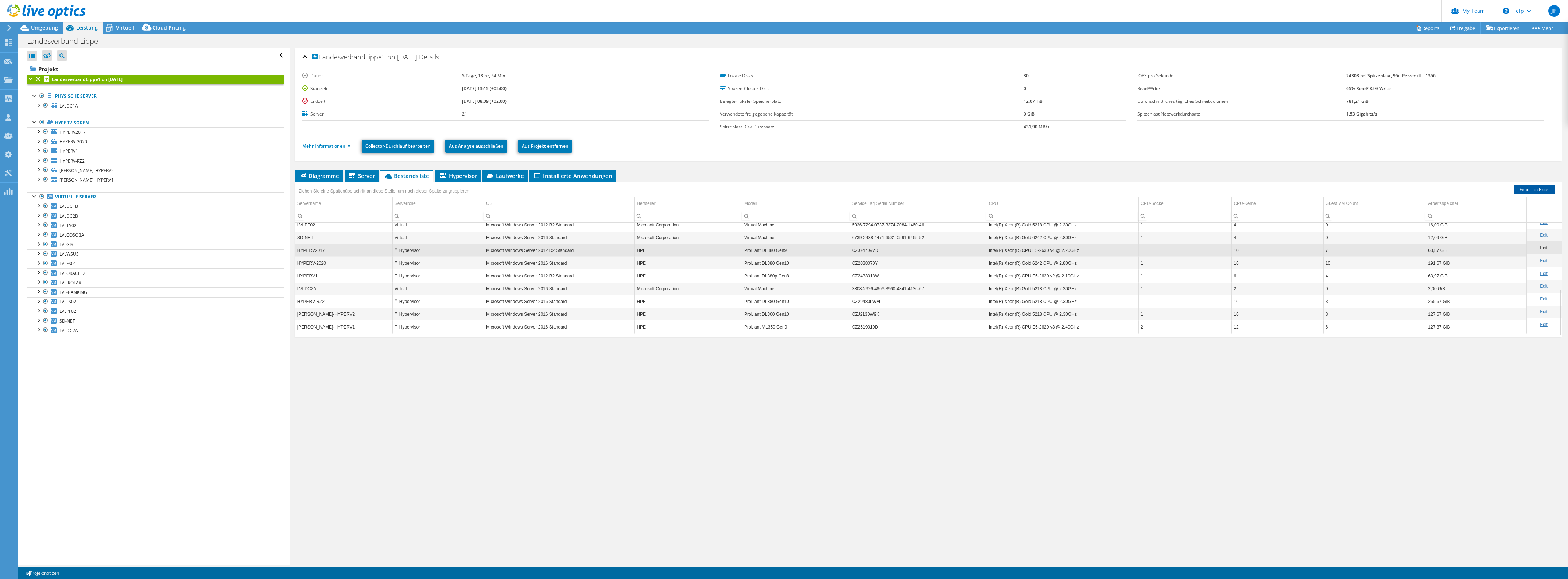
click at [1514, 192] on link "Export to Excel" at bounding box center [1534, 189] width 41 height 10
click at [32, 26] on span "Umgebung" at bounding box center [44, 27] width 27 height 7
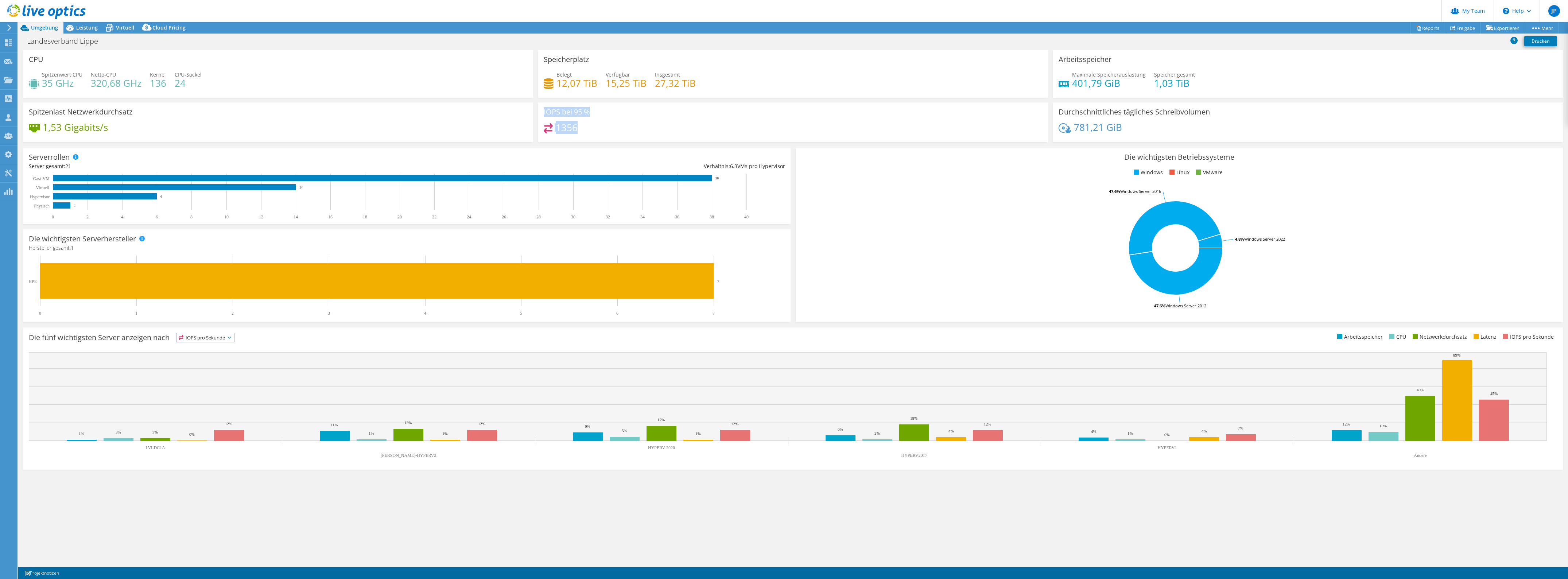
drag, startPoint x: 544, startPoint y: 112, endPoint x: 584, endPoint y: 134, distance: 45.7
click at [584, 134] on div "IOPS bei 95 % 1356" at bounding box center [793, 123] width 509 height 40
click at [586, 132] on div "1356" at bounding box center [794, 131] width 499 height 15
click at [1464, 31] on link "Freigabe" at bounding box center [1462, 27] width 36 height 11
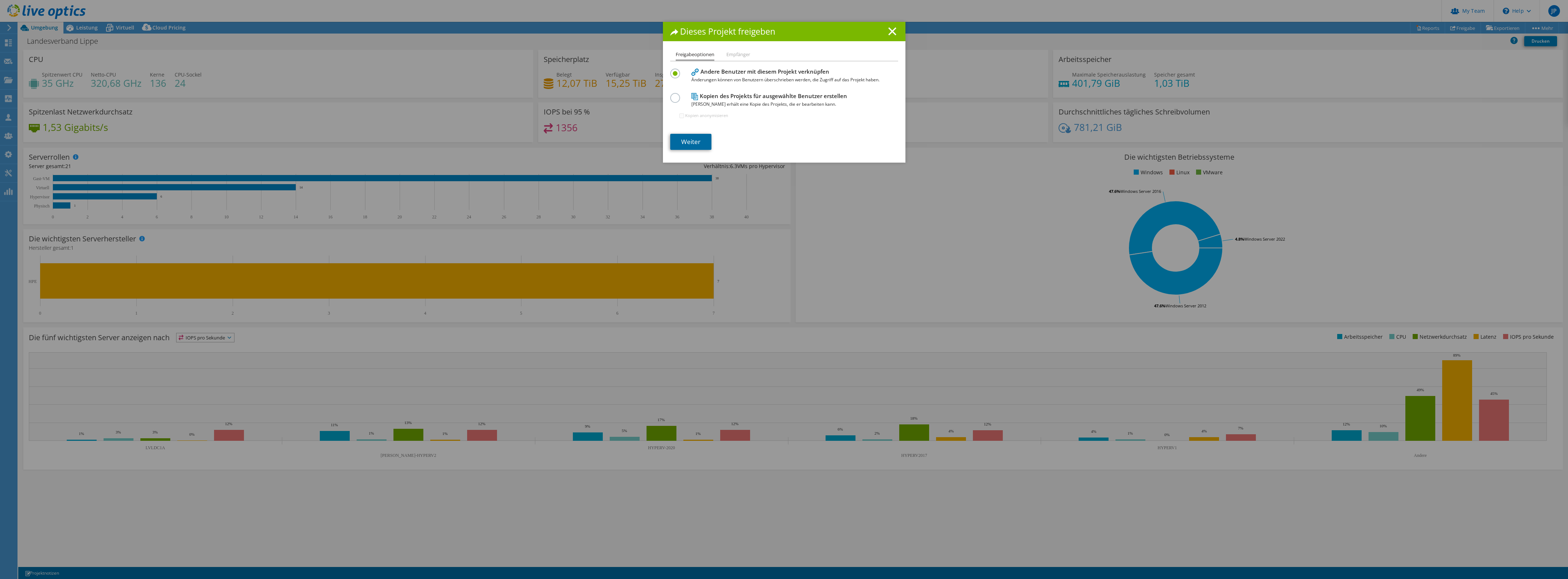
click at [686, 145] on link "Weiter" at bounding box center [691, 142] width 41 height 16
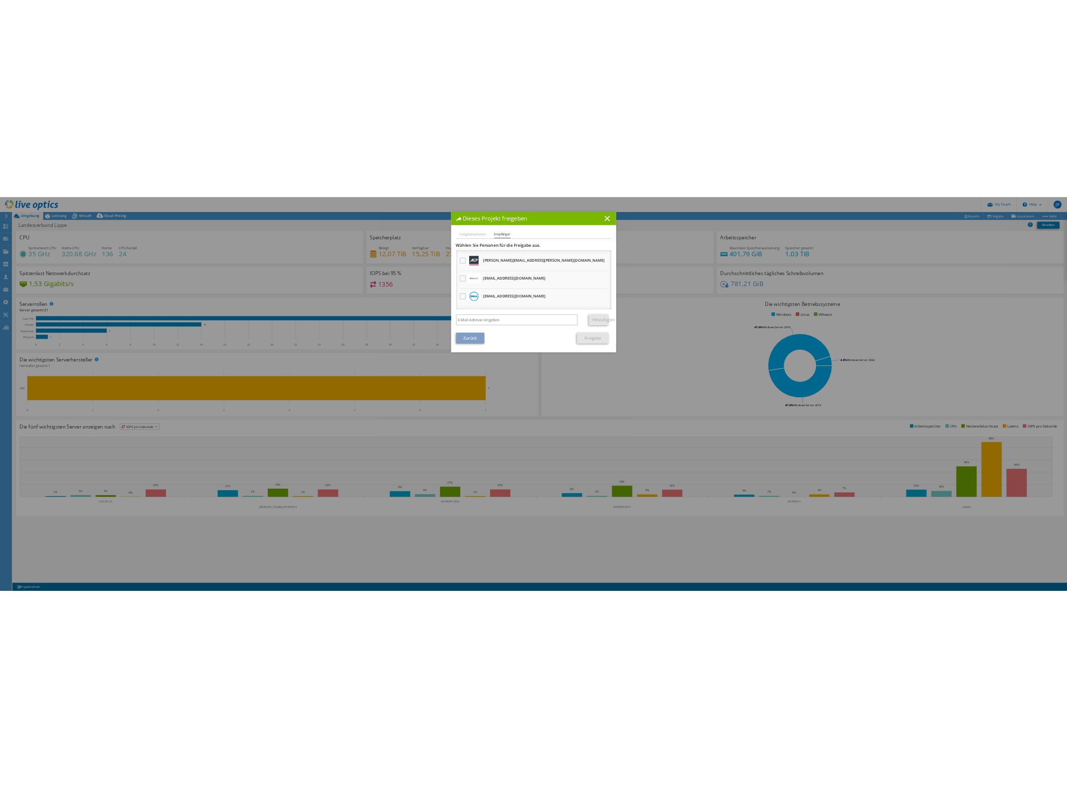
scroll to position [56, 0]
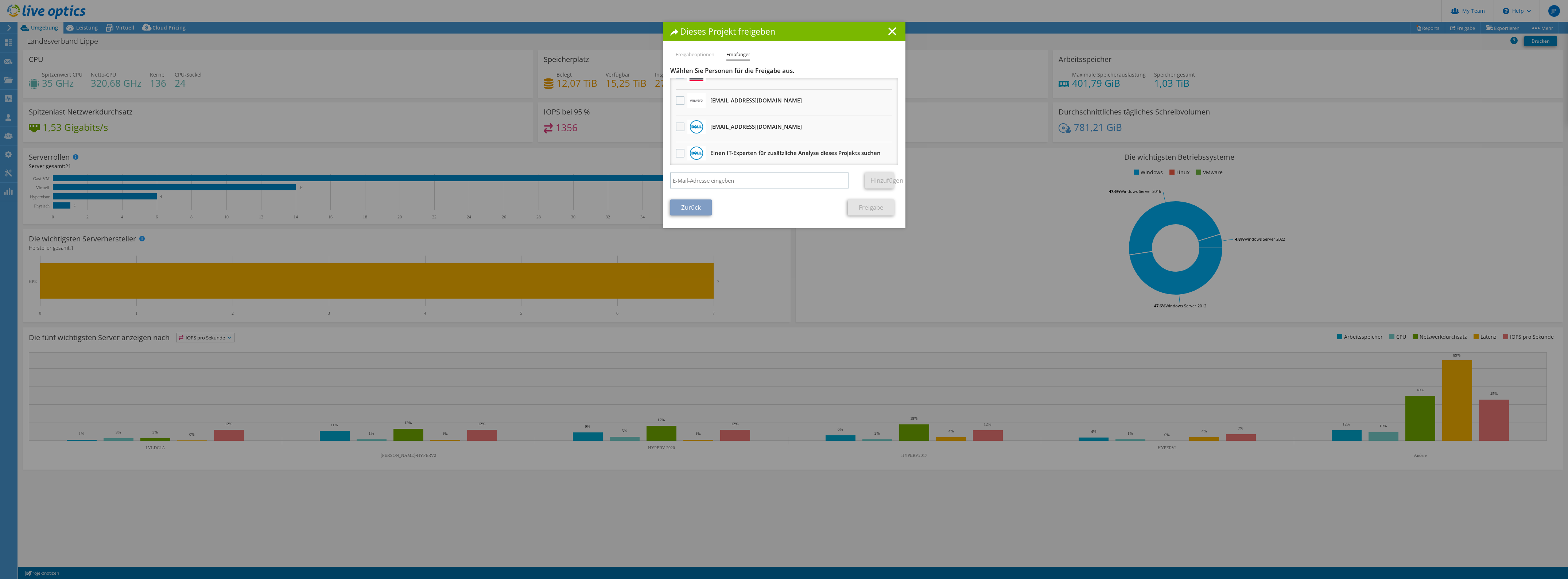
click at [675, 125] on label at bounding box center [680, 127] width 10 height 9
click at [0, 0] on input "checkbox" at bounding box center [0, 0] width 0 height 0
click at [866, 209] on link "Freigabe" at bounding box center [871, 208] width 47 height 16
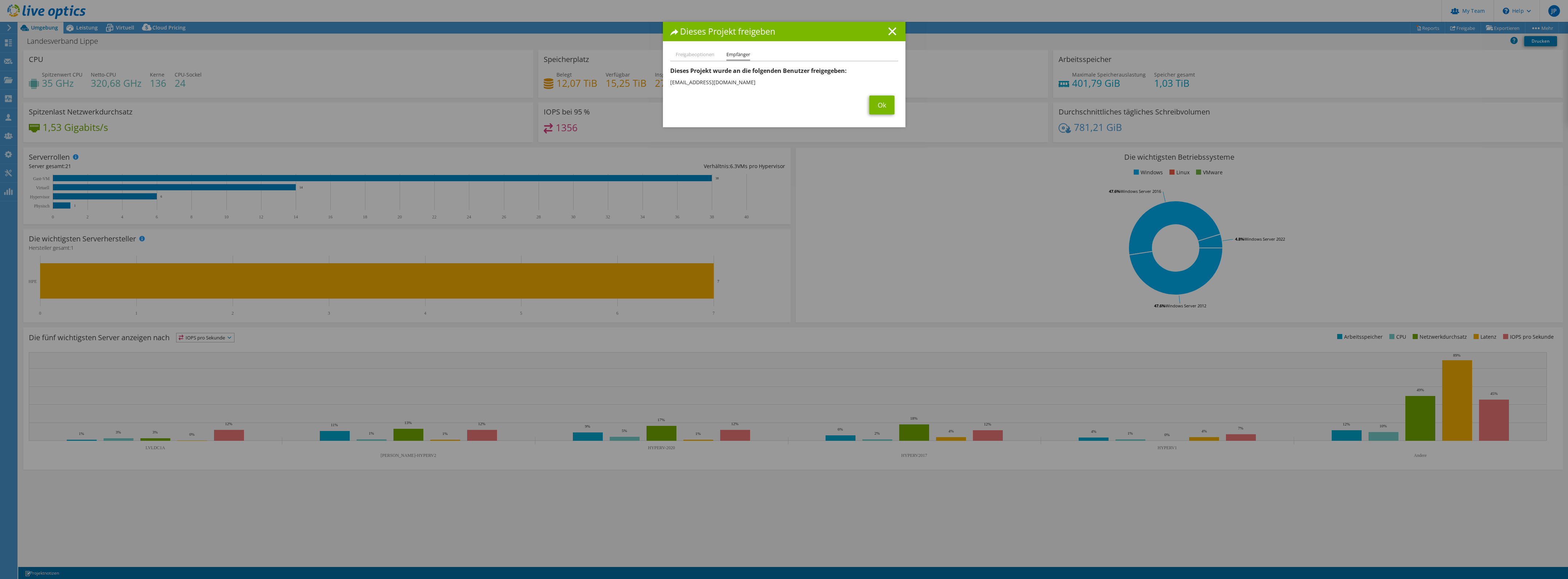
click at [896, 35] on div "Dieses Projekt freigeben" at bounding box center [784, 32] width 242 height 19
click at [894, 32] on h1 "Dieses Projekt freigeben" at bounding box center [784, 31] width 228 height 8
click at [892, 32] on icon at bounding box center [892, 31] width 8 height 8
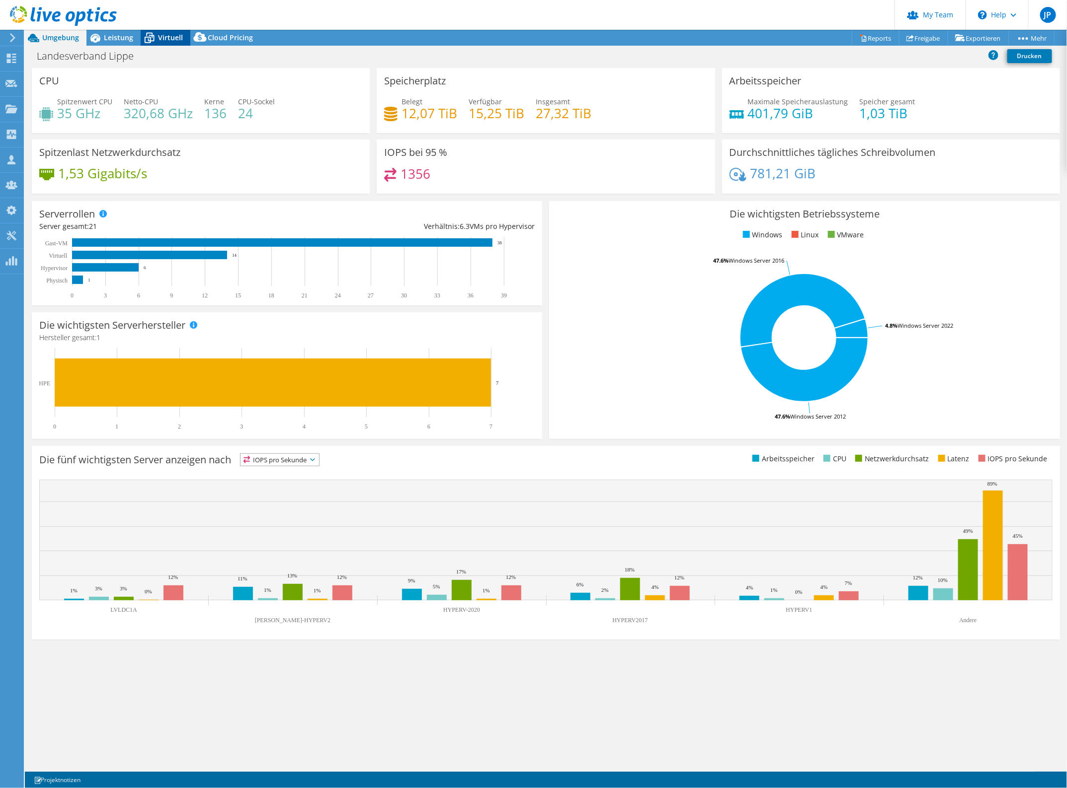
click at [157, 37] on icon at bounding box center [149, 37] width 17 height 17
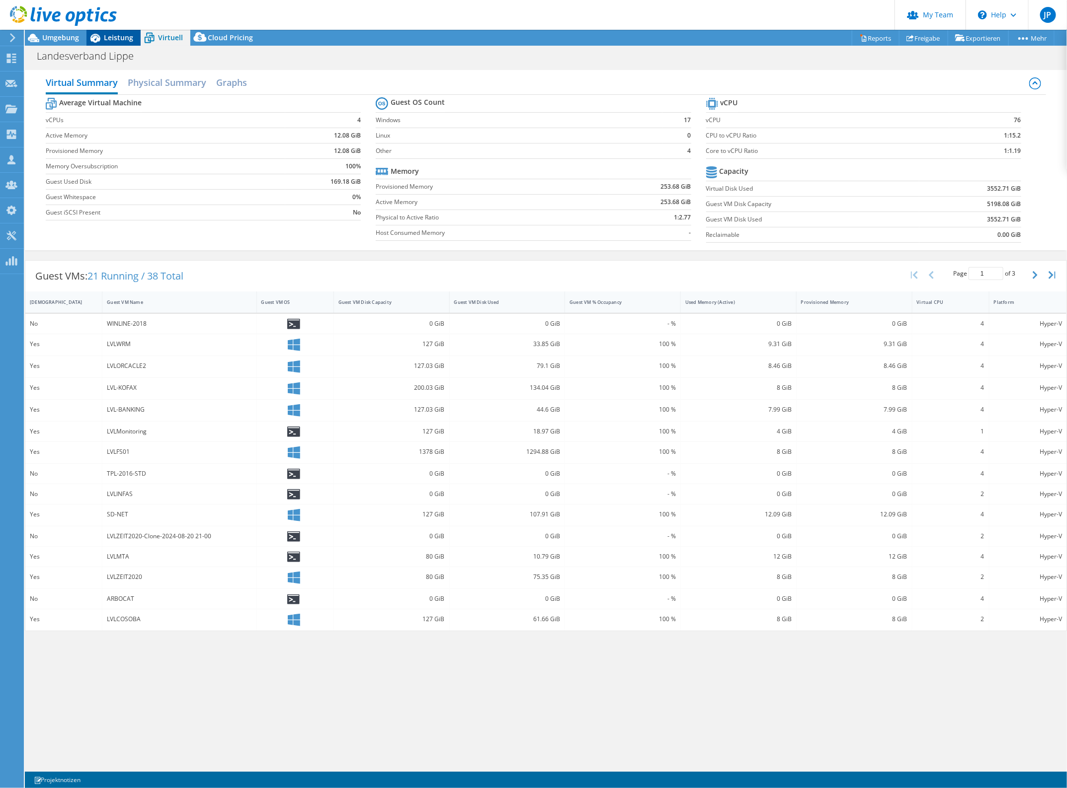
click at [100, 39] on icon at bounding box center [94, 37] width 17 height 17
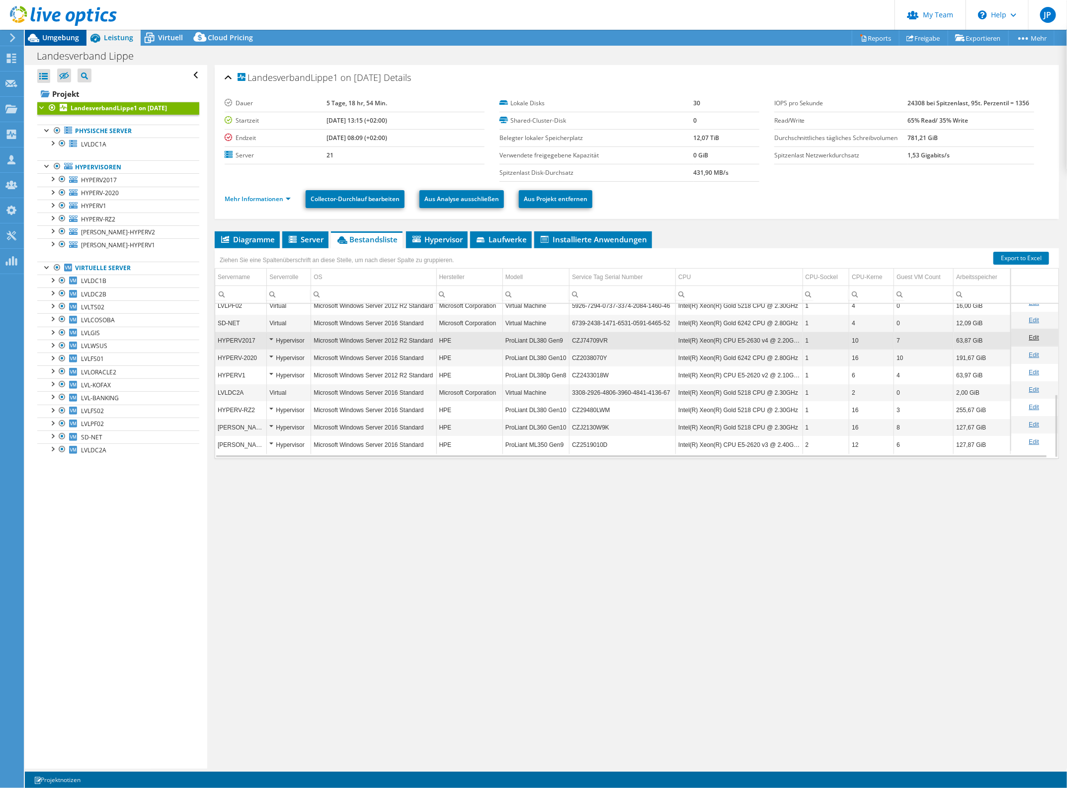
click at [56, 33] on span "Umgebung" at bounding box center [60, 37] width 37 height 9
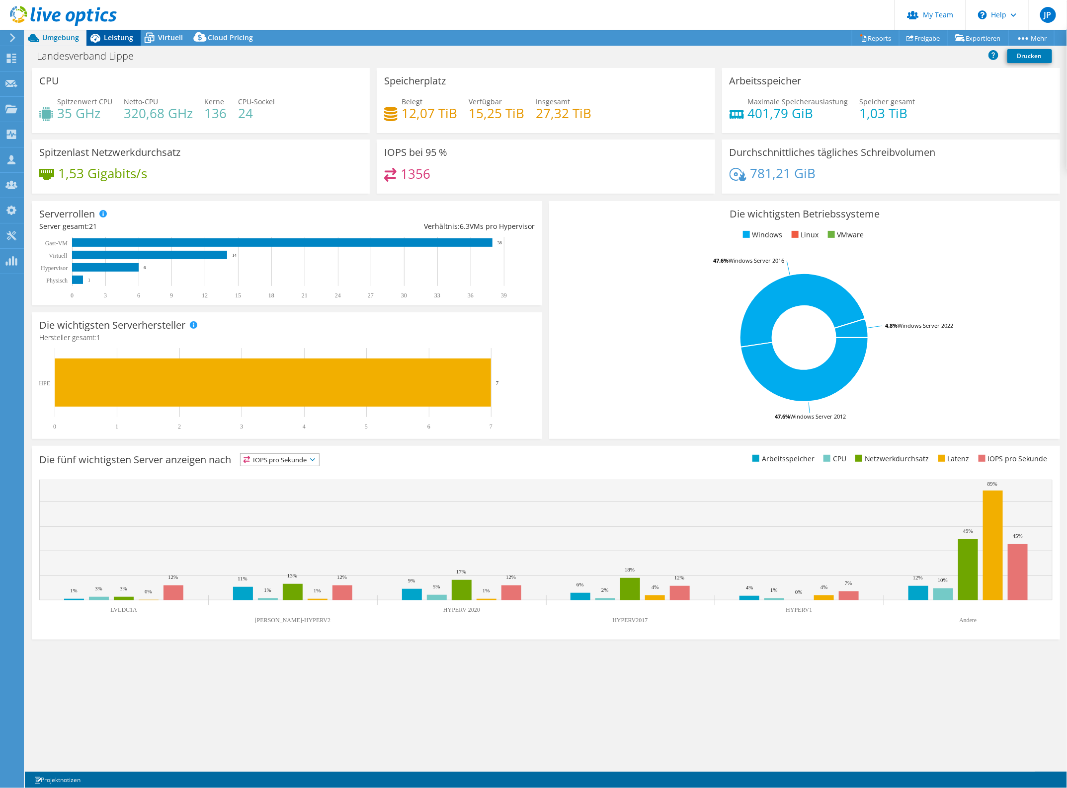
click at [122, 38] on span "Leistung" at bounding box center [118, 37] width 29 height 9
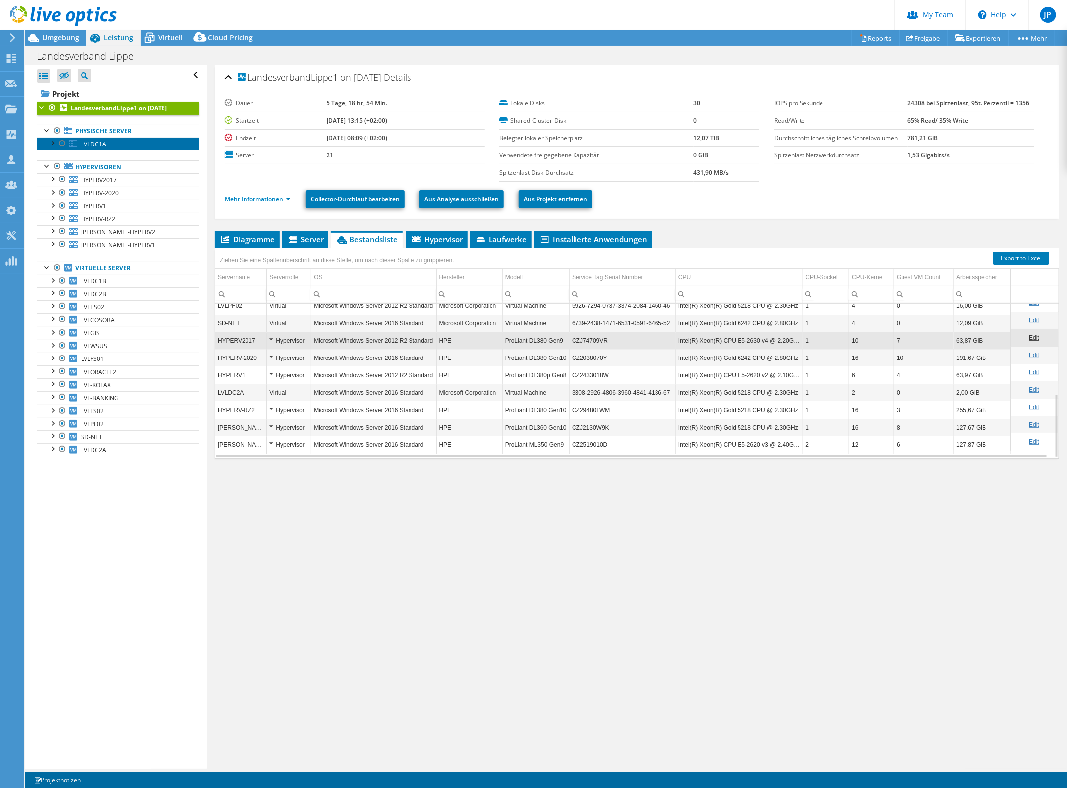
click at [100, 144] on span "LVLDC1A" at bounding box center [93, 144] width 25 height 8
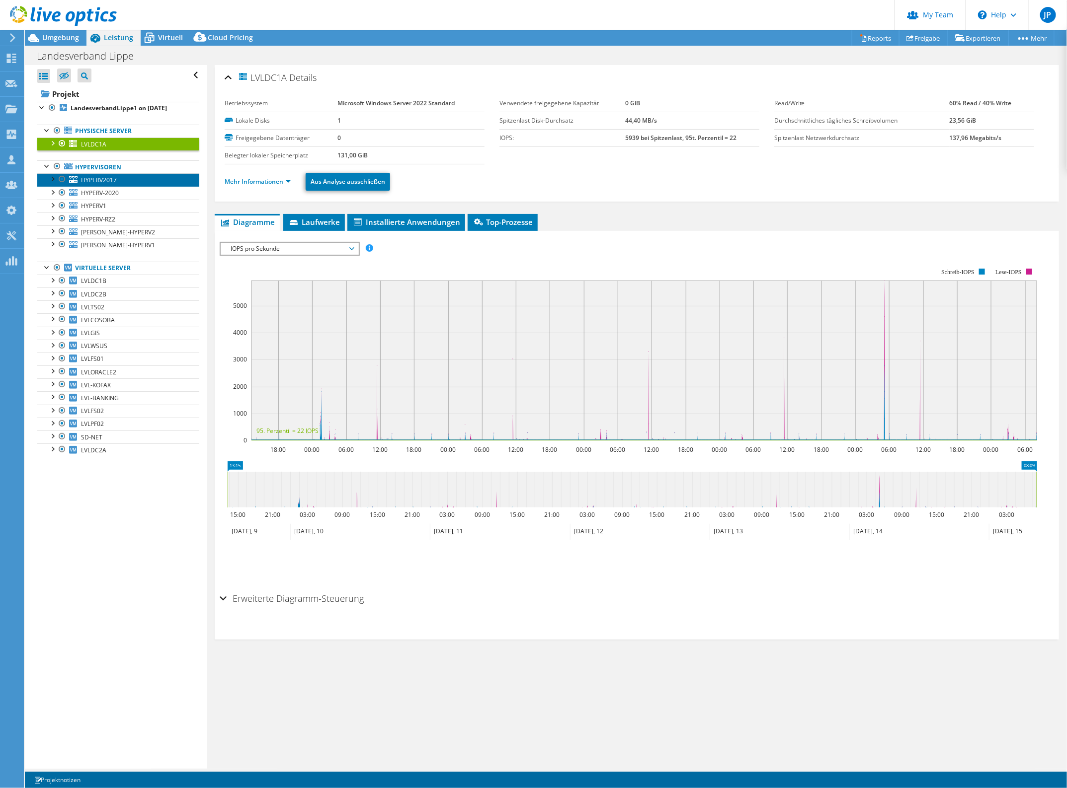
click at [113, 177] on span "HYPERV2017" at bounding box center [99, 180] width 36 height 8
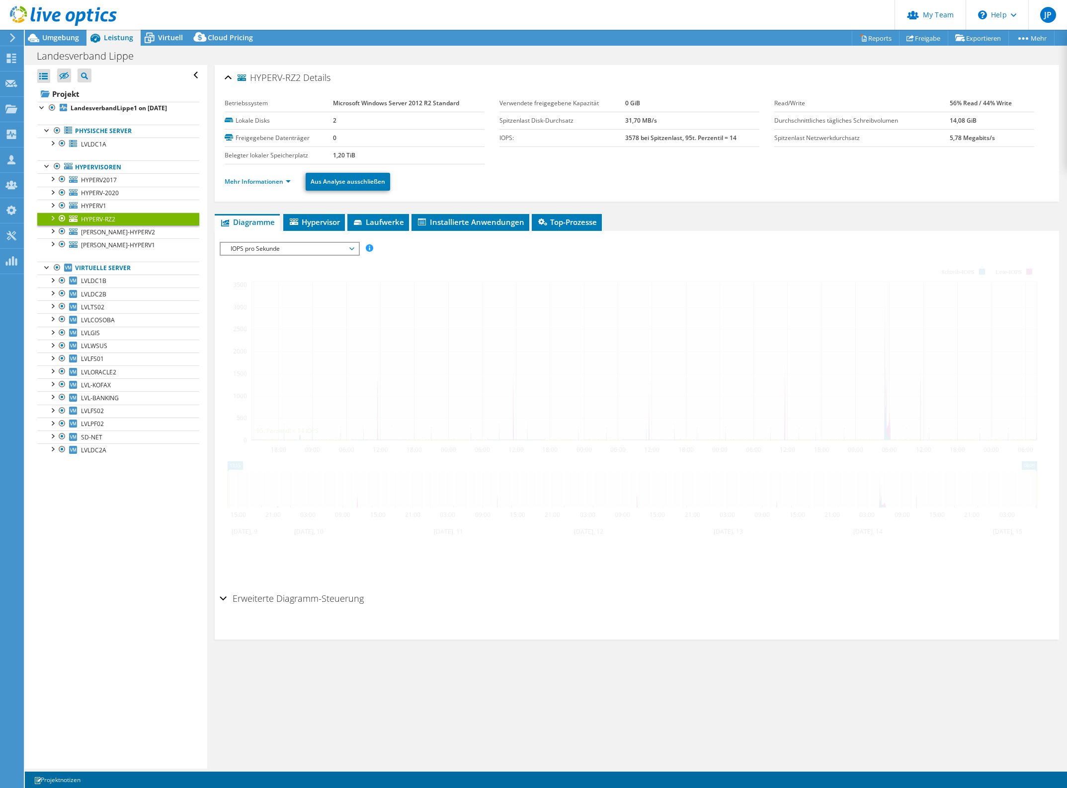
select select "USD"
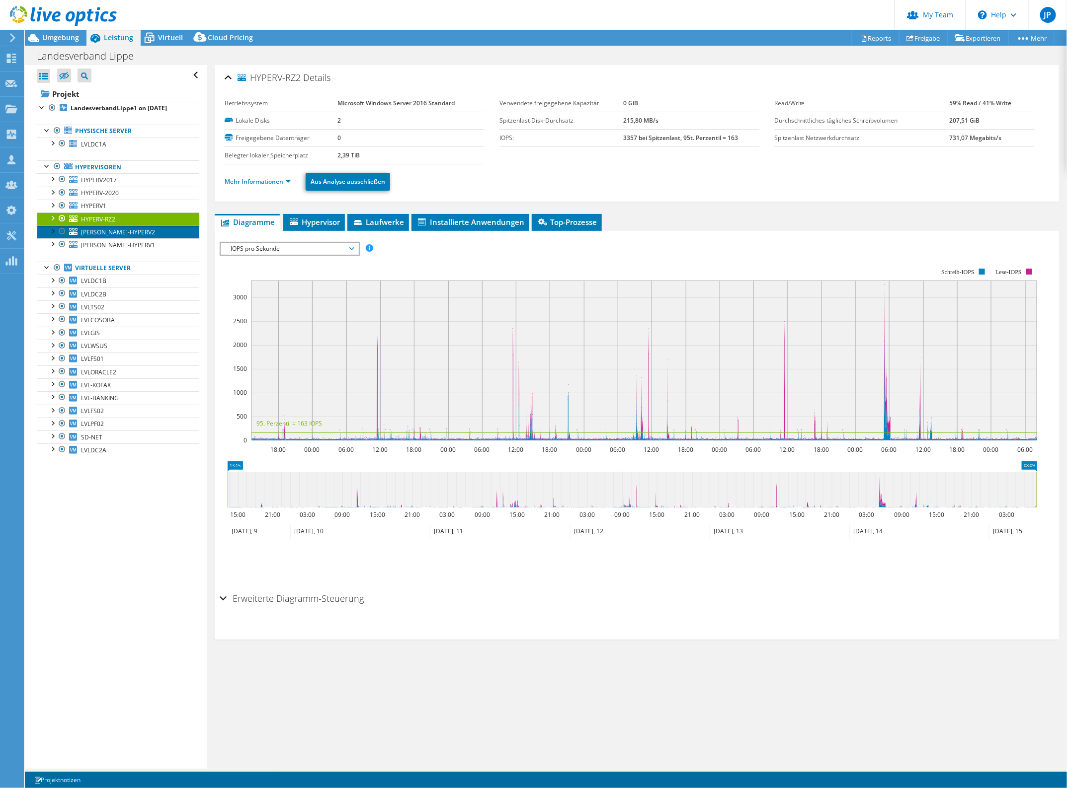
click at [116, 232] on span "[PERSON_NAME]-HYPERV2" at bounding box center [118, 232] width 74 height 8
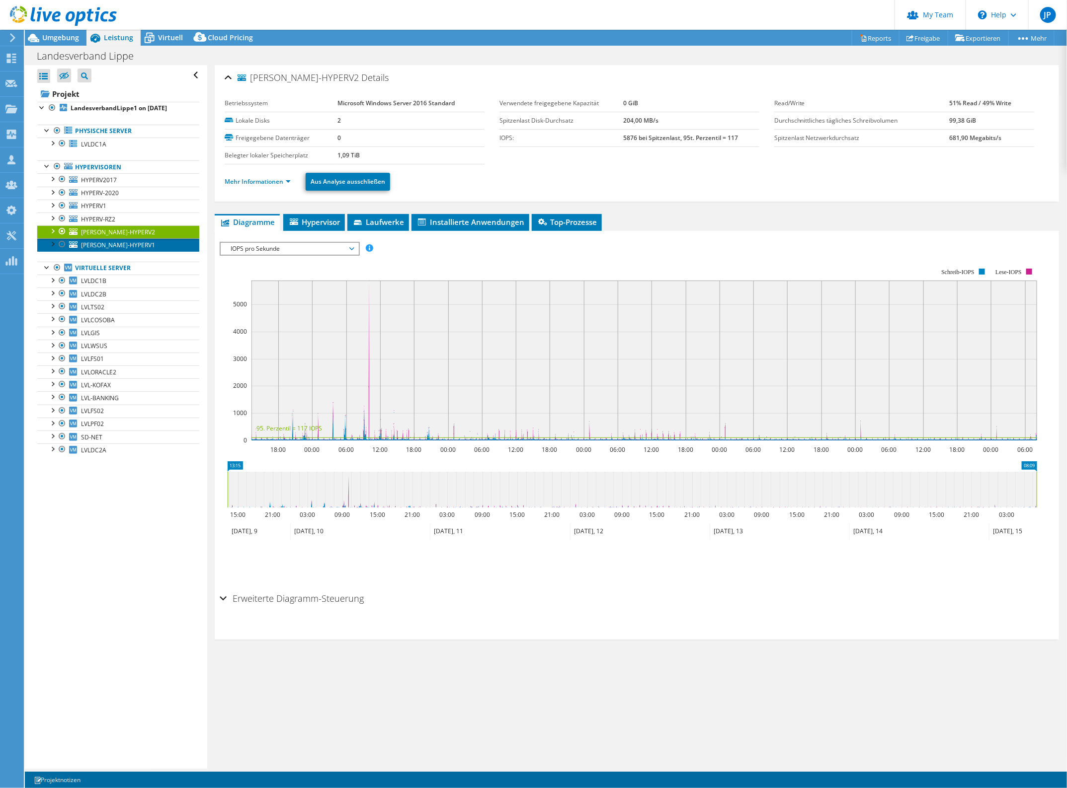
click at [120, 244] on span "[PERSON_NAME]-HYPERV1" at bounding box center [118, 245] width 74 height 8
drag, startPoint x: 62, startPoint y: 38, endPoint x: 220, endPoint y: 51, distance: 158.0
click at [62, 38] on span "Umgebung" at bounding box center [60, 37] width 37 height 9
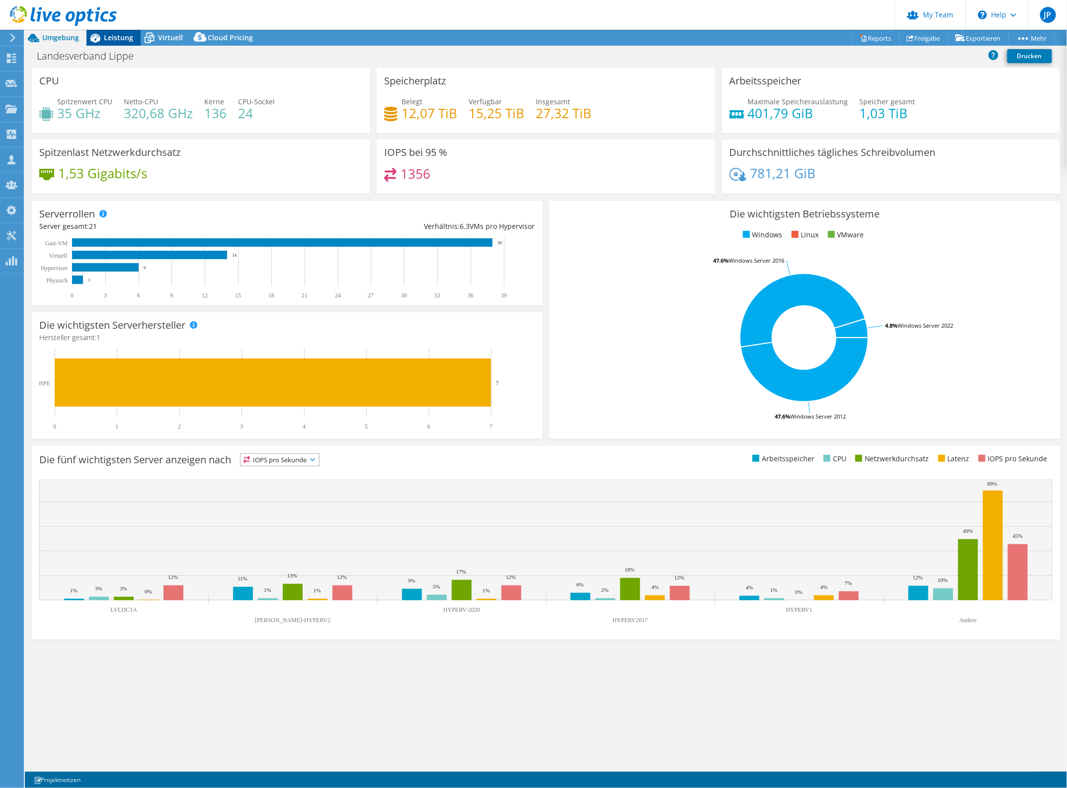
drag, startPoint x: 120, startPoint y: 38, endPoint x: 121, endPoint y: 43, distance: 5.1
click at [120, 38] on span "Leistung" at bounding box center [118, 37] width 29 height 9
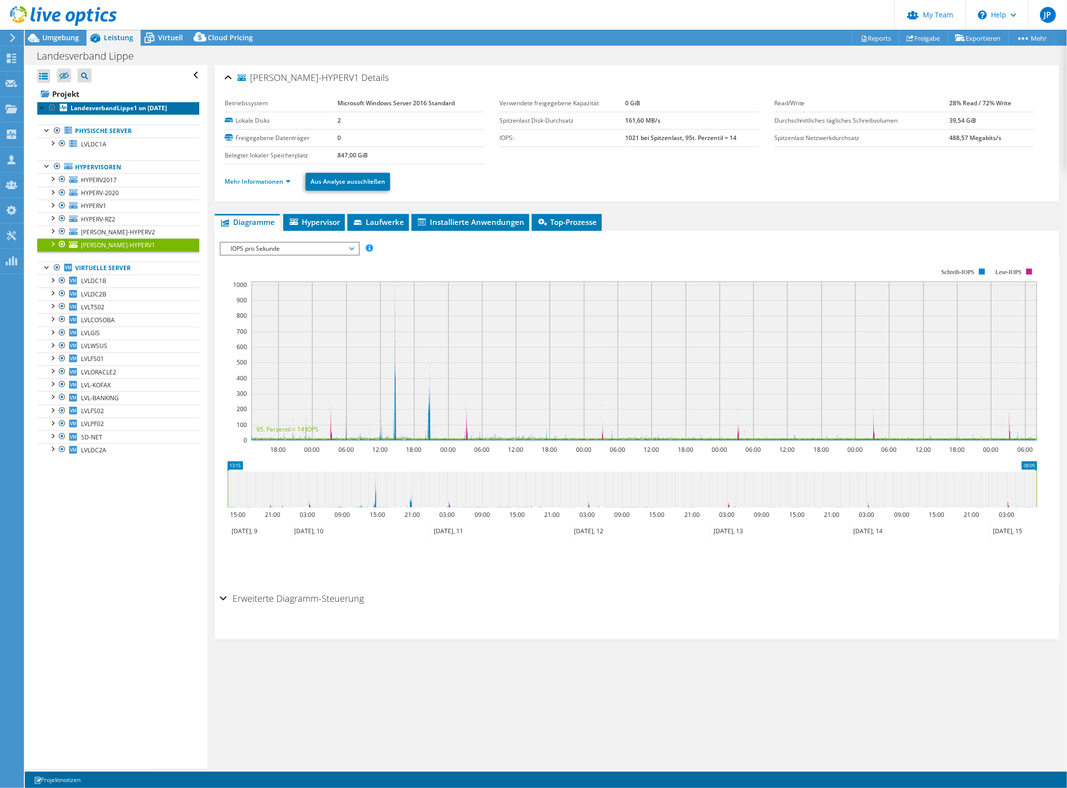
click at [110, 106] on b "LandesverbandLippe1 on [DATE]" at bounding box center [119, 108] width 96 height 8
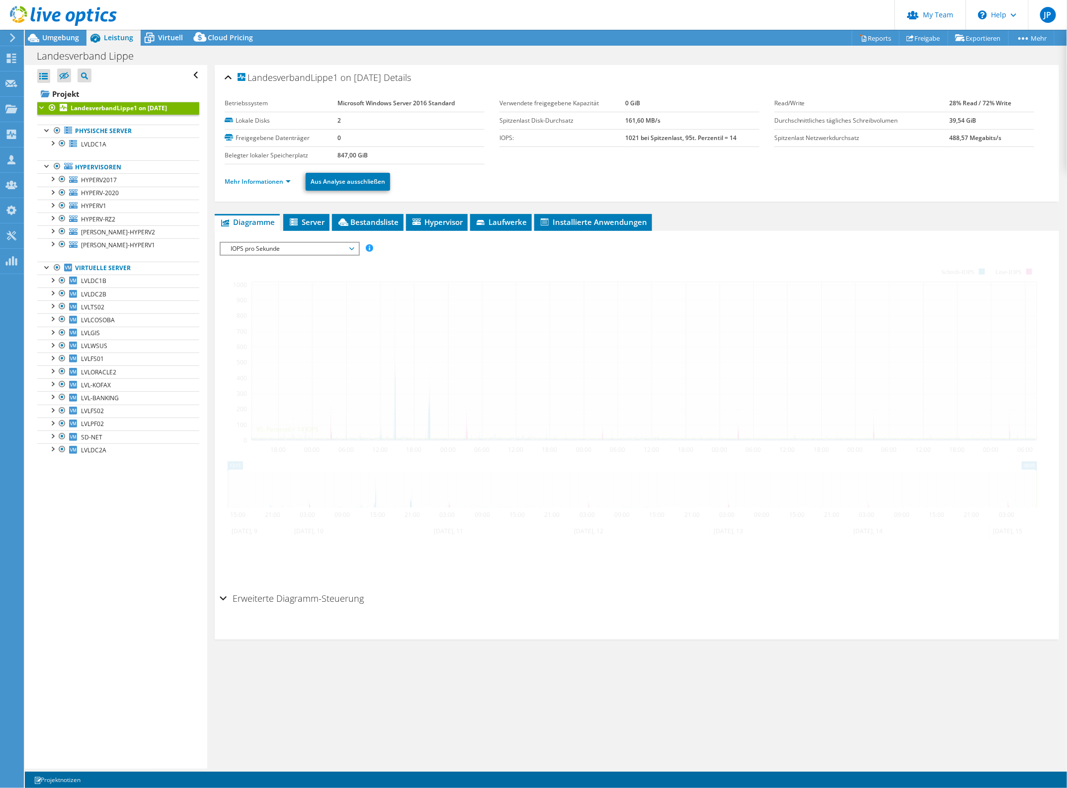
click at [286, 255] on span "IOPS pro Sekunde" at bounding box center [290, 249] width 128 height 12
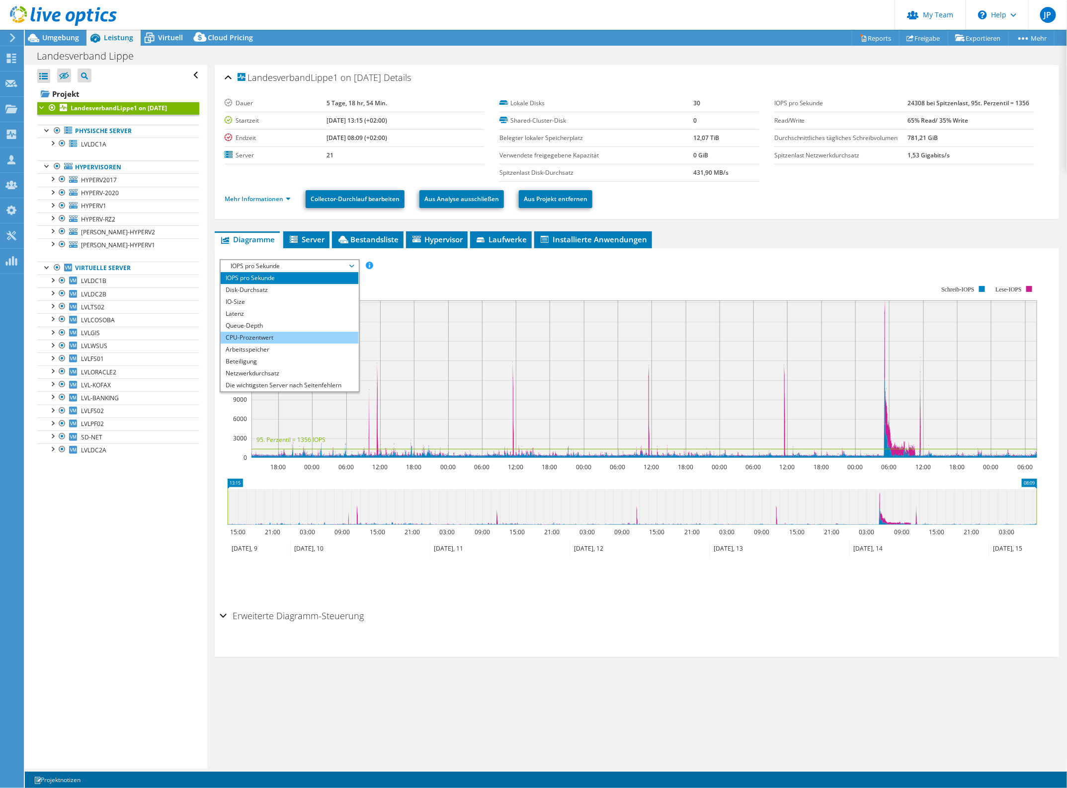
click at [276, 338] on li "CPU-Prozentwert" at bounding box center [290, 338] width 138 height 12
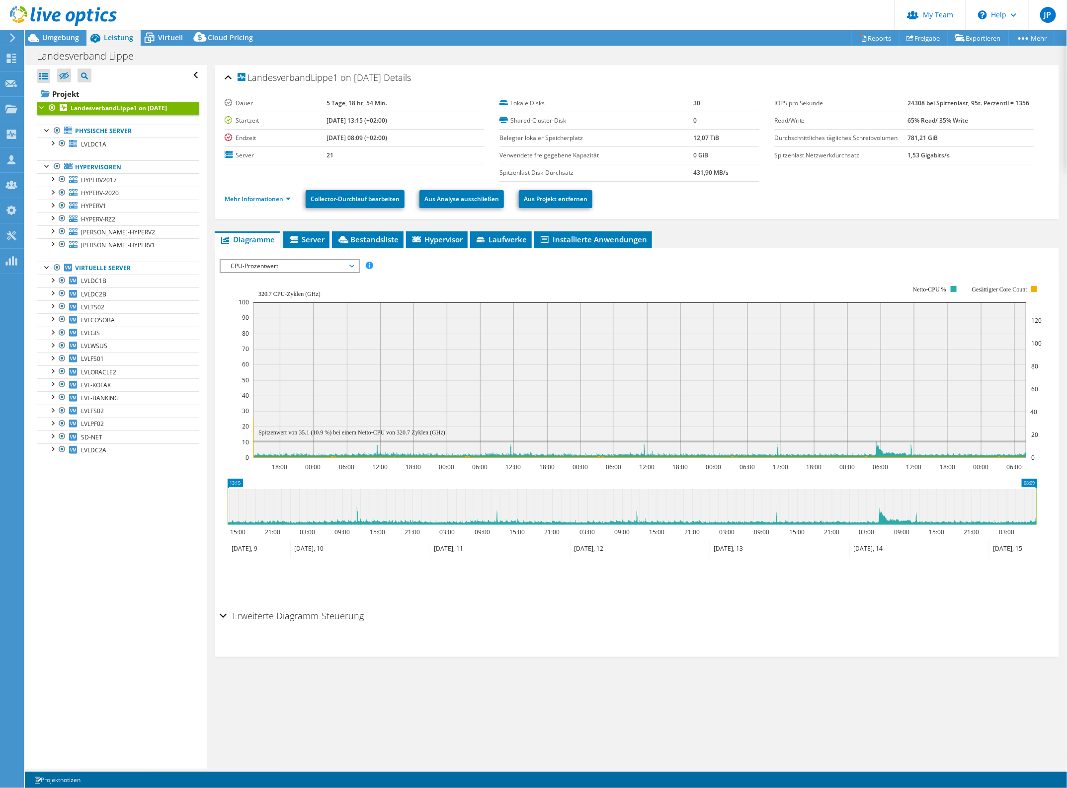
click at [330, 260] on span "CPU-Prozentwert" at bounding box center [290, 266] width 128 height 12
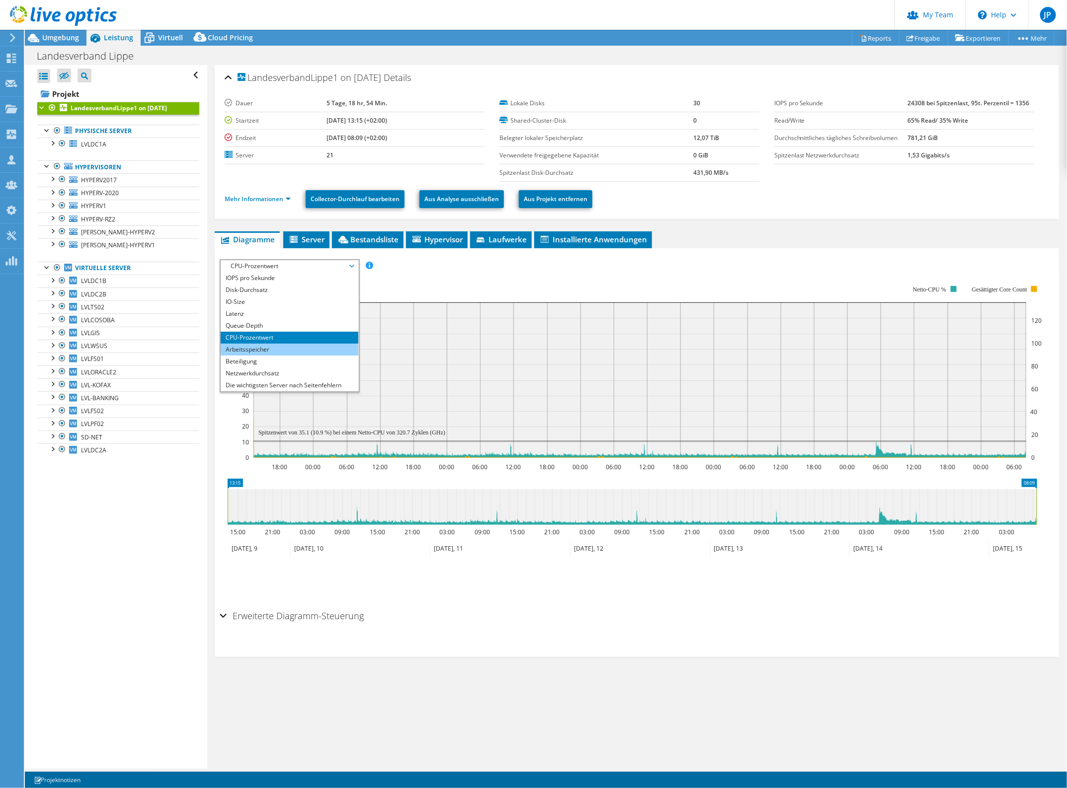
click at [281, 348] on li "Arbeitsspeicher" at bounding box center [290, 350] width 138 height 12
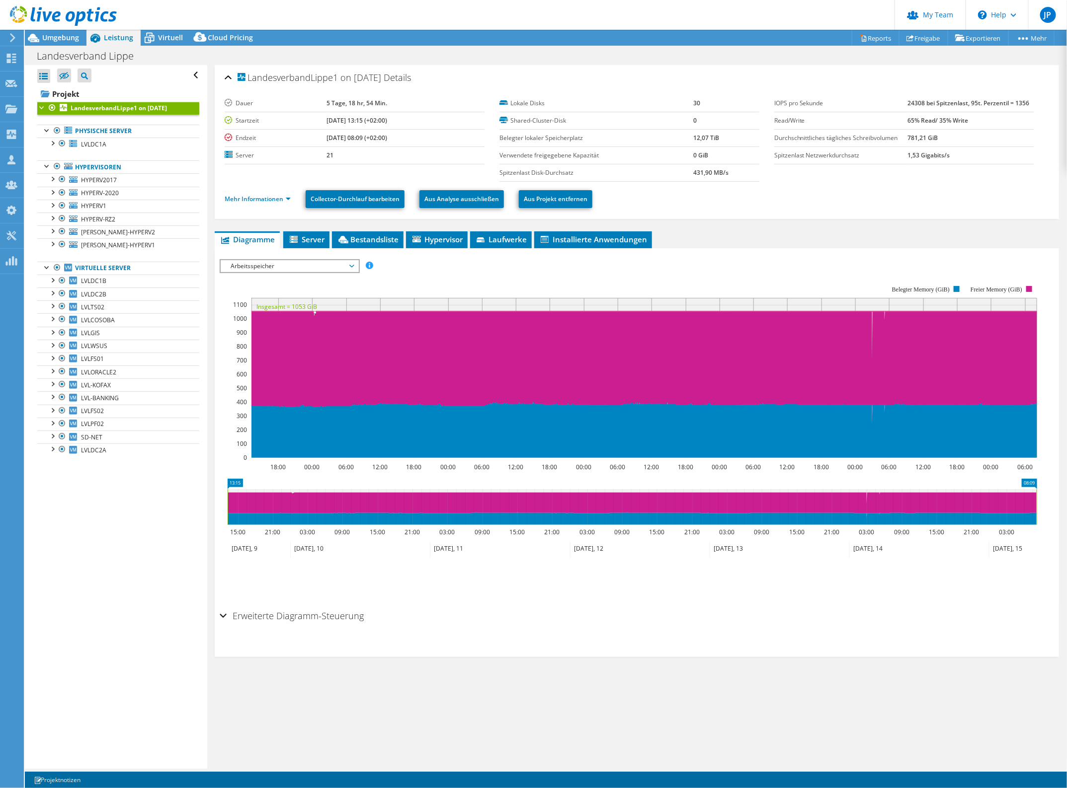
drag, startPoint x: 852, startPoint y: 504, endPoint x: 877, endPoint y: 504, distance: 24.8
click at [877, 504] on icon at bounding box center [632, 507] width 809 height 36
drag, startPoint x: 1038, startPoint y: 502, endPoint x: 888, endPoint y: 505, distance: 150.1
click at [888, 505] on g at bounding box center [631, 507] width 811 height 36
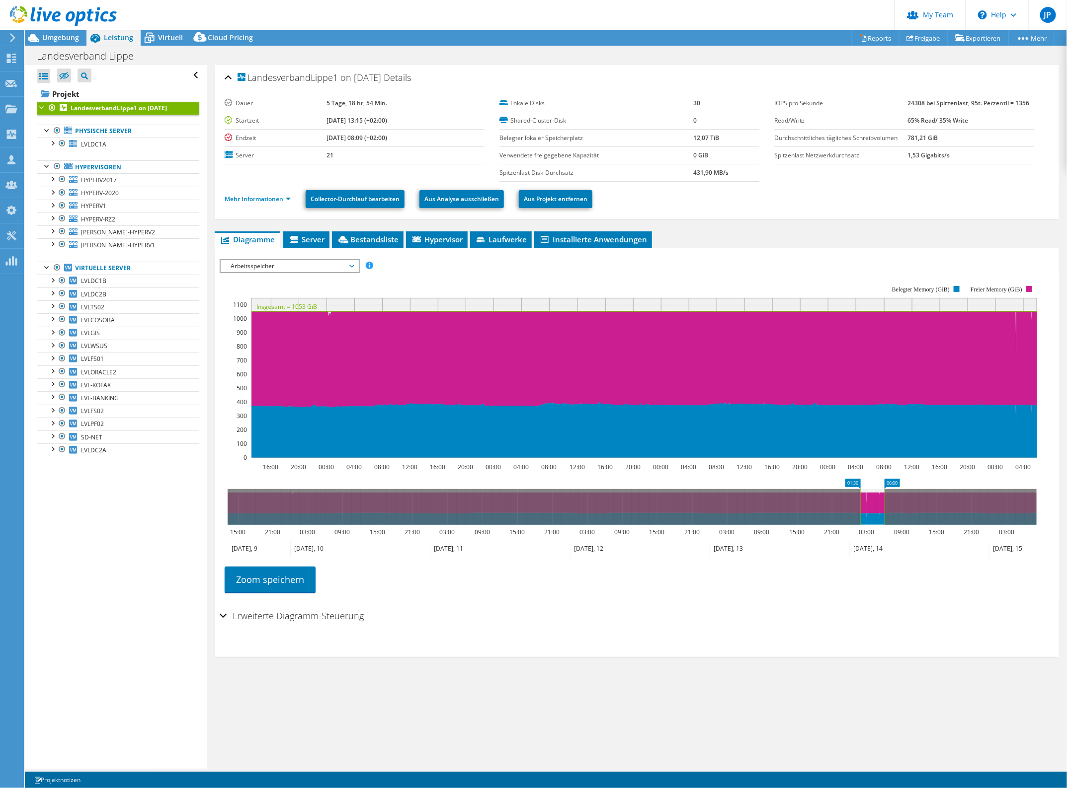
drag, startPoint x: 229, startPoint y: 507, endPoint x: 861, endPoint y: 543, distance: 633.4
click at [861, 543] on icon "06:00 01:30 15:00 21:00 03:00 09:00 15:00 21:00 03:00 09:00 15:00 21:00 03:00 0…" at bounding box center [632, 518] width 825 height 79
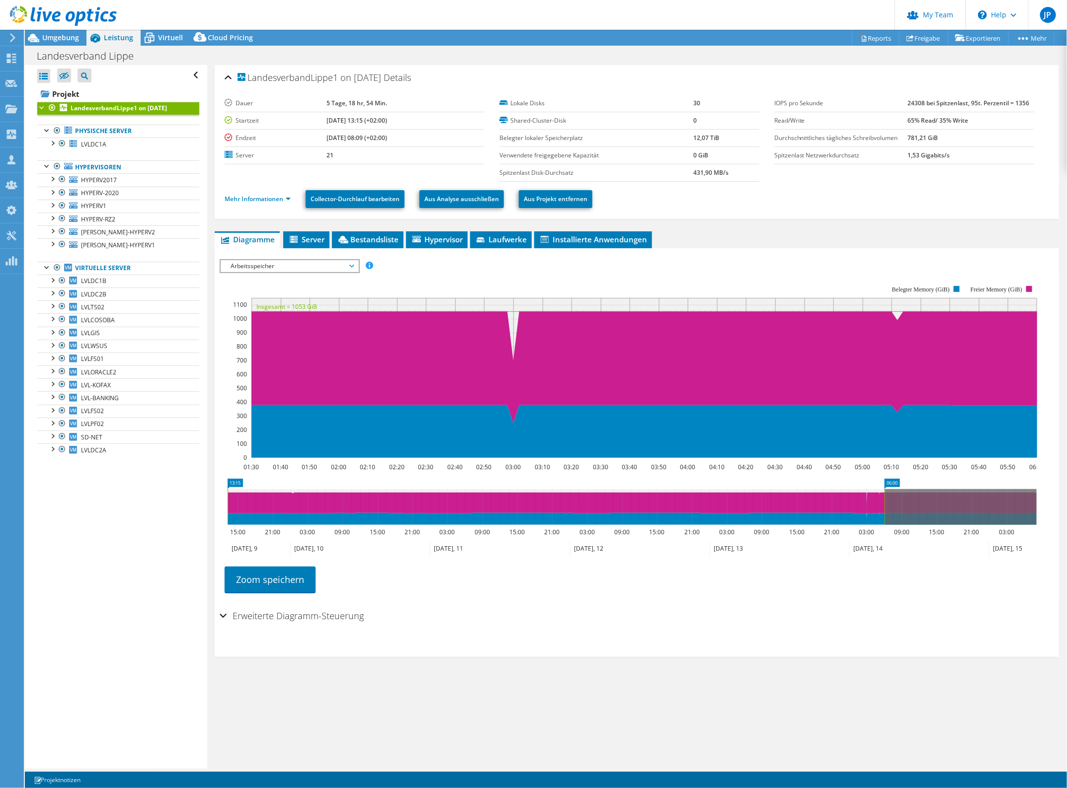
drag, startPoint x: 857, startPoint y: 502, endPoint x: 174, endPoint y: 493, distance: 683.1
click at [174, 493] on div "Alle öffnen Alle schließen Ausgeschlossene Knoten verbergen Projektbaumfilter" at bounding box center [546, 417] width 1042 height 704
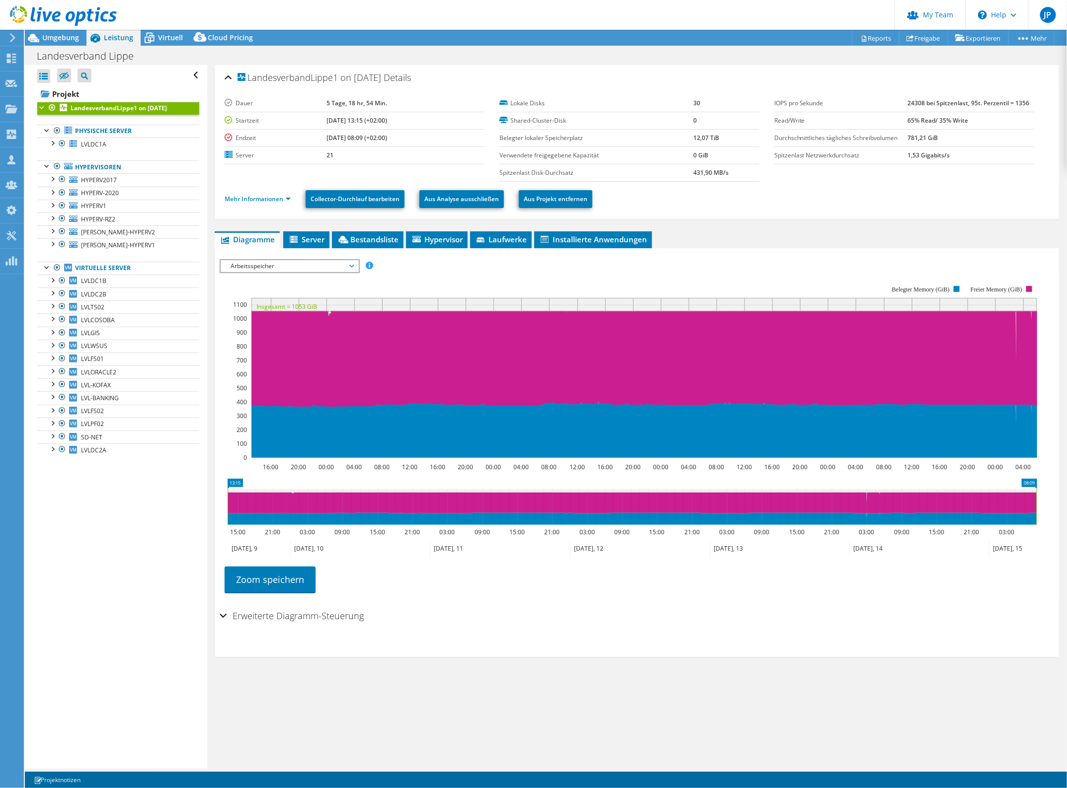
drag, startPoint x: 885, startPoint y: 510, endPoint x: 1067, endPoint y: 516, distance: 181.9
click at [1066, 516] on html "JP Partner-Teamadministrator Jörg Prior joerg.prior@acp.de ACP IT Solutions AG …" at bounding box center [533, 394] width 1067 height 788
click at [159, 36] on span "Virtuell" at bounding box center [170, 37] width 25 height 9
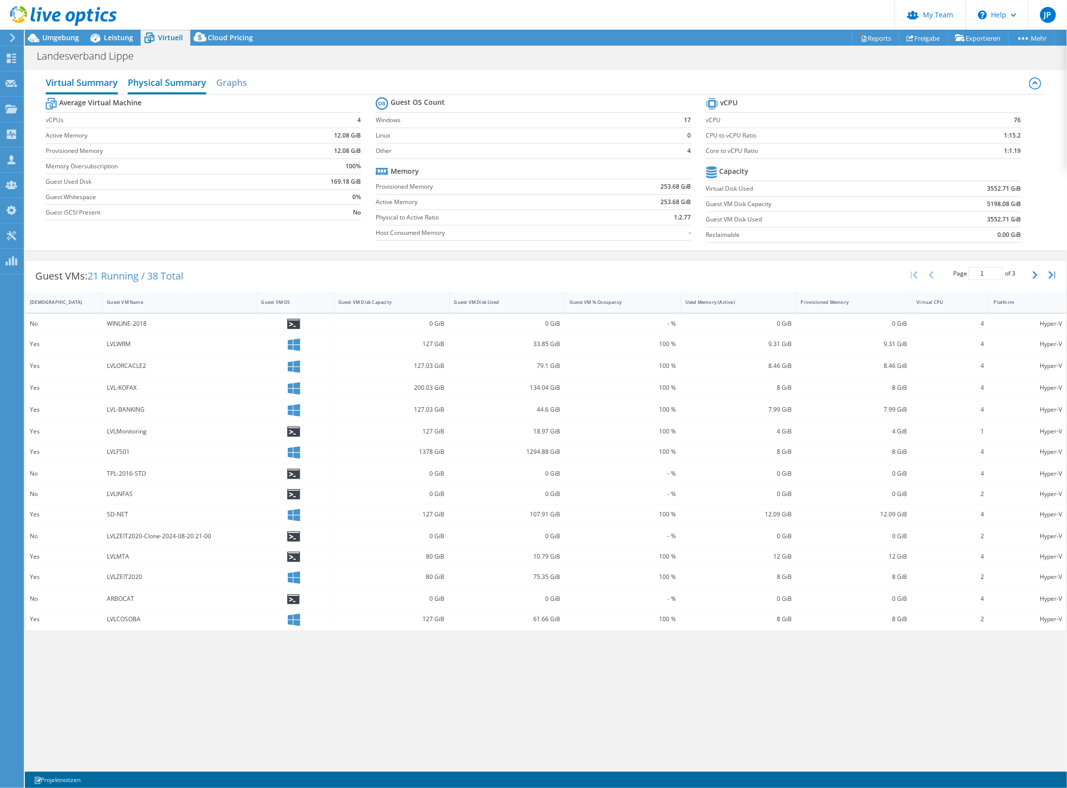
click at [191, 86] on h2 "Physical Summary" at bounding box center [167, 84] width 78 height 22
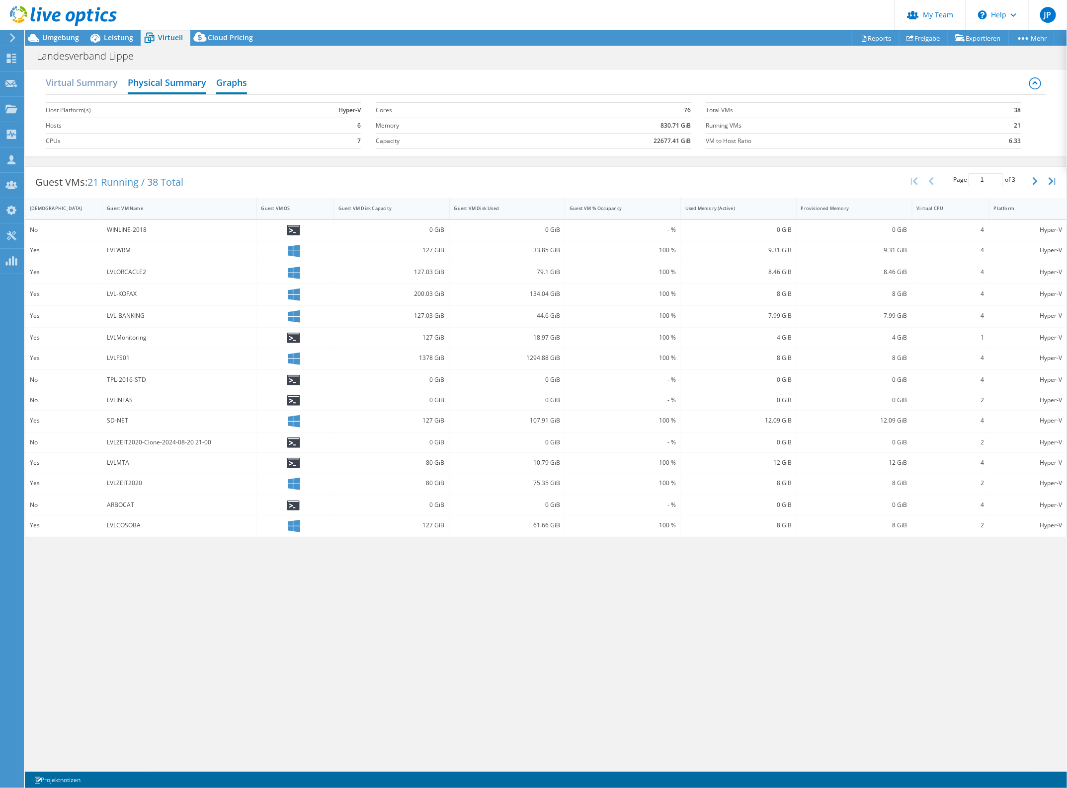
click at [236, 84] on h2 "Graphs" at bounding box center [231, 84] width 31 height 22
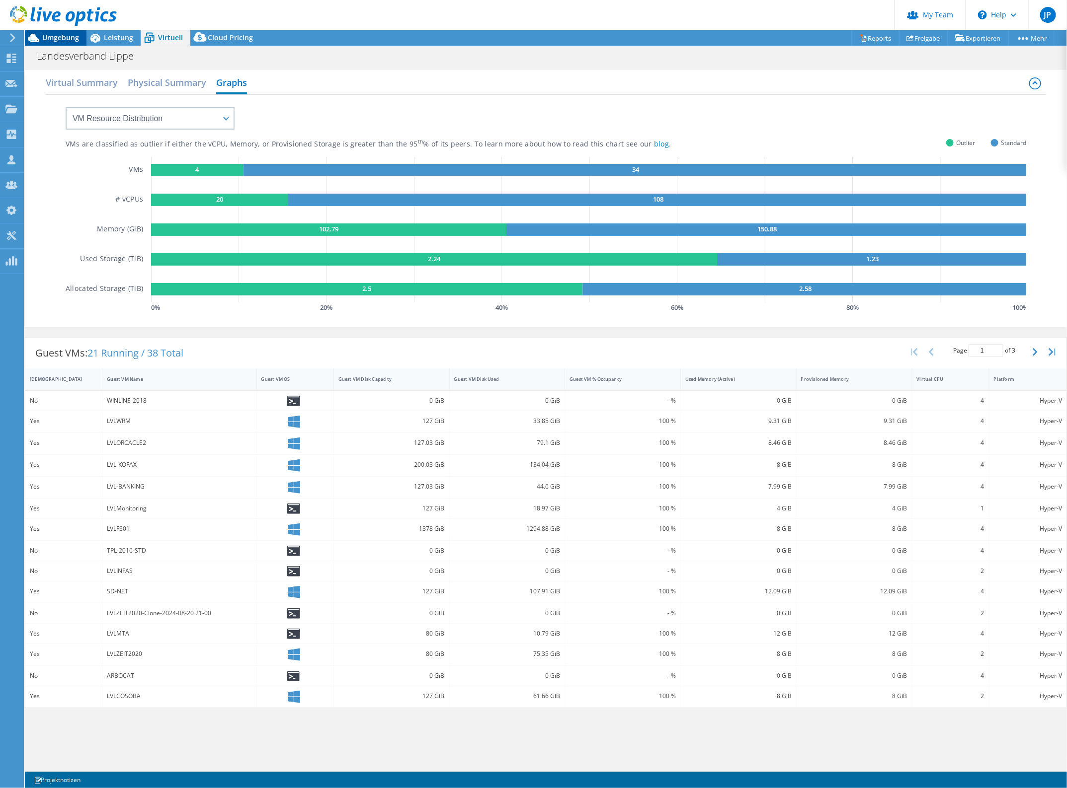
click at [53, 37] on span "Umgebung" at bounding box center [60, 37] width 37 height 9
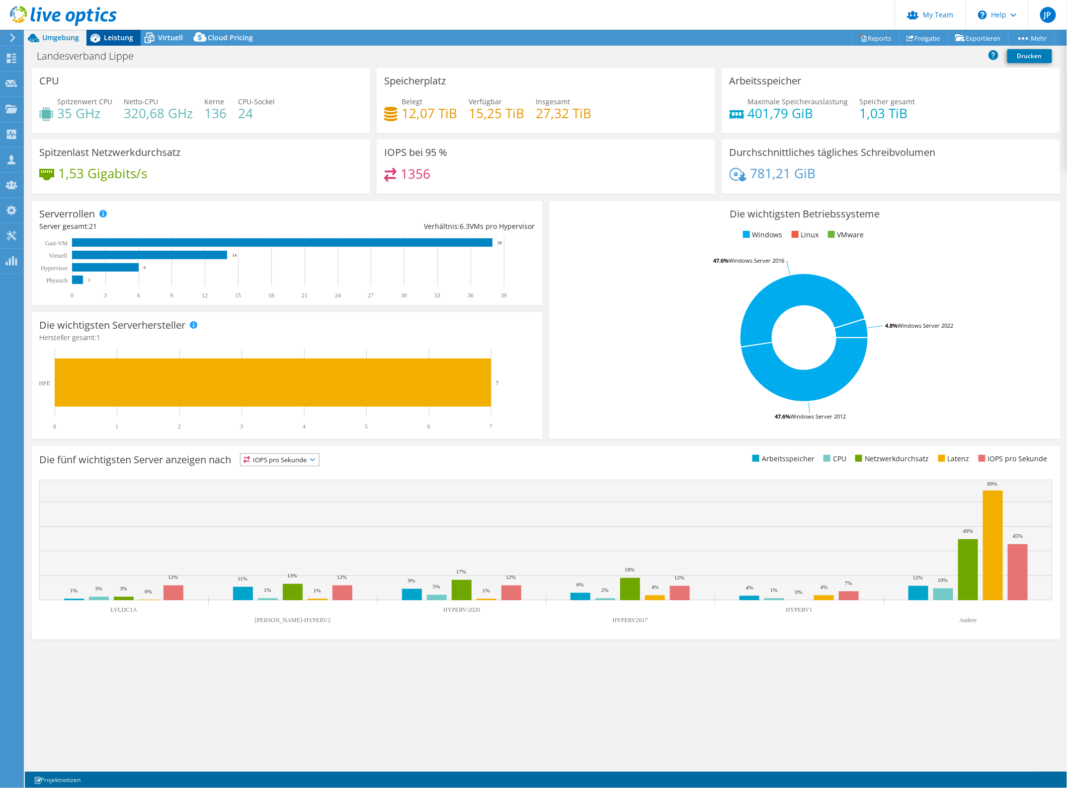
click at [115, 42] on div "Leistung" at bounding box center [113, 38] width 54 height 16
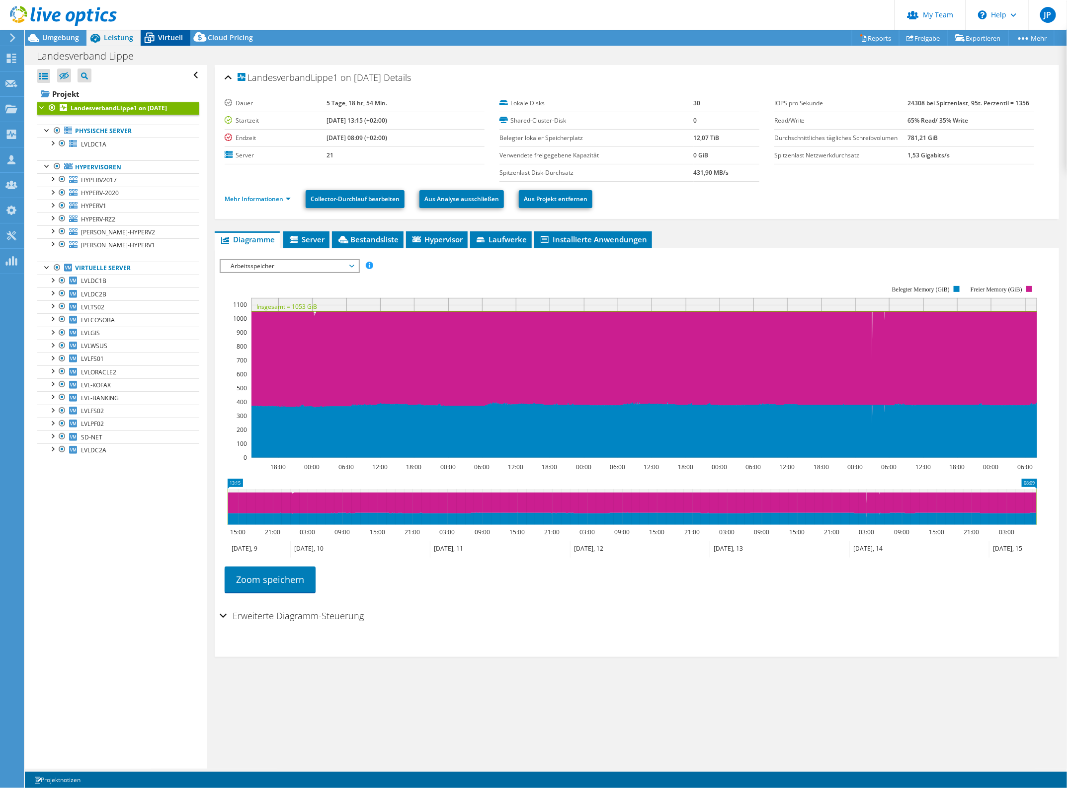
click at [168, 39] on span "Virtuell" at bounding box center [170, 37] width 25 height 9
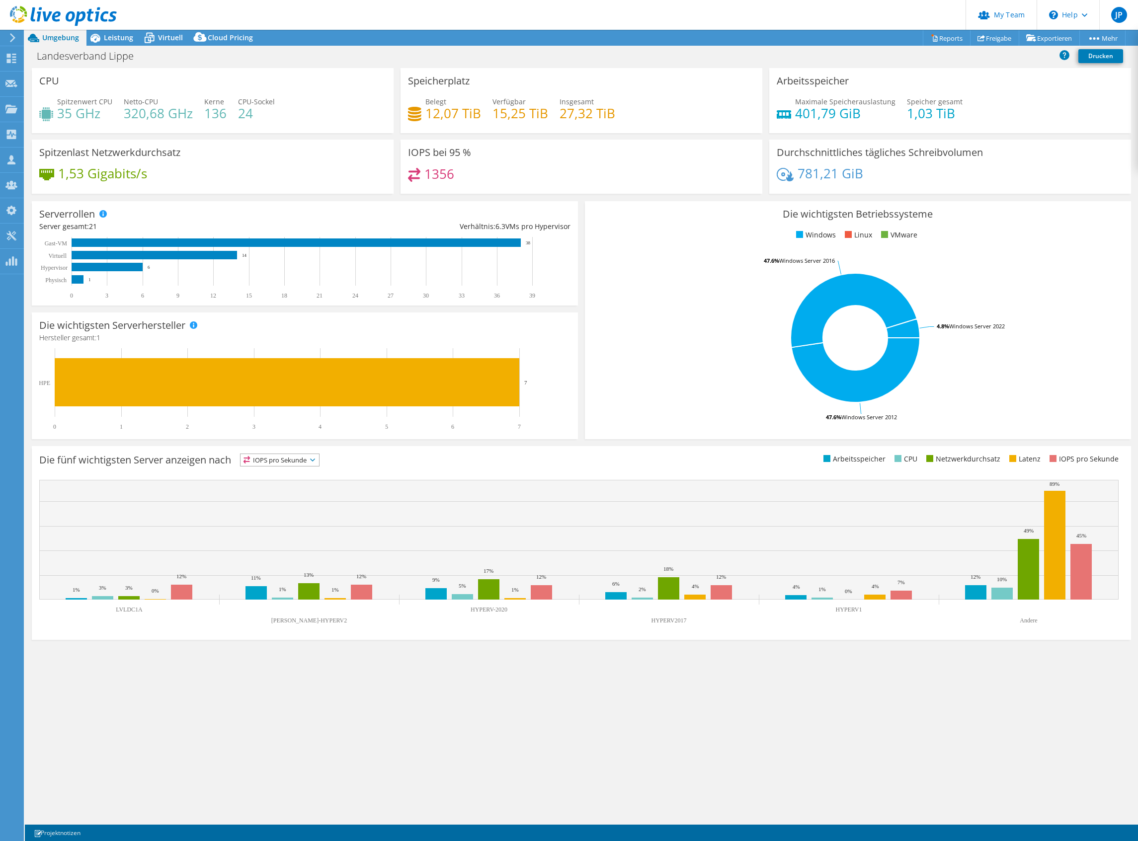
select select "USD"
